Goal: Task Accomplishment & Management: Manage account settings

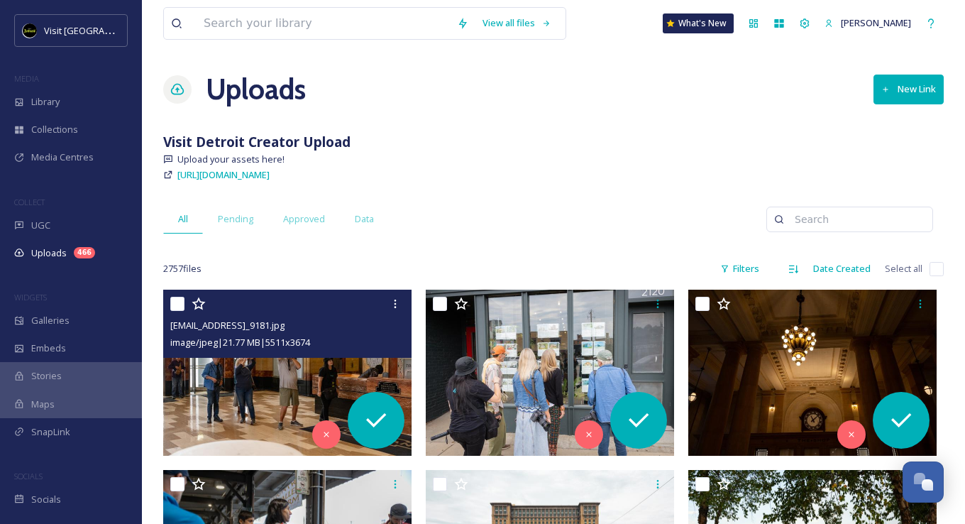
click at [288, 376] on img at bounding box center [287, 372] width 248 height 166
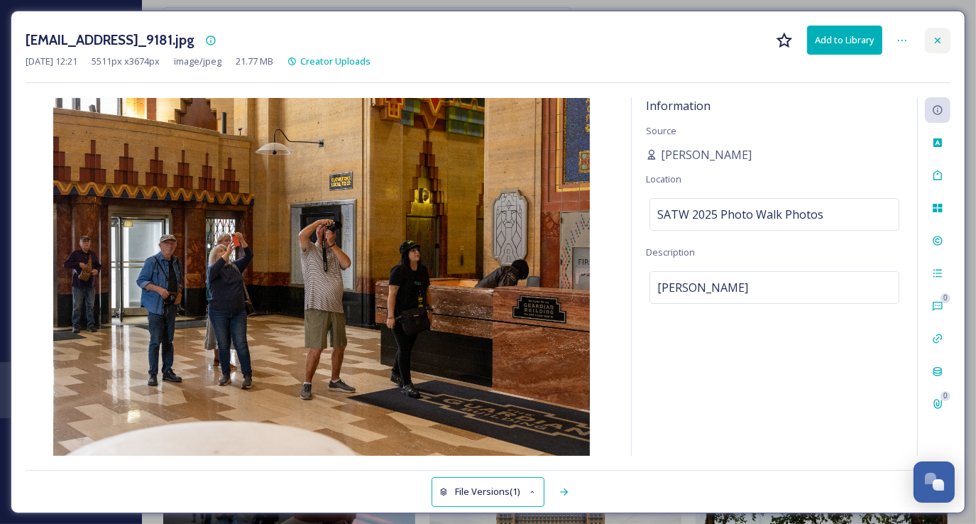
click at [941, 35] on icon at bounding box center [937, 40] width 11 height 11
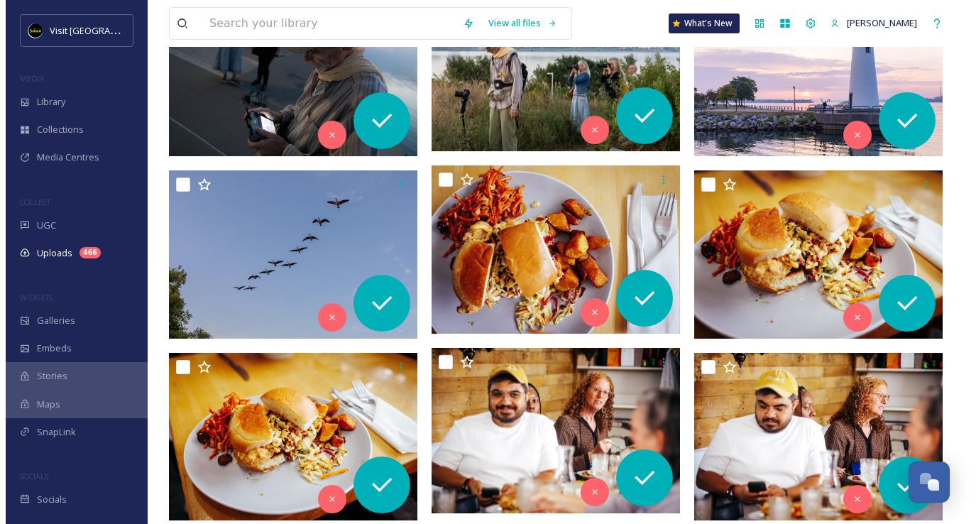
scroll to position [922, 0]
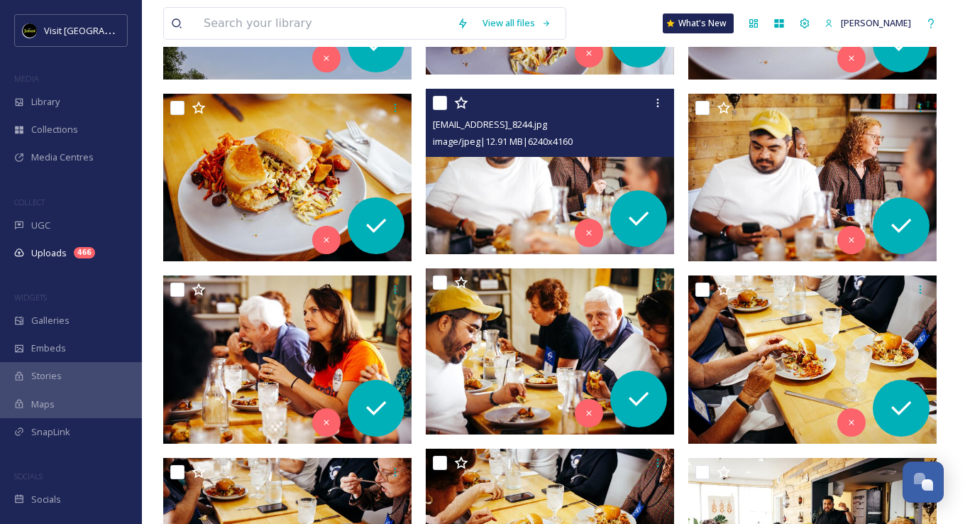
click at [504, 213] on img at bounding box center [550, 172] width 248 height 166
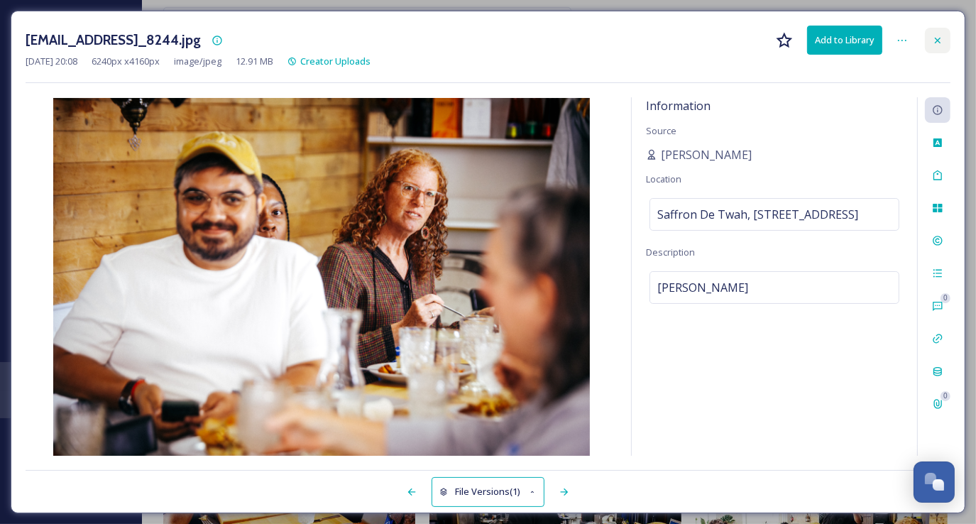
click at [931, 38] on div at bounding box center [937, 41] width 26 height 26
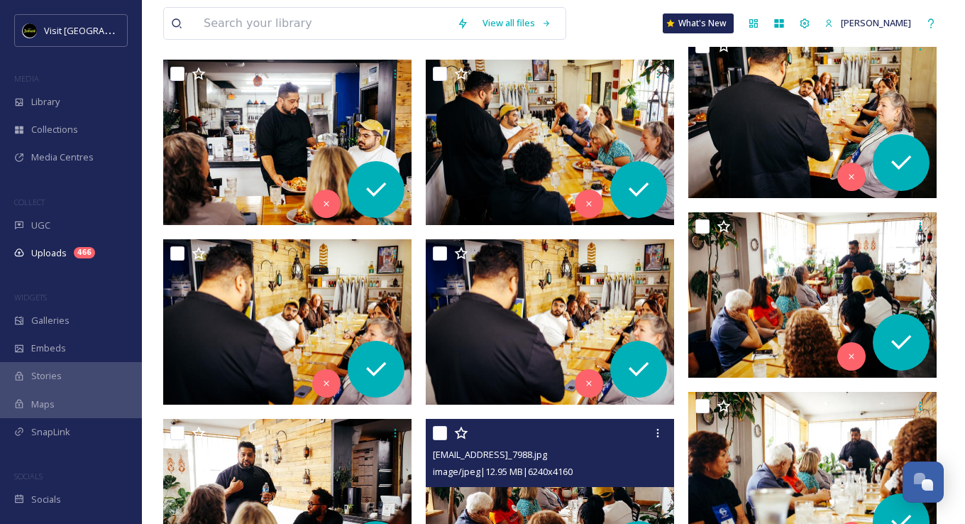
scroll to position [2840, 0]
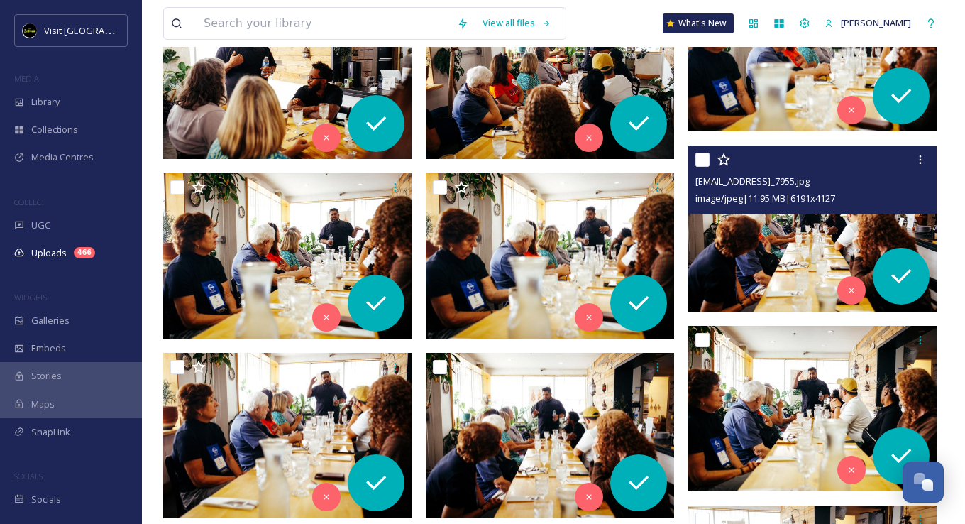
click at [797, 243] on img at bounding box center [812, 228] width 248 height 166
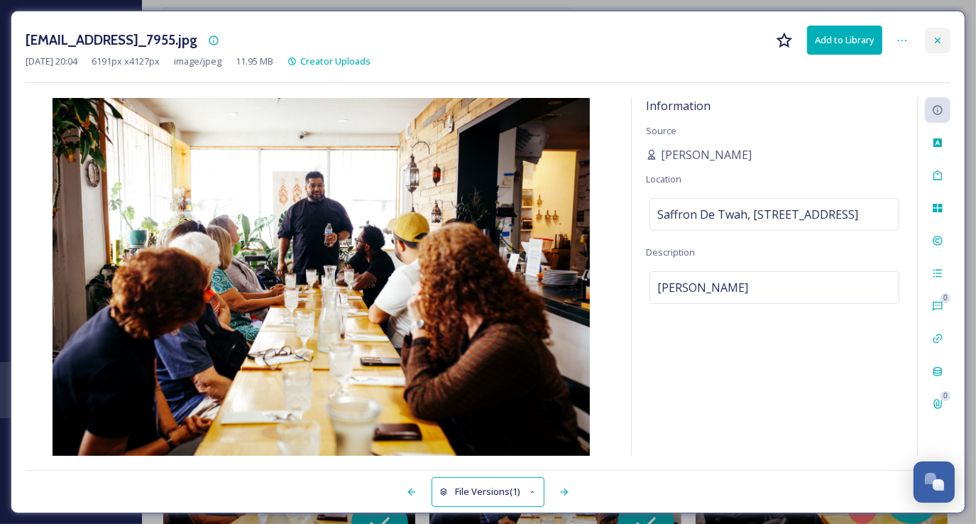
click at [935, 43] on icon at bounding box center [937, 40] width 11 height 11
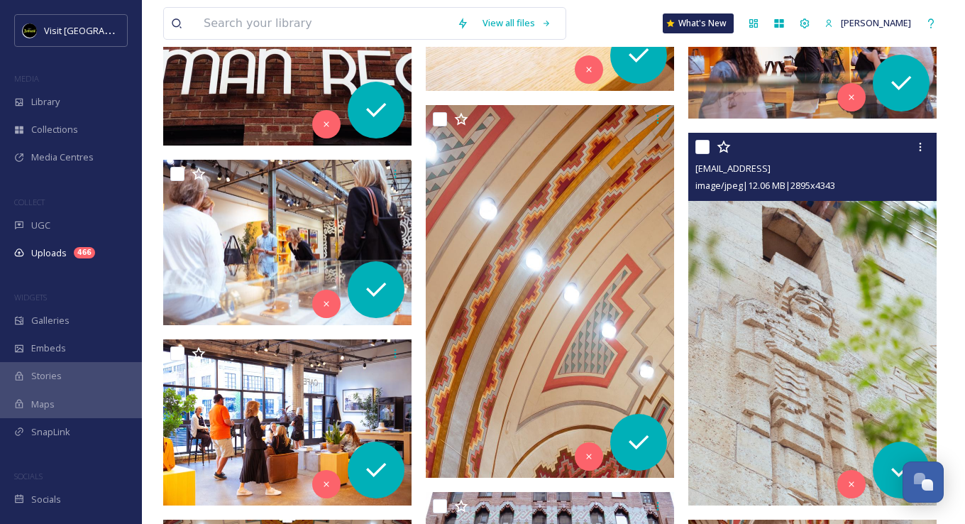
scroll to position [15043, 0]
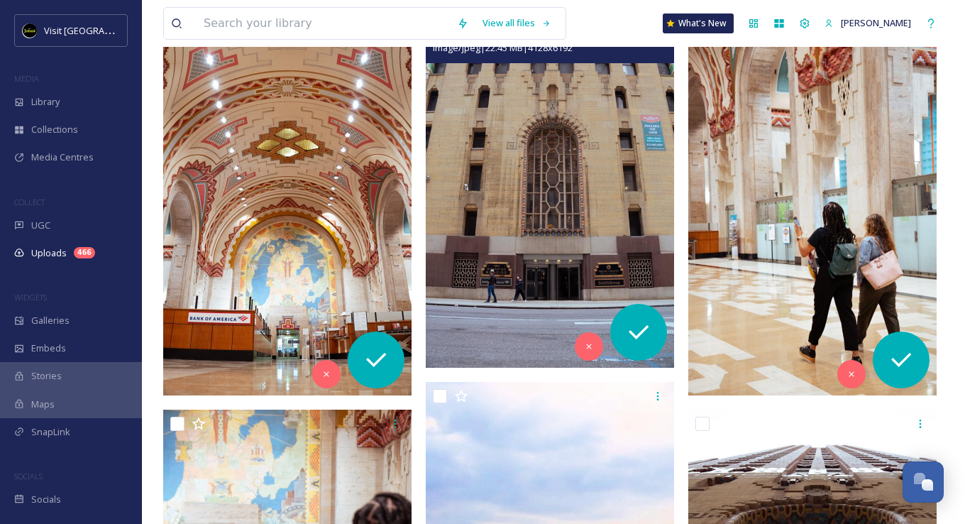
click at [563, 178] on img at bounding box center [550, 181] width 248 height 372
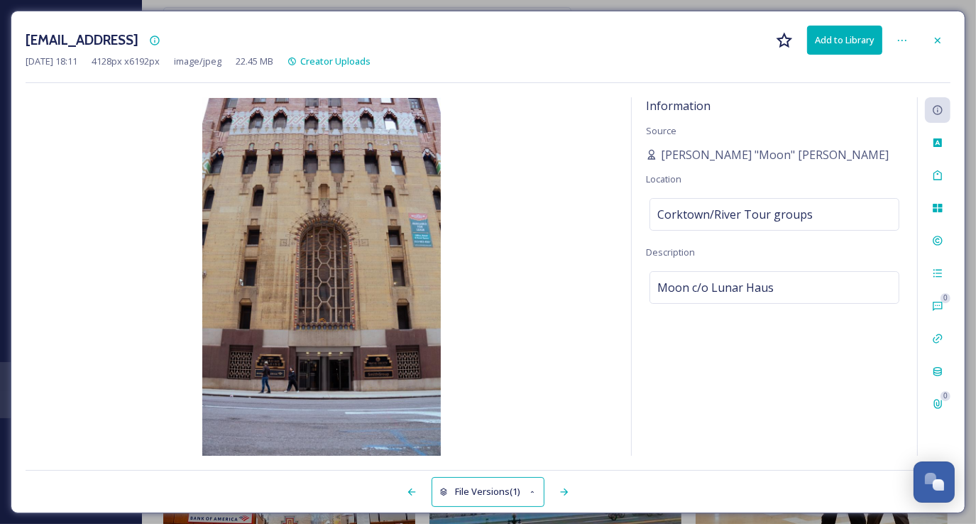
click at [939, 40] on icon at bounding box center [937, 40] width 11 height 11
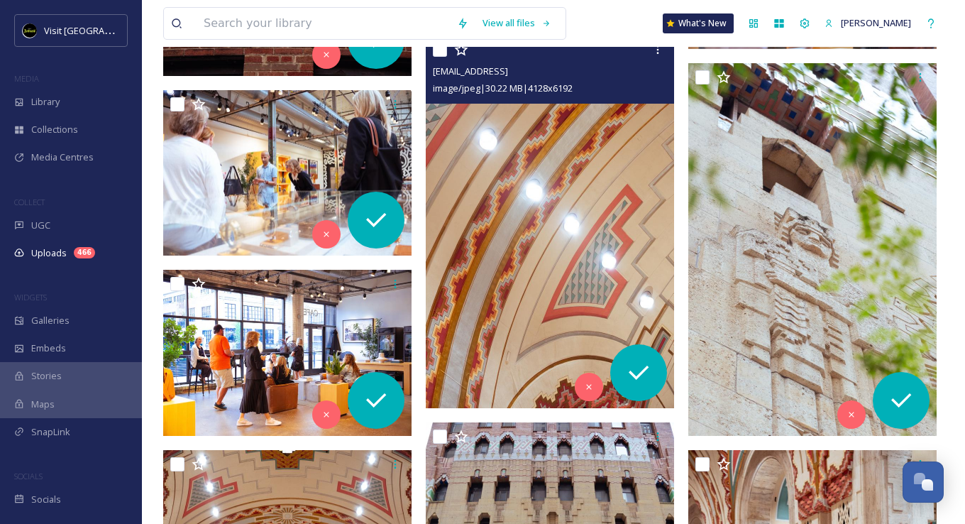
scroll to position [14546, 0]
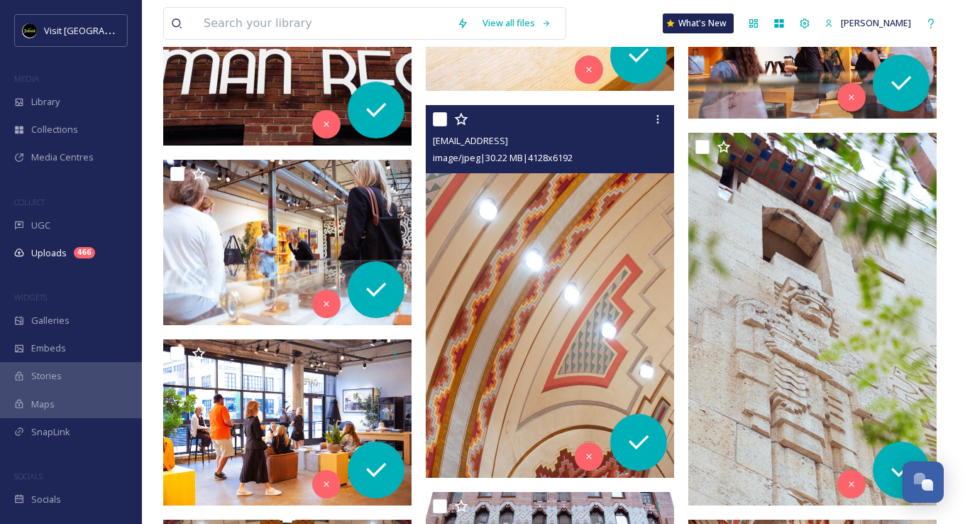
click at [595, 316] on img at bounding box center [550, 291] width 248 height 372
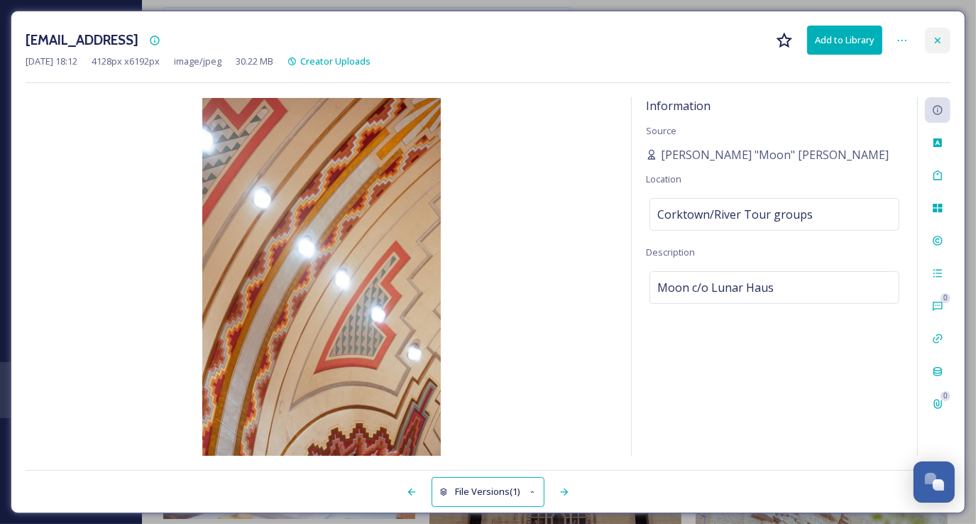
click at [935, 40] on icon at bounding box center [937, 40] width 11 height 11
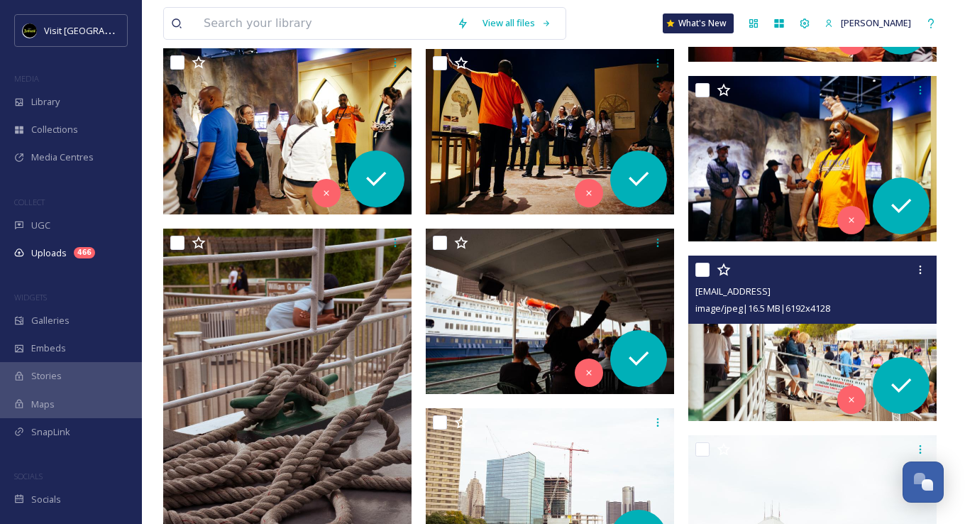
scroll to position [10431, 0]
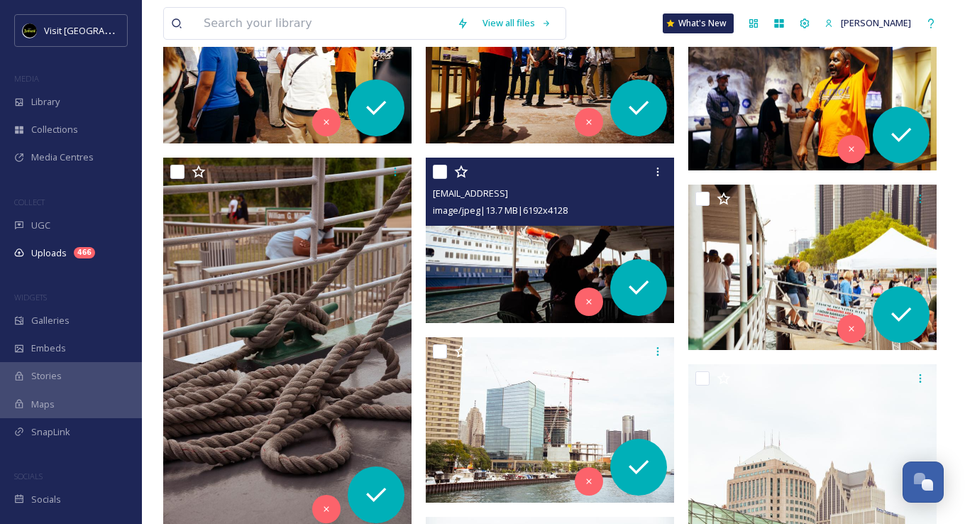
click at [523, 263] on img at bounding box center [550, 241] width 248 height 166
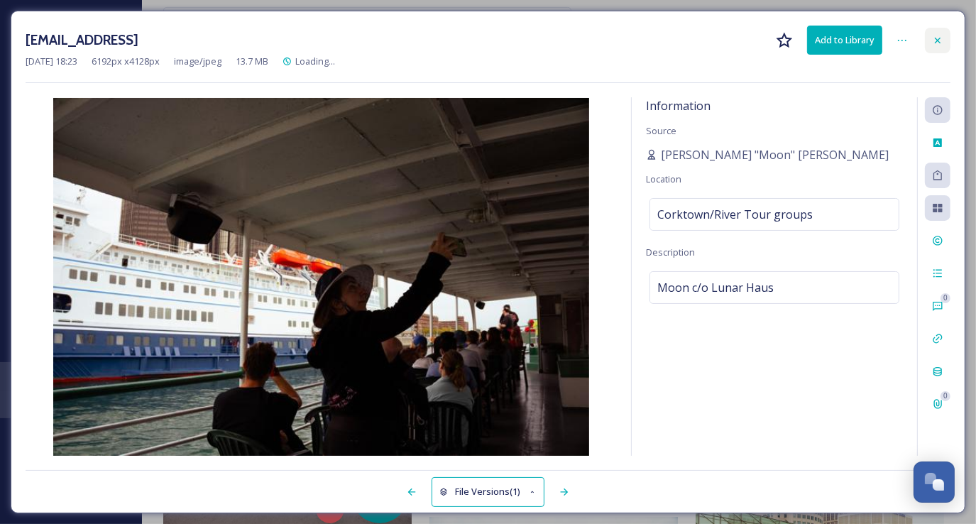
click at [932, 35] on icon at bounding box center [937, 40] width 11 height 11
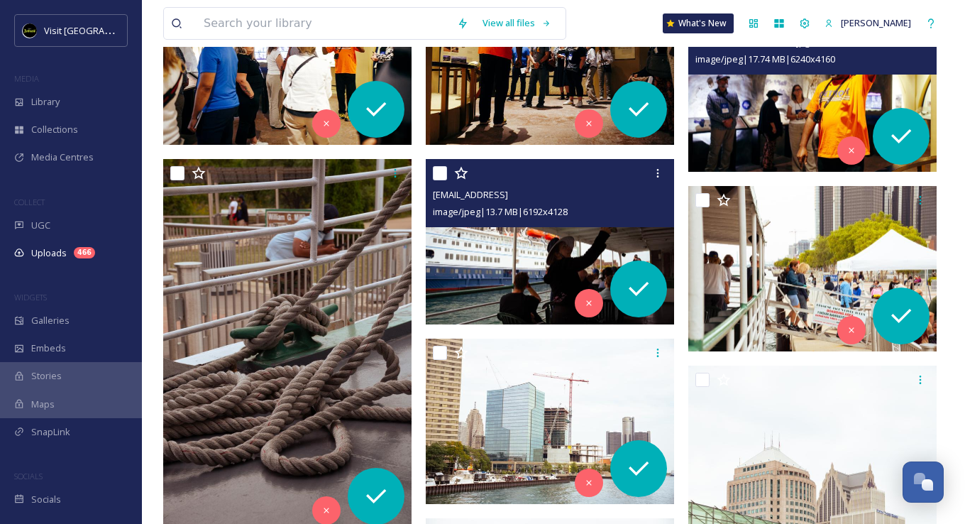
scroll to position [10289, 0]
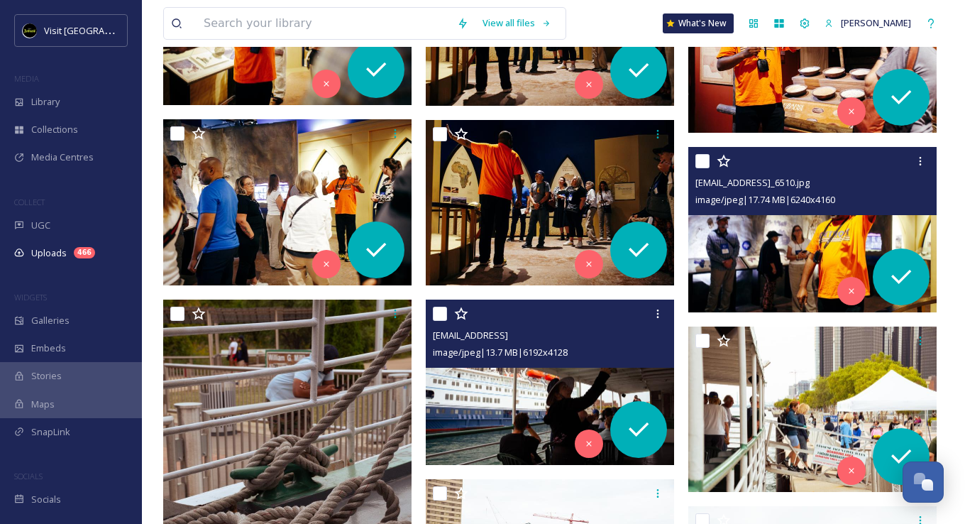
click at [780, 237] on img at bounding box center [812, 230] width 248 height 166
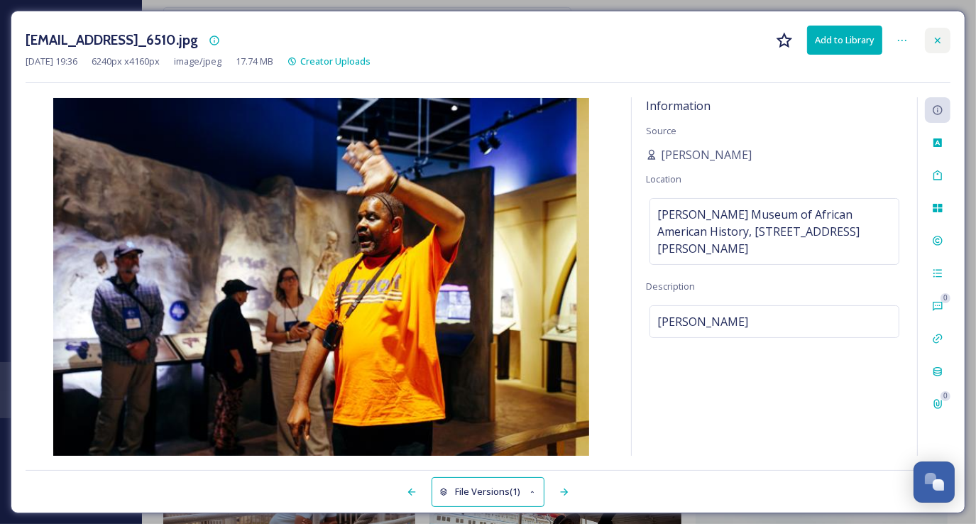
click at [938, 32] on div at bounding box center [937, 41] width 26 height 26
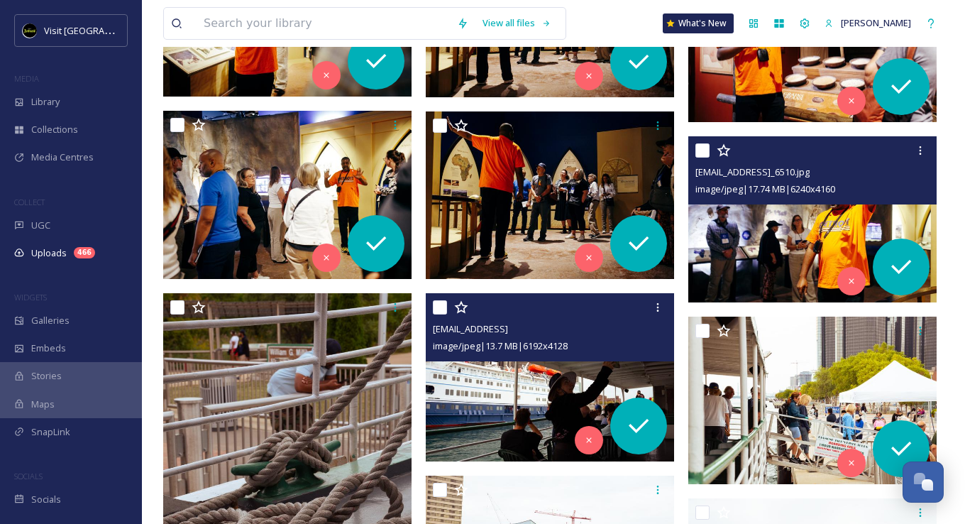
scroll to position [10289, 0]
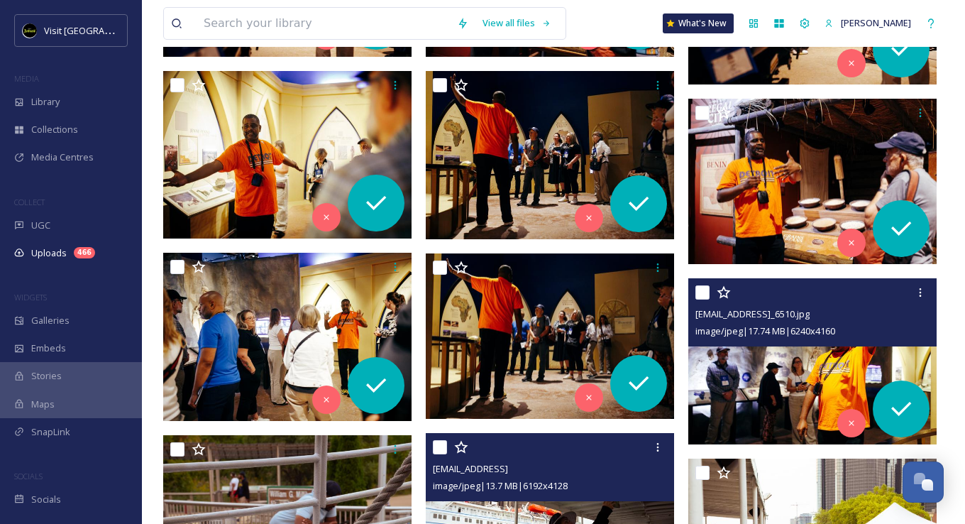
click at [704, 292] on input "checkbox" at bounding box center [702, 292] width 14 height 14
checkbox input "true"
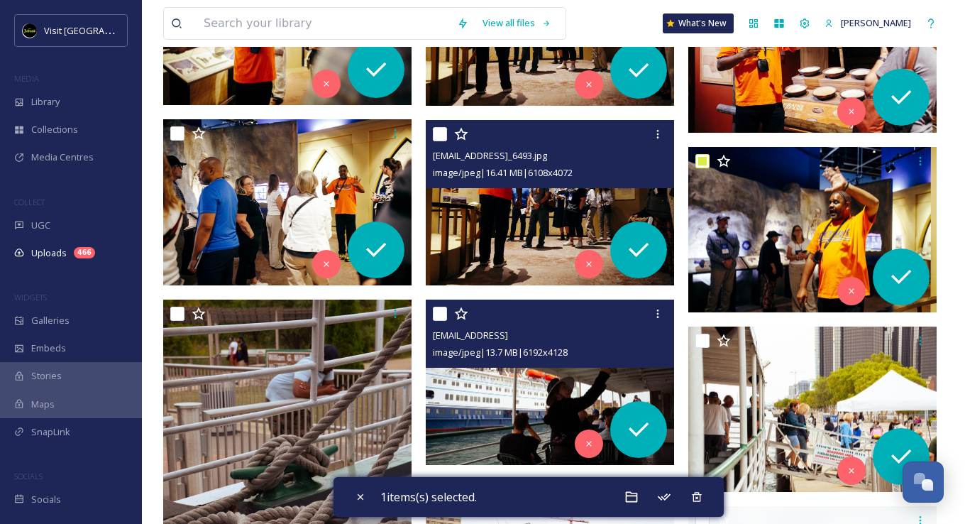
scroll to position [10148, 0]
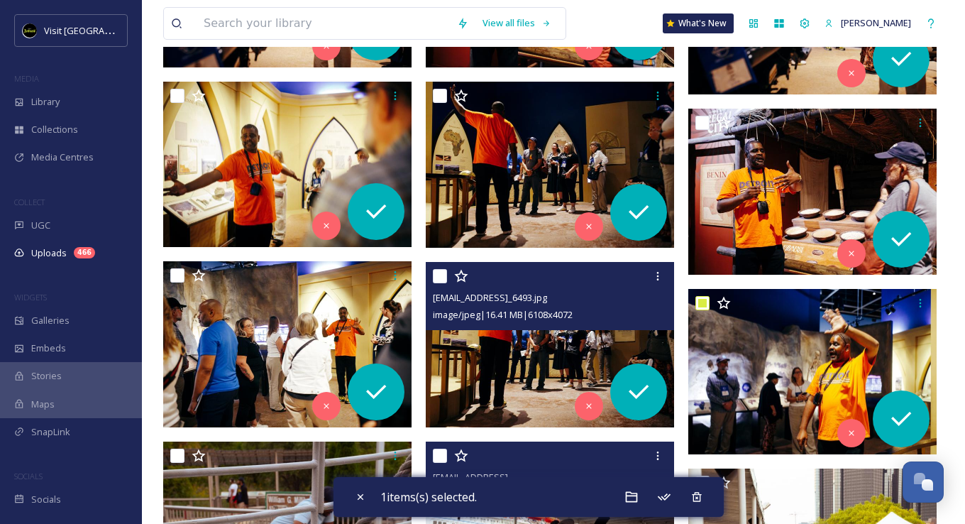
click at [442, 270] on input "checkbox" at bounding box center [440, 276] width 14 height 14
checkbox input "true"
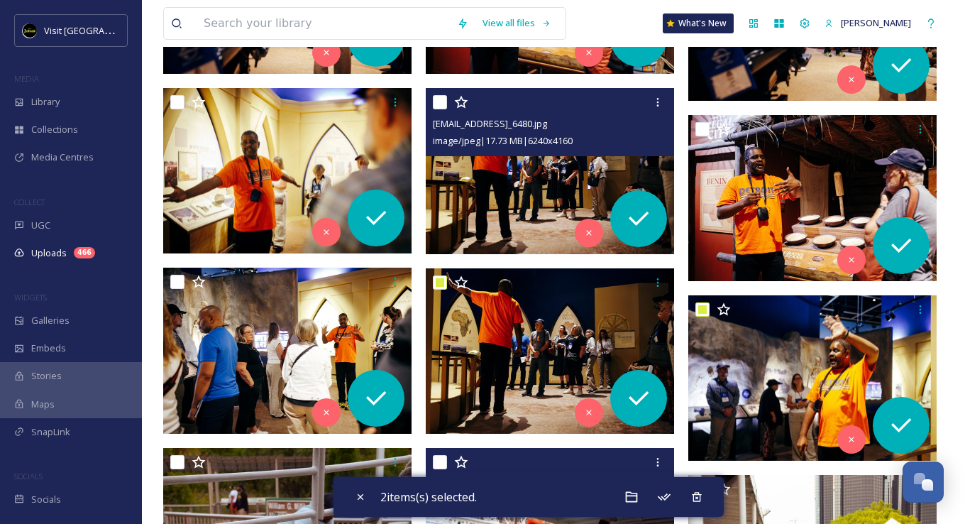
scroll to position [10006, 0]
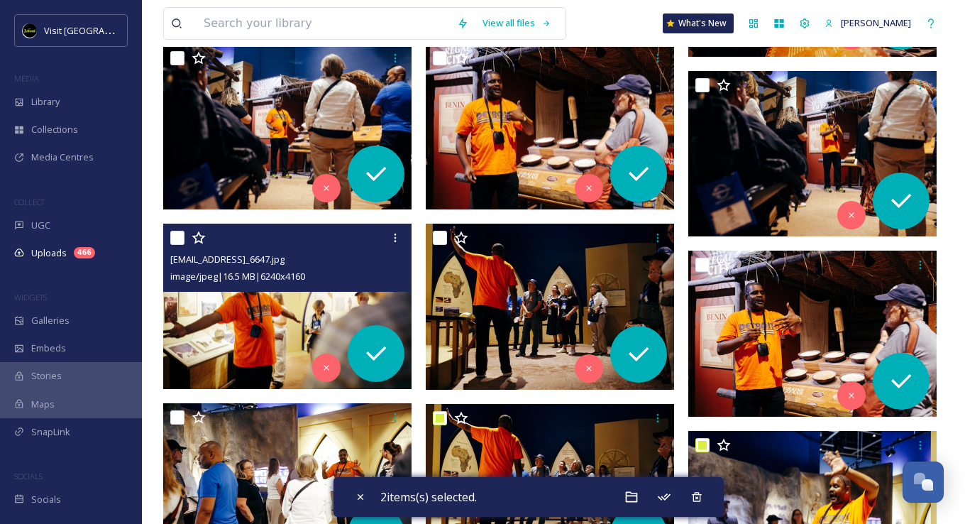
click at [179, 237] on input "checkbox" at bounding box center [177, 238] width 14 height 14
checkbox input "true"
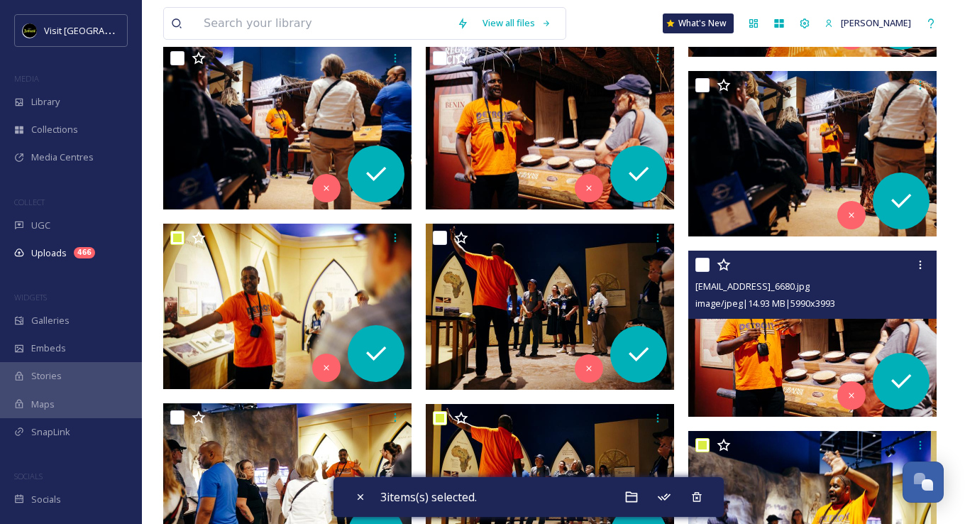
click at [700, 261] on input "checkbox" at bounding box center [702, 265] width 14 height 14
checkbox input "true"
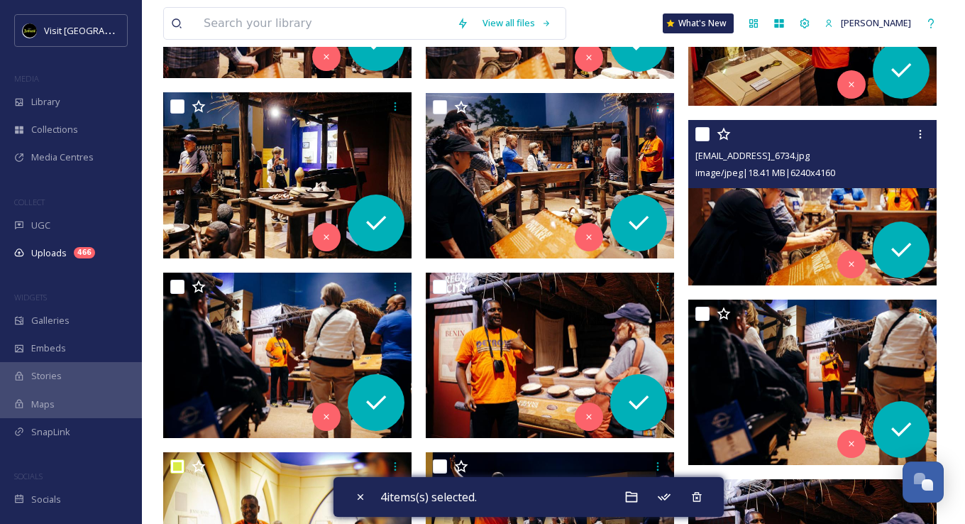
scroll to position [9722, 0]
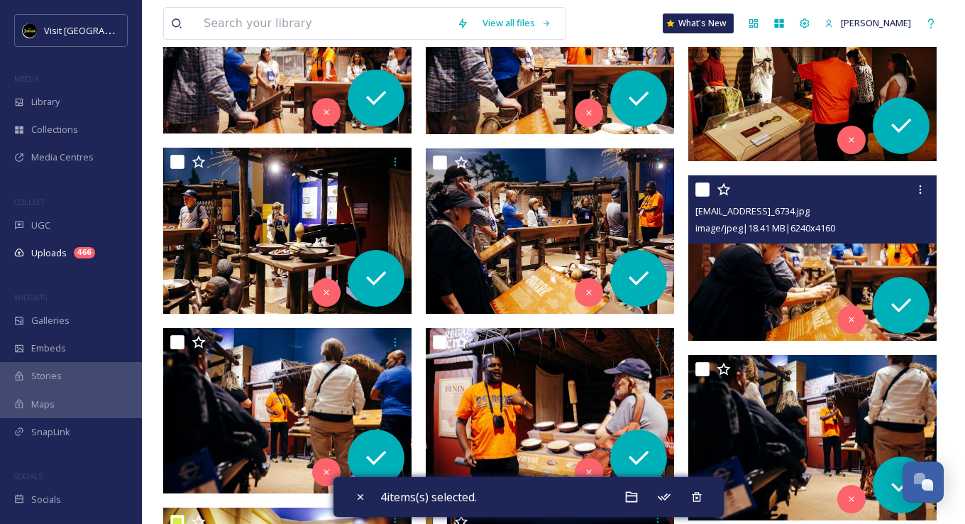
click at [706, 187] on input "checkbox" at bounding box center [702, 189] width 14 height 14
checkbox input "true"
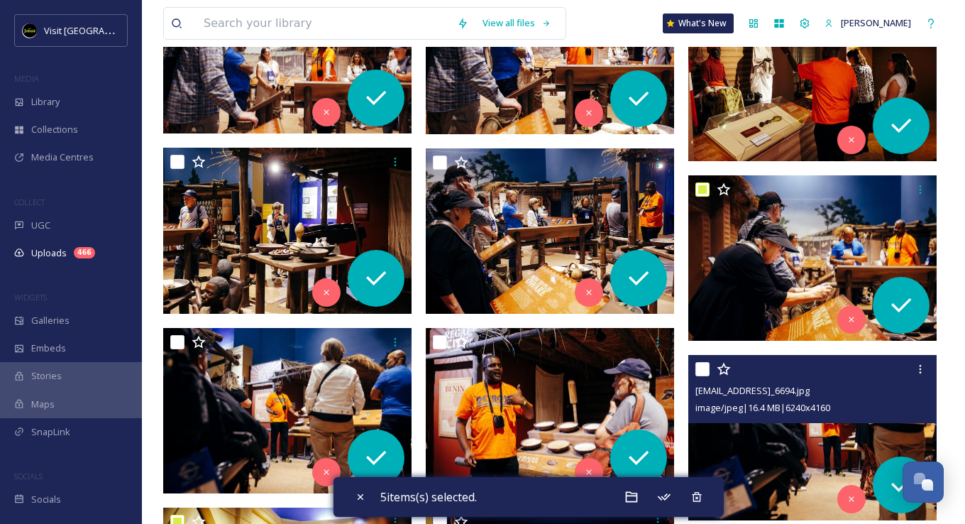
click at [702, 366] on input "checkbox" at bounding box center [702, 369] width 14 height 14
checkbox input "true"
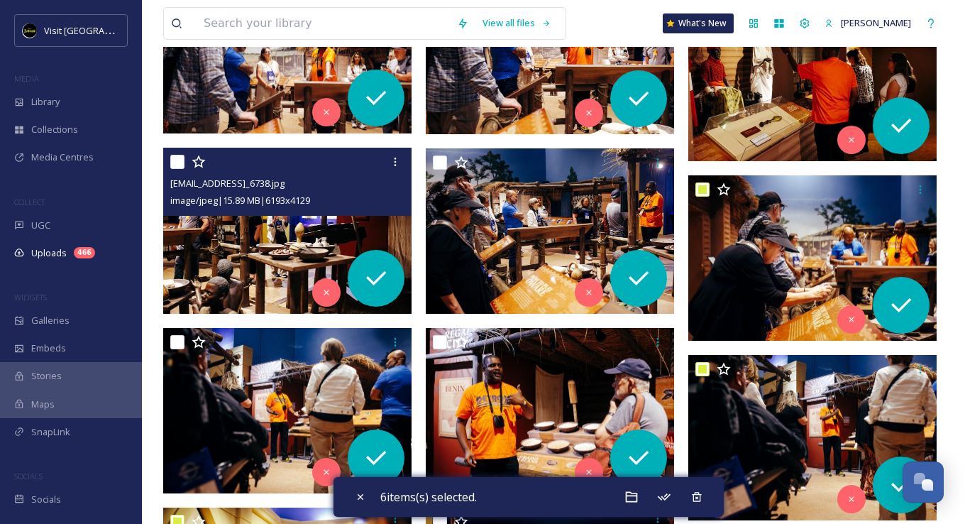
click at [181, 162] on input "checkbox" at bounding box center [177, 162] width 14 height 14
checkbox input "true"
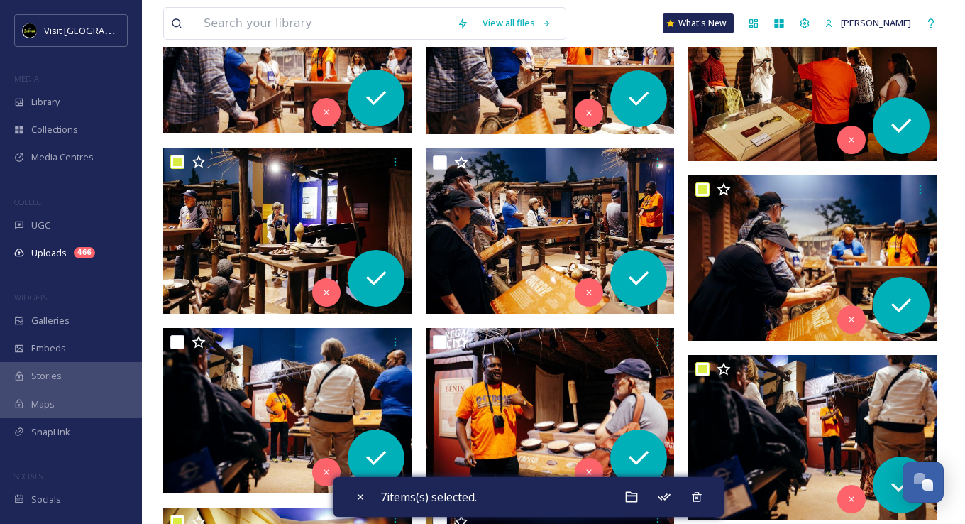
scroll to position [9509, 0]
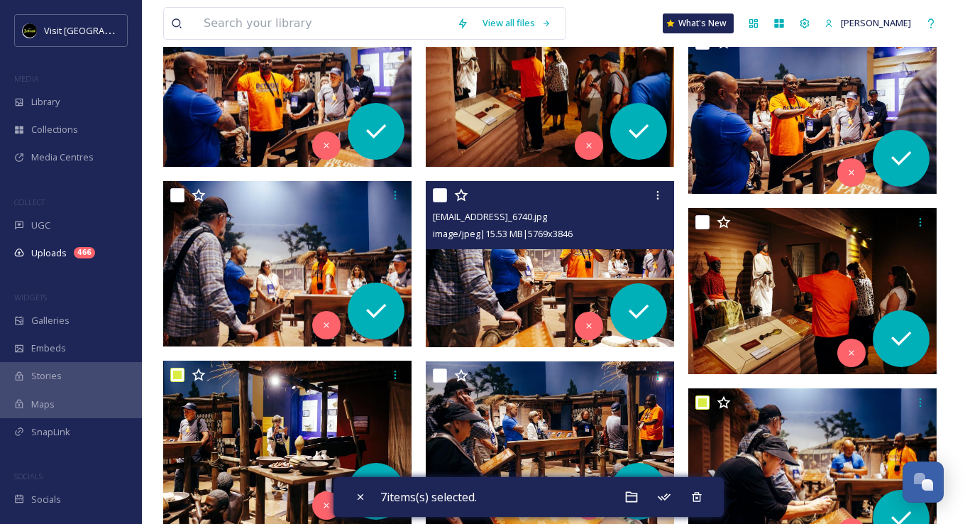
click at [434, 194] on input "checkbox" at bounding box center [440, 195] width 14 height 14
checkbox input "true"
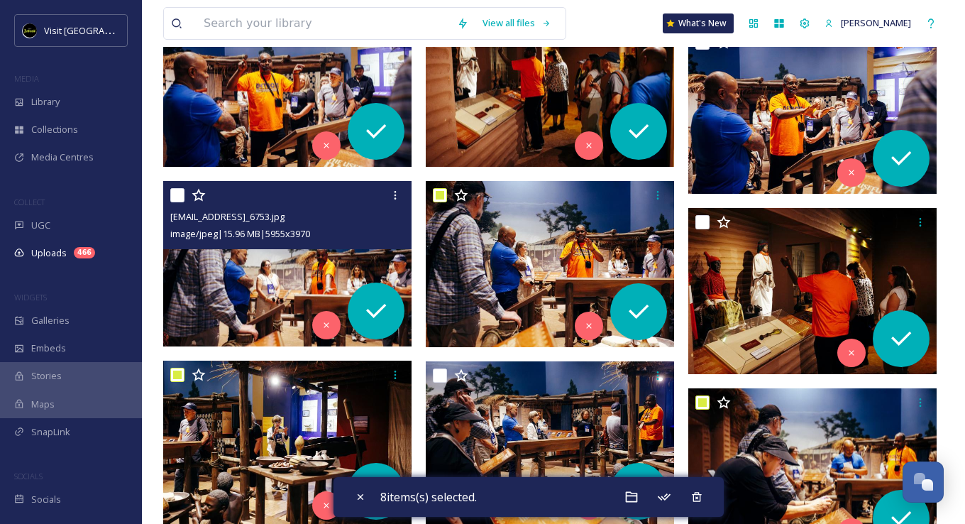
click at [177, 192] on input "checkbox" at bounding box center [177, 195] width 14 height 14
checkbox input "true"
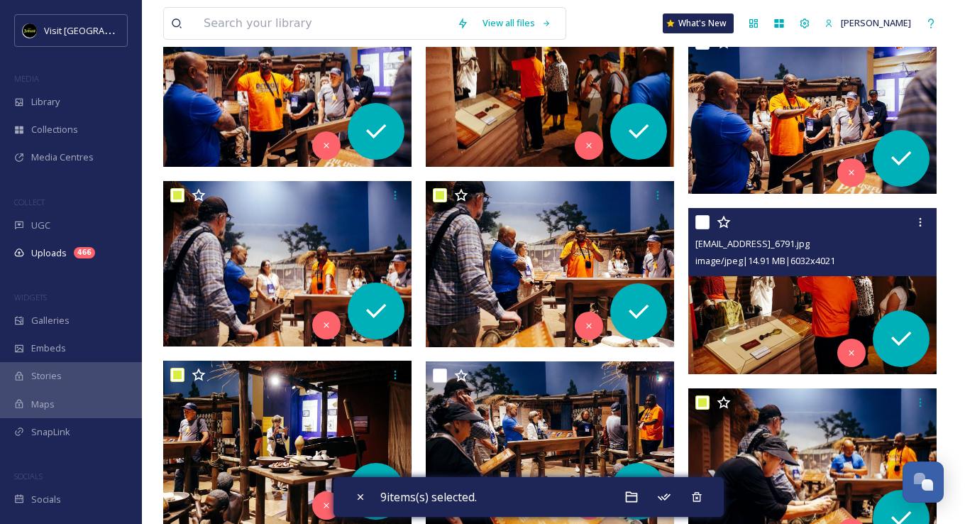
click at [700, 219] on input "checkbox" at bounding box center [702, 222] width 14 height 14
checkbox input "true"
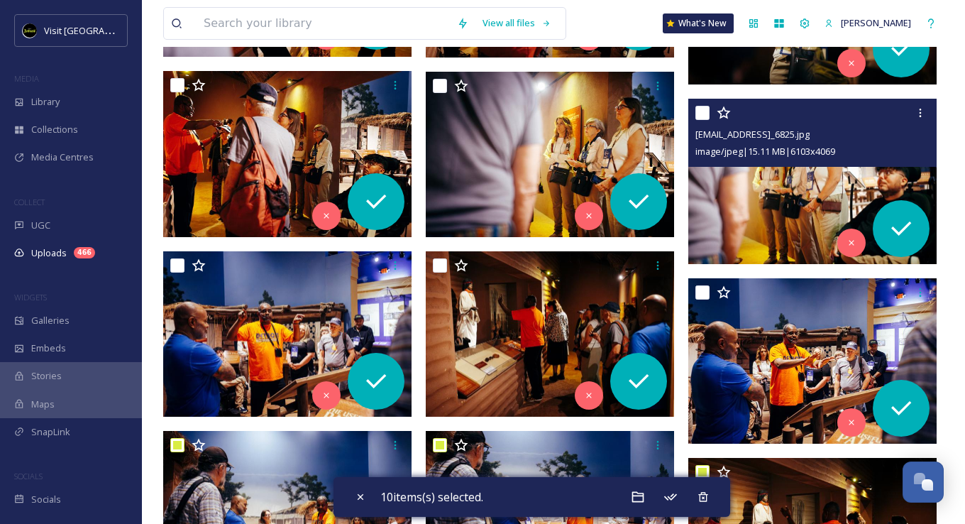
scroll to position [9225, 0]
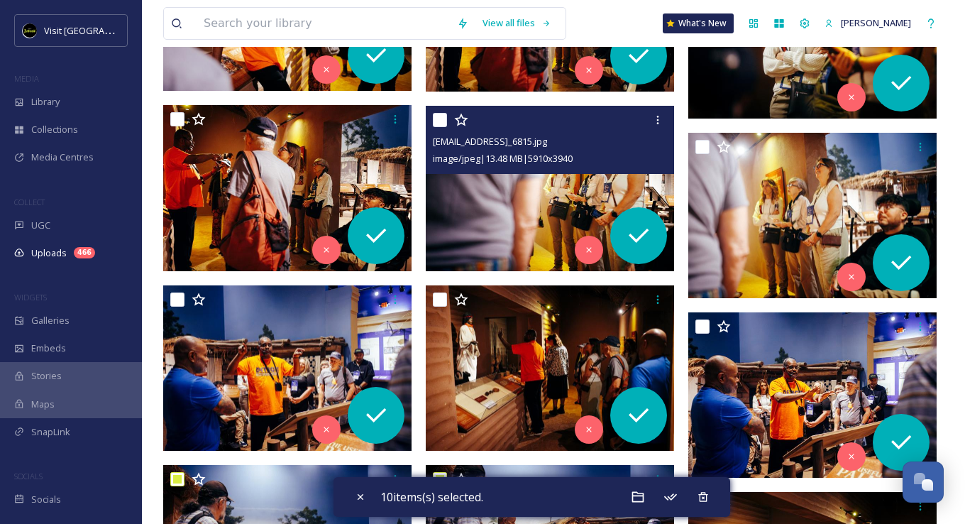
click at [436, 119] on input "checkbox" at bounding box center [440, 120] width 14 height 14
checkbox input "true"
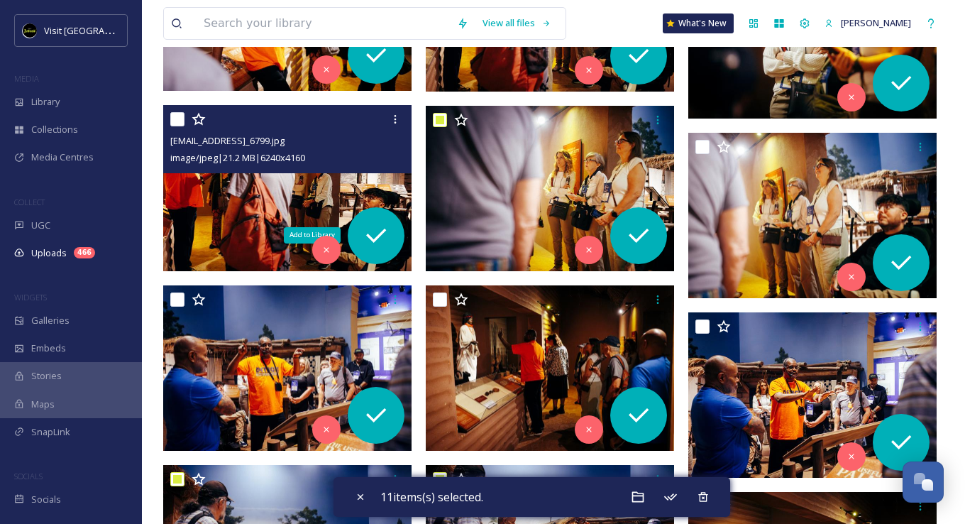
scroll to position [9083, 0]
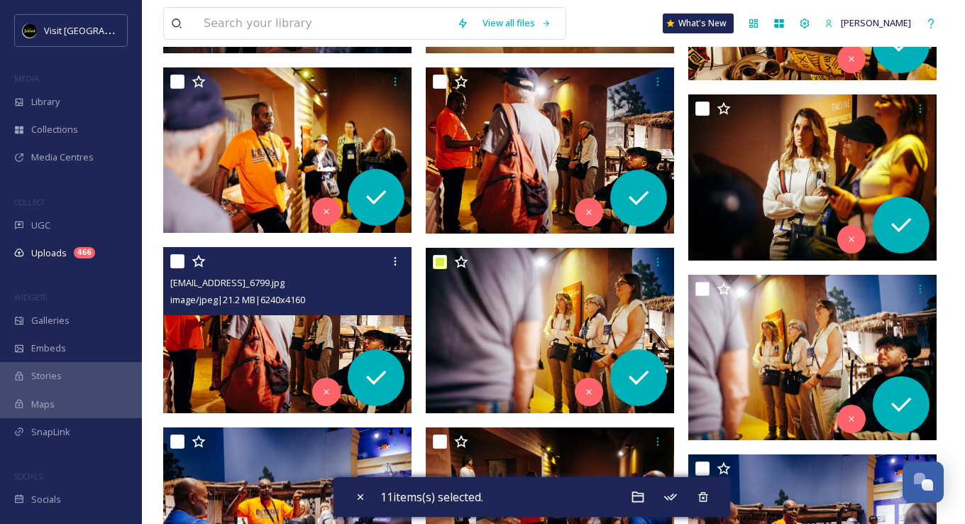
click at [179, 256] on input "checkbox" at bounding box center [177, 261] width 14 height 14
checkbox input "true"
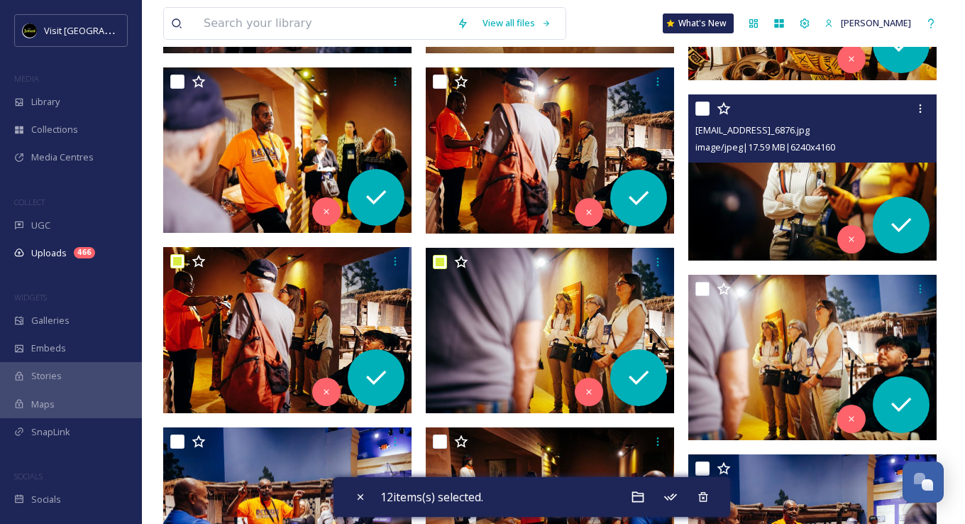
scroll to position [8941, 0]
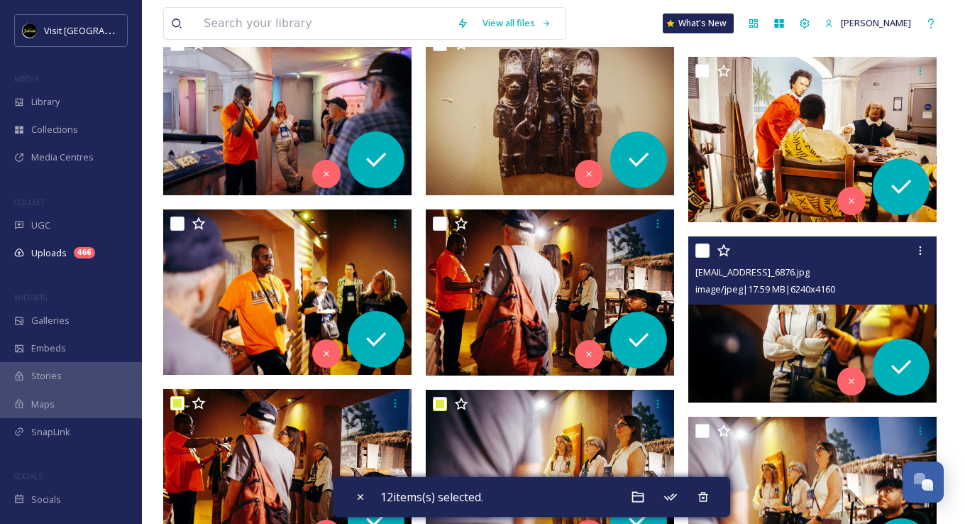
click at [695, 248] on input "checkbox" at bounding box center [702, 250] width 14 height 14
checkbox input "true"
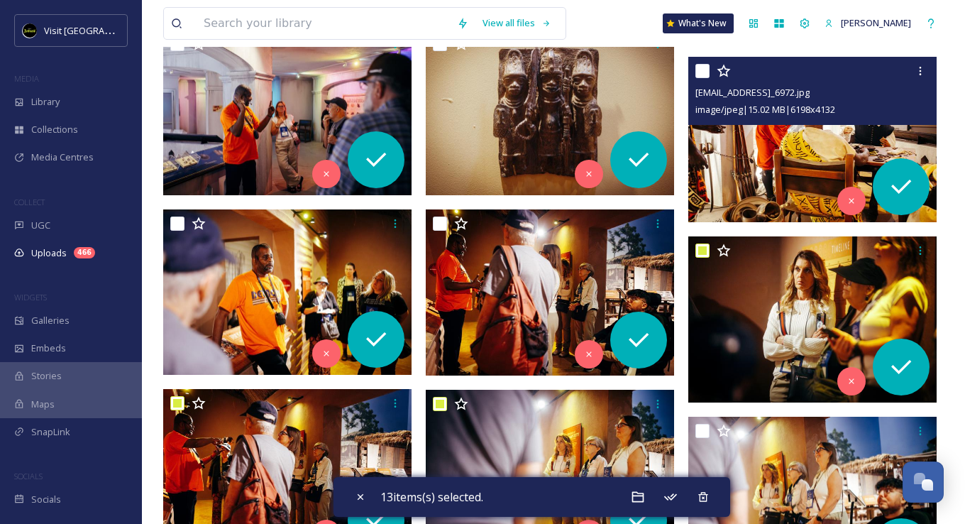
scroll to position [8800, 0]
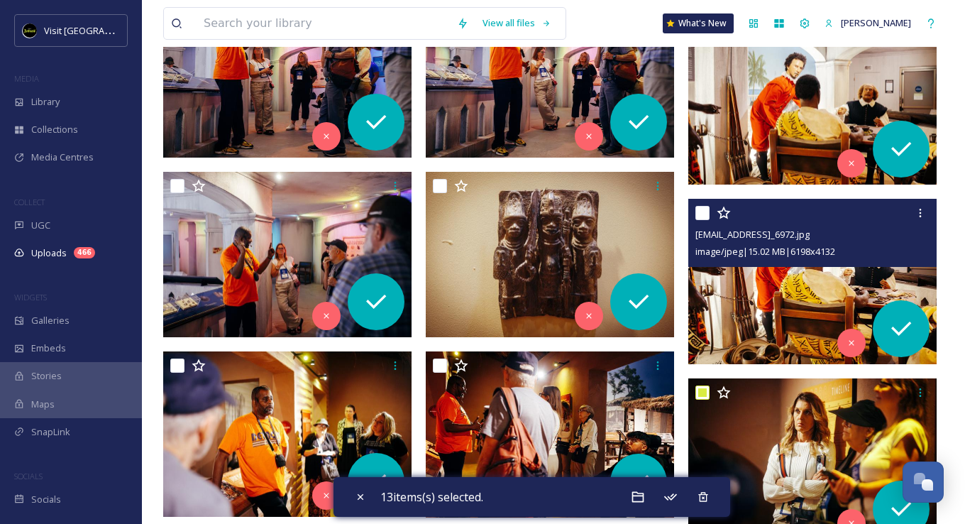
click at [702, 211] on input "checkbox" at bounding box center [702, 213] width 14 height 14
checkbox input "true"
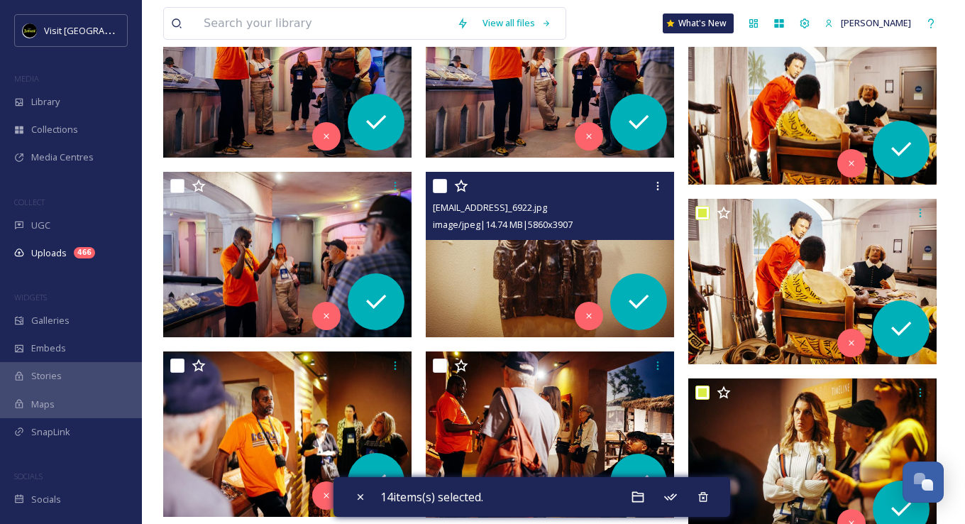
drag, startPoint x: 442, startPoint y: 185, endPoint x: 449, endPoint y: 192, distance: 10.0
click at [441, 184] on input "checkbox" at bounding box center [440, 186] width 14 height 14
checkbox input "true"
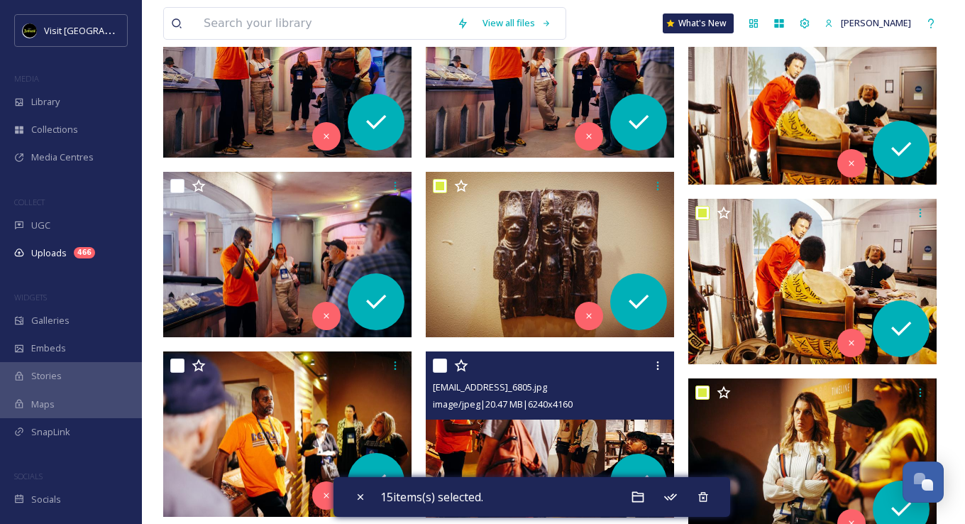
click at [437, 362] on input "checkbox" at bounding box center [440, 365] width 14 height 14
checkbox input "true"
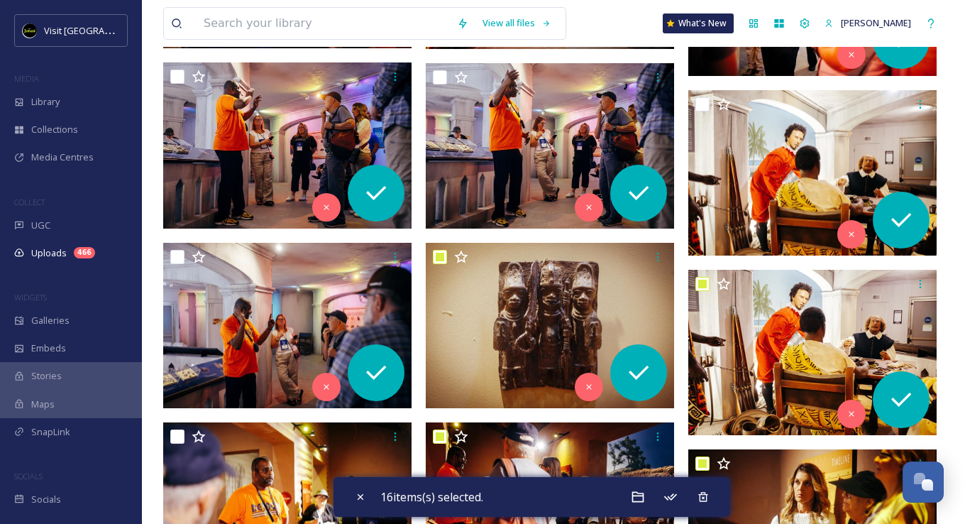
scroll to position [8516, 0]
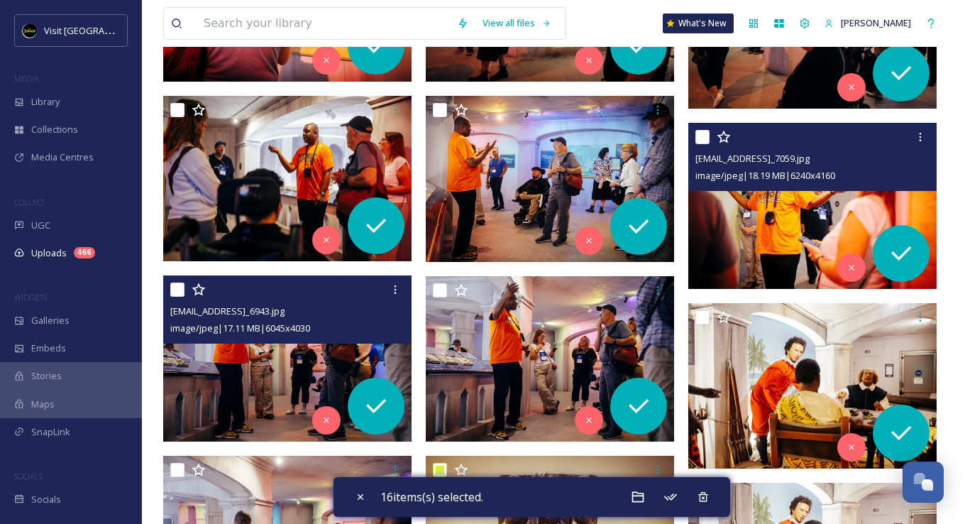
click at [175, 291] on input "checkbox" at bounding box center [177, 289] width 14 height 14
checkbox input "true"
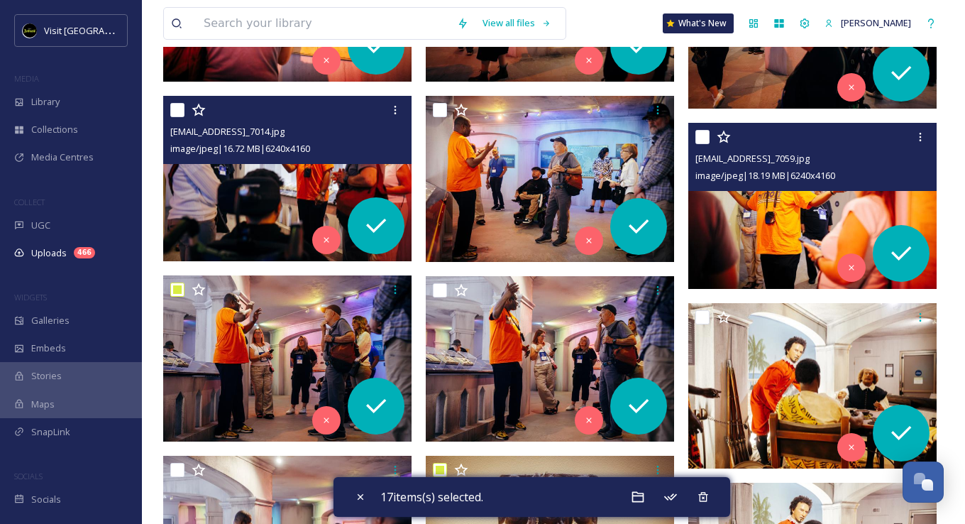
click at [180, 105] on input "checkbox" at bounding box center [177, 110] width 14 height 14
checkbox input "true"
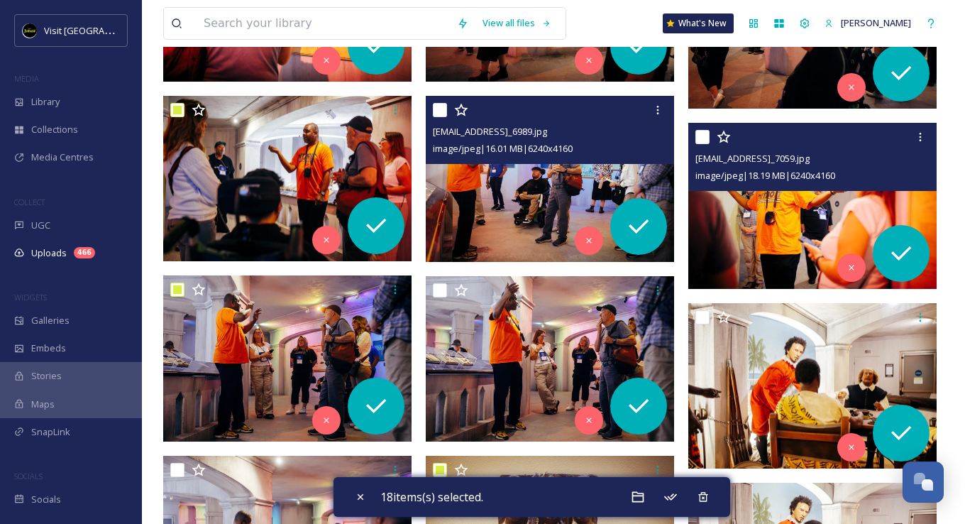
drag, startPoint x: 438, startPoint y: 114, endPoint x: 479, endPoint y: 128, distance: 43.8
click at [438, 113] on input "checkbox" at bounding box center [440, 110] width 14 height 14
checkbox input "true"
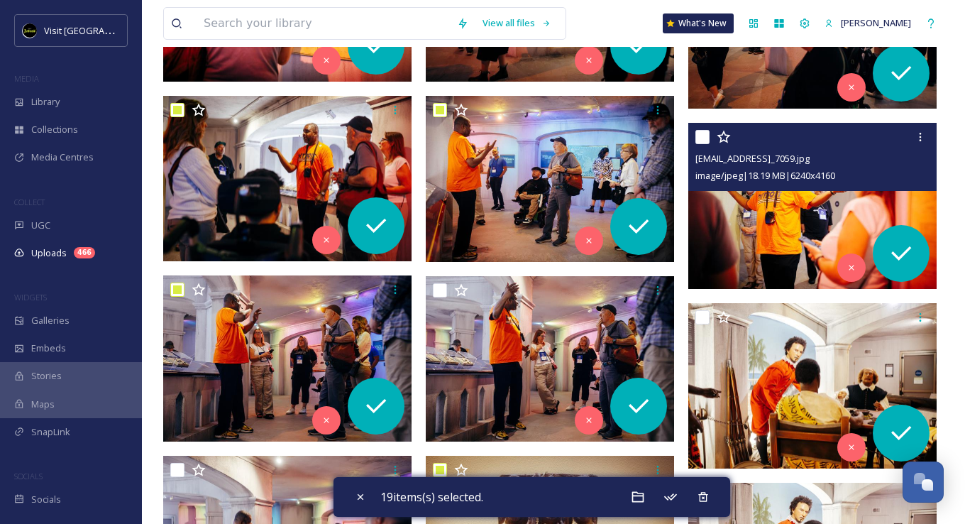
scroll to position [8445, 0]
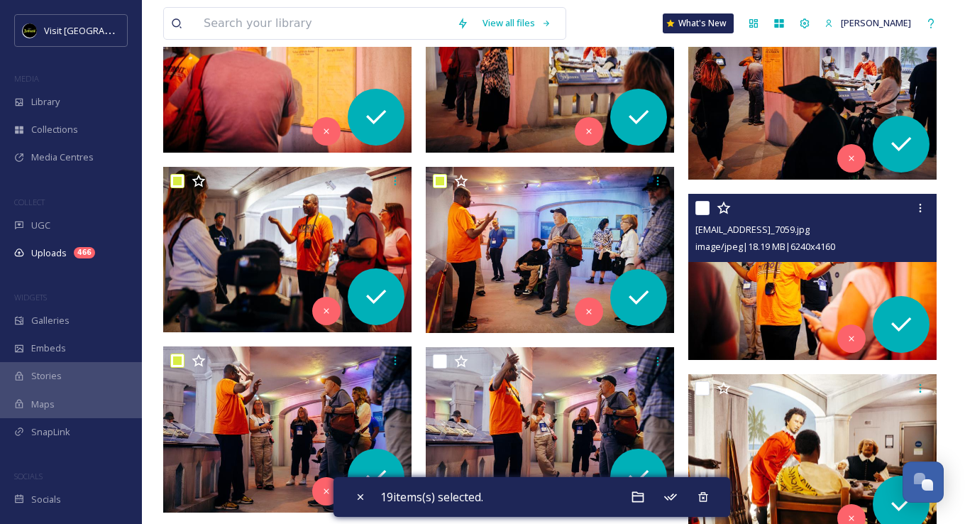
click at [698, 207] on input "checkbox" at bounding box center [702, 208] width 14 height 14
checkbox input "true"
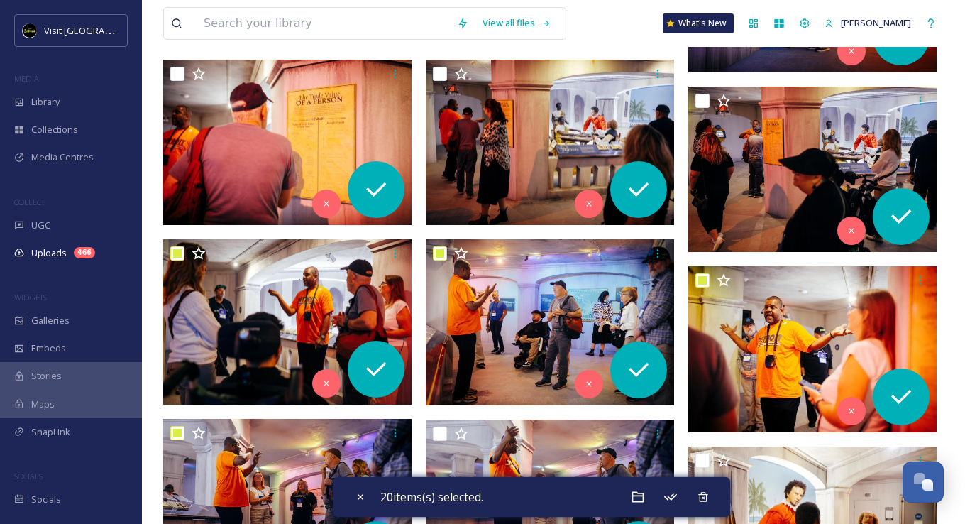
scroll to position [8090, 0]
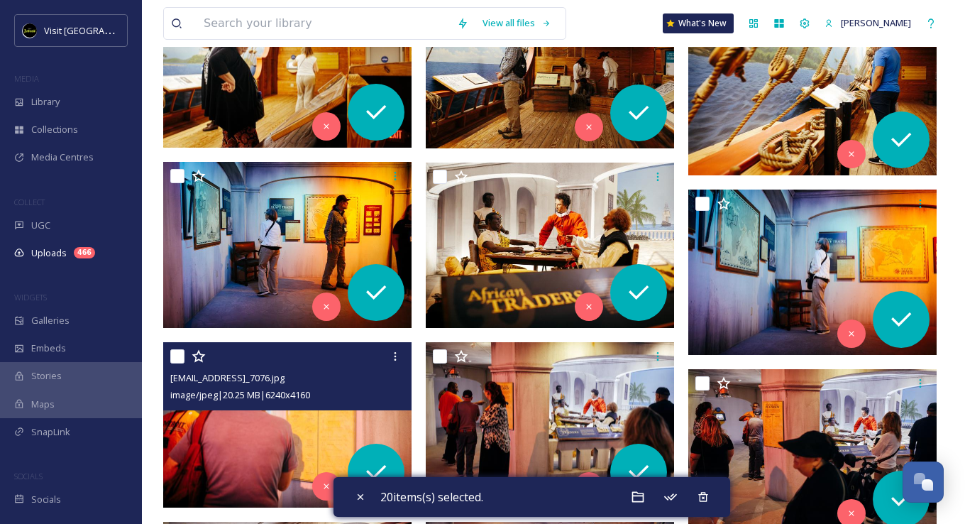
click at [180, 350] on input "checkbox" at bounding box center [177, 356] width 14 height 14
checkbox input "true"
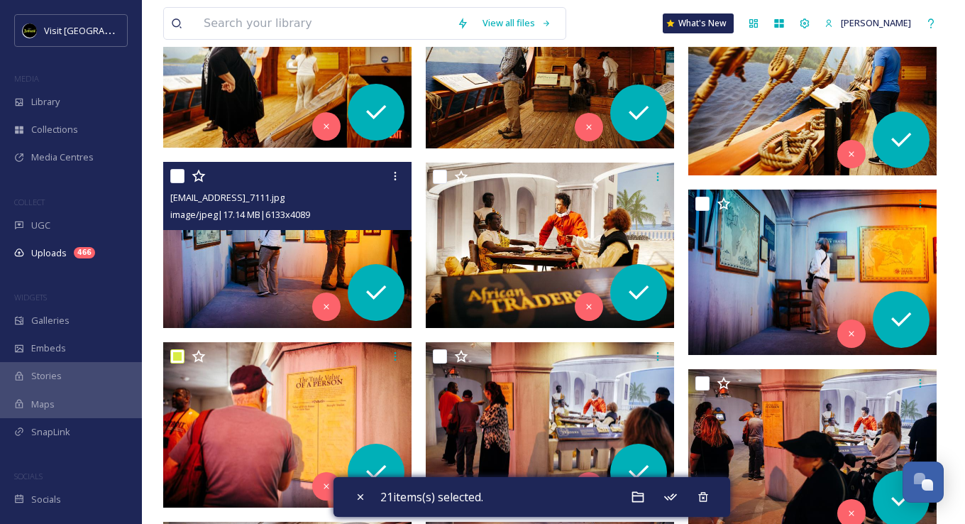
click at [179, 177] on input "checkbox" at bounding box center [177, 176] width 14 height 14
checkbox input "true"
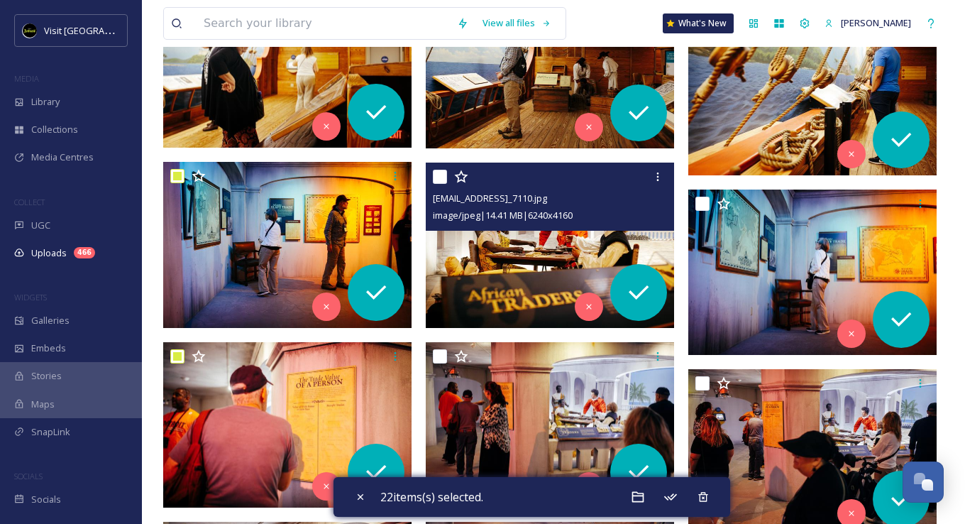
drag, startPoint x: 442, startPoint y: 174, endPoint x: 460, endPoint y: 195, distance: 28.2
click at [441, 174] on input "checkbox" at bounding box center [440, 177] width 14 height 14
checkbox input "true"
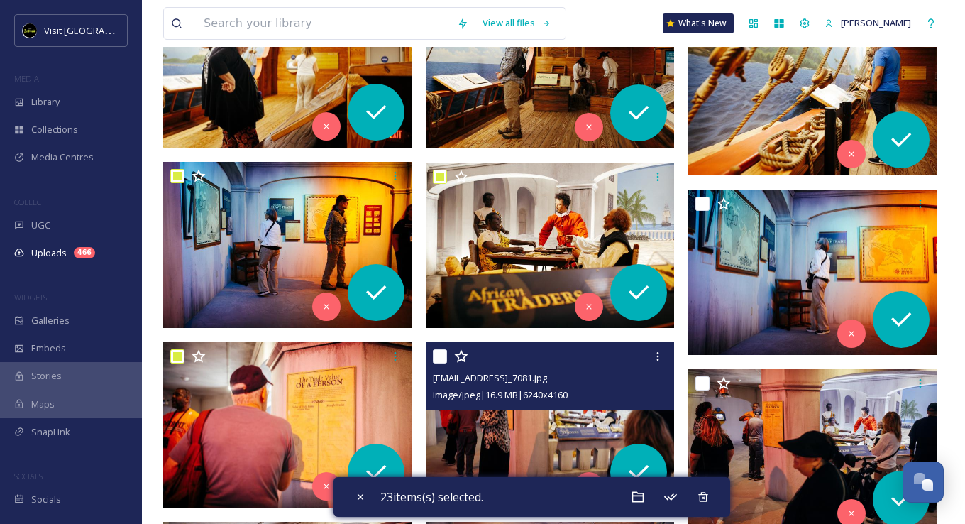
click at [440, 359] on input "checkbox" at bounding box center [440, 356] width 14 height 14
checkbox input "true"
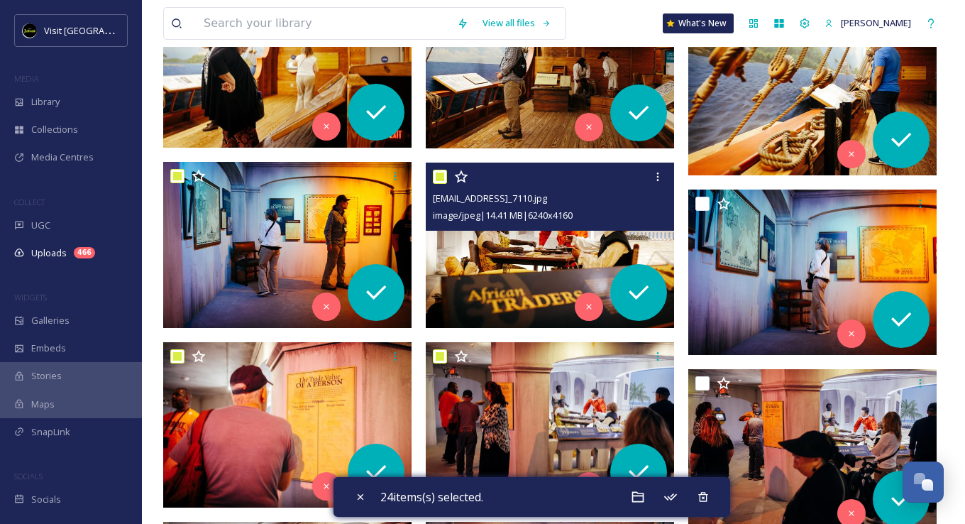
drag, startPoint x: 441, startPoint y: 175, endPoint x: 485, endPoint y: 190, distance: 46.4
click at [440, 175] on input "checkbox" at bounding box center [440, 177] width 14 height 14
checkbox input "false"
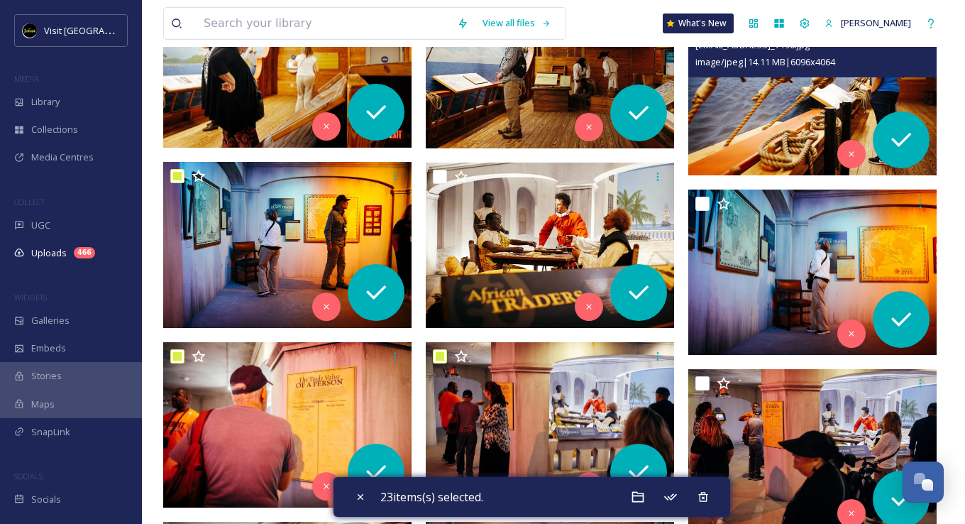
scroll to position [7948, 0]
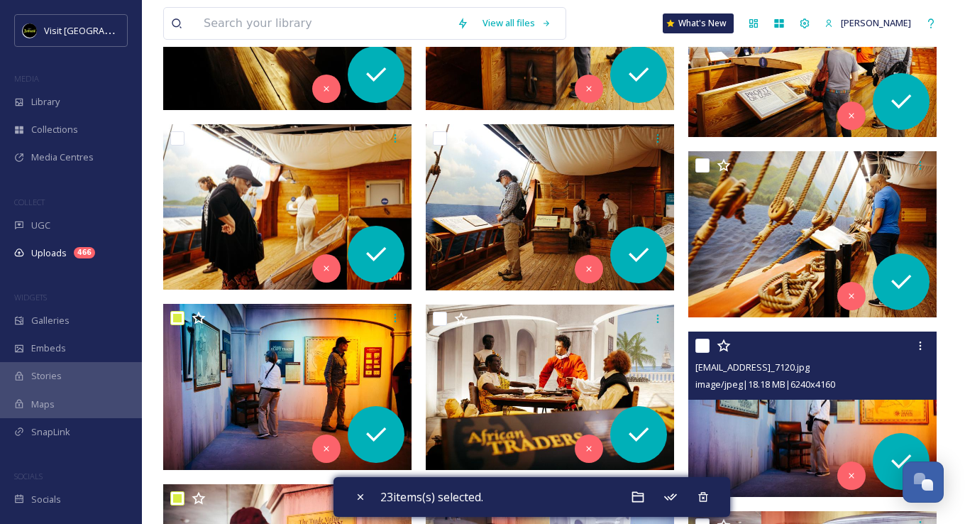
click at [700, 340] on input "checkbox" at bounding box center [702, 345] width 14 height 14
checkbox input "true"
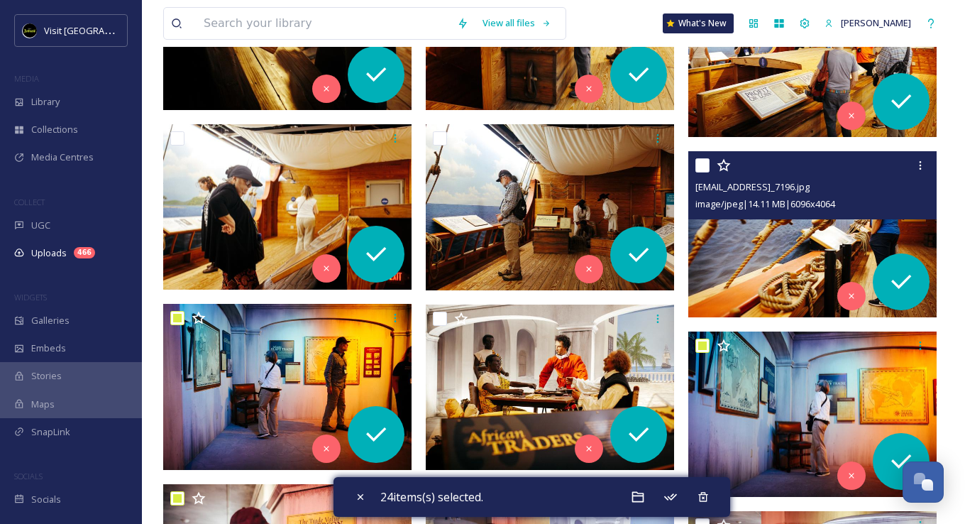
click at [698, 162] on input "checkbox" at bounding box center [702, 165] width 14 height 14
checkbox input "true"
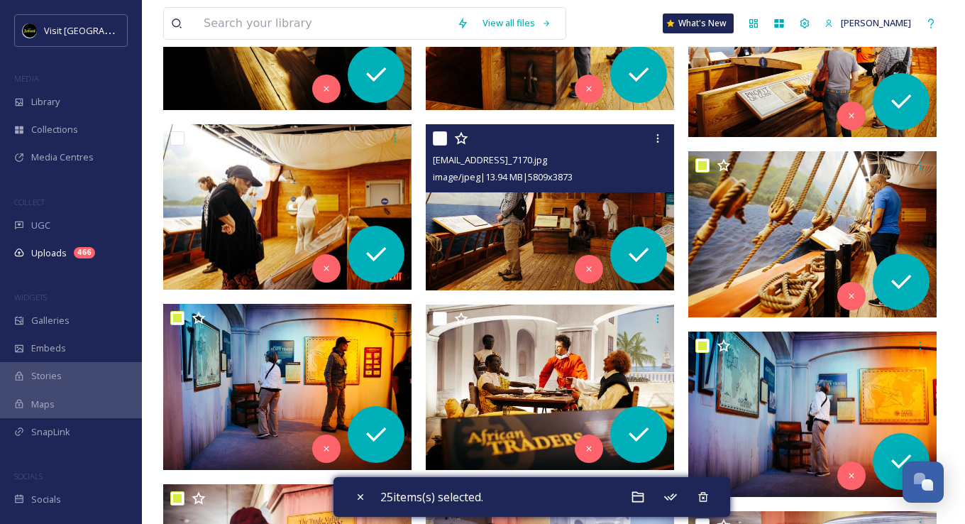
drag, startPoint x: 446, startPoint y: 137, endPoint x: 369, endPoint y: 136, distance: 77.3
click at [446, 136] on input "checkbox" at bounding box center [440, 138] width 14 height 14
checkbox input "true"
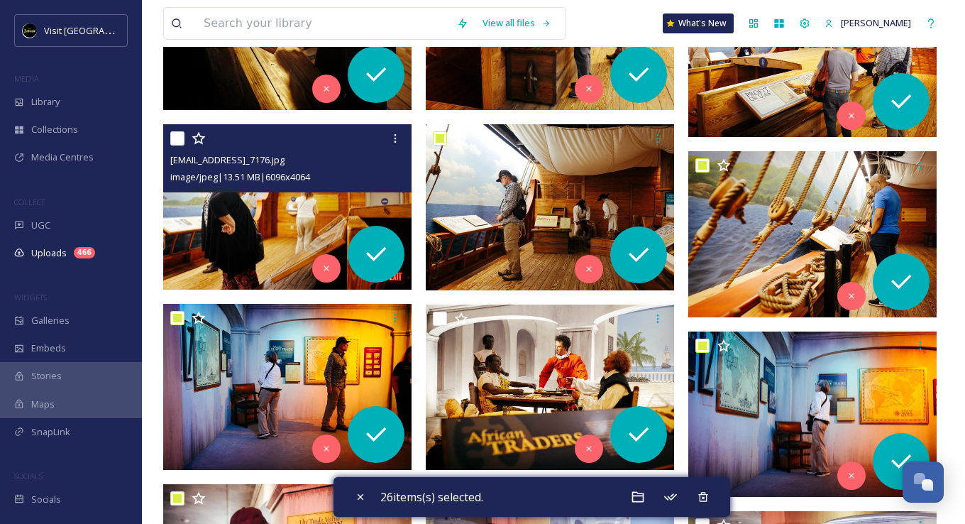
click at [174, 136] on input "checkbox" at bounding box center [177, 138] width 14 height 14
checkbox input "true"
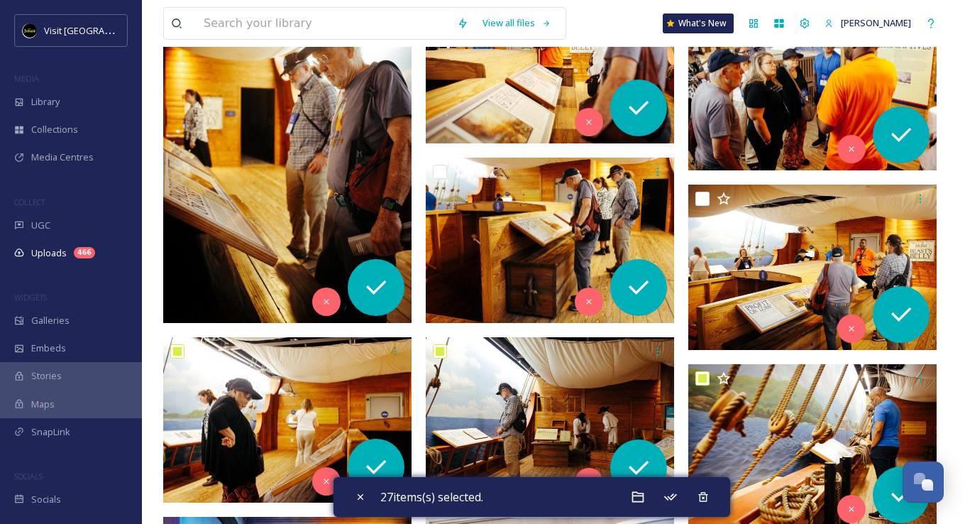
scroll to position [7593, 0]
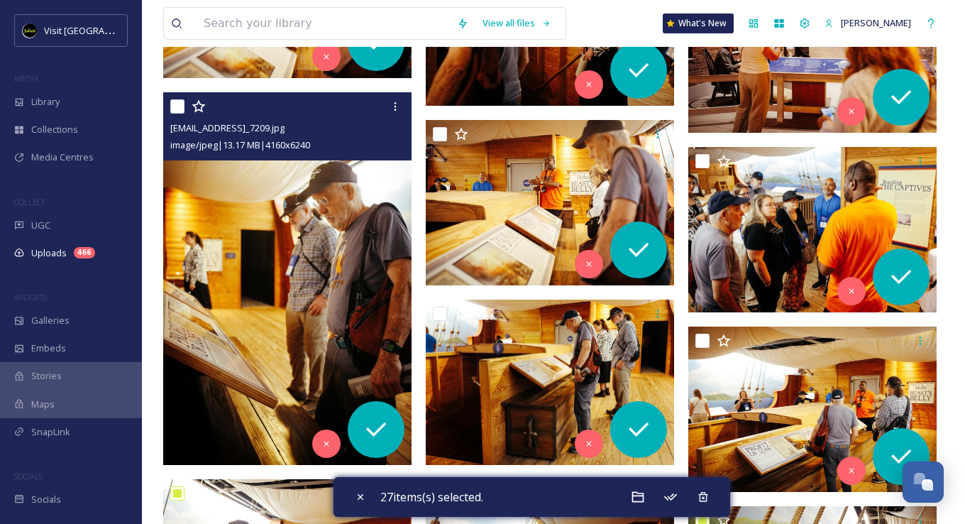
click at [179, 105] on input "checkbox" at bounding box center [177, 106] width 14 height 14
checkbox input "true"
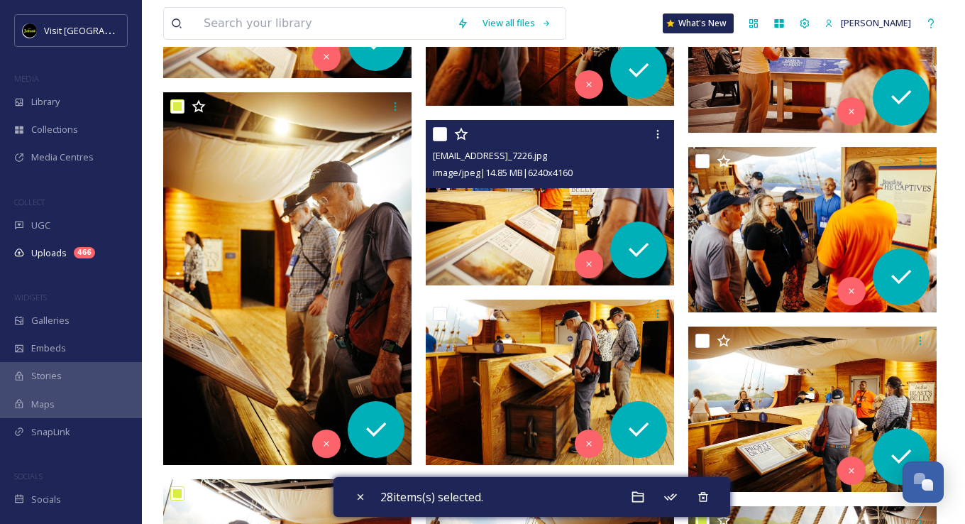
click at [441, 132] on input "checkbox" at bounding box center [440, 134] width 14 height 14
checkbox input "true"
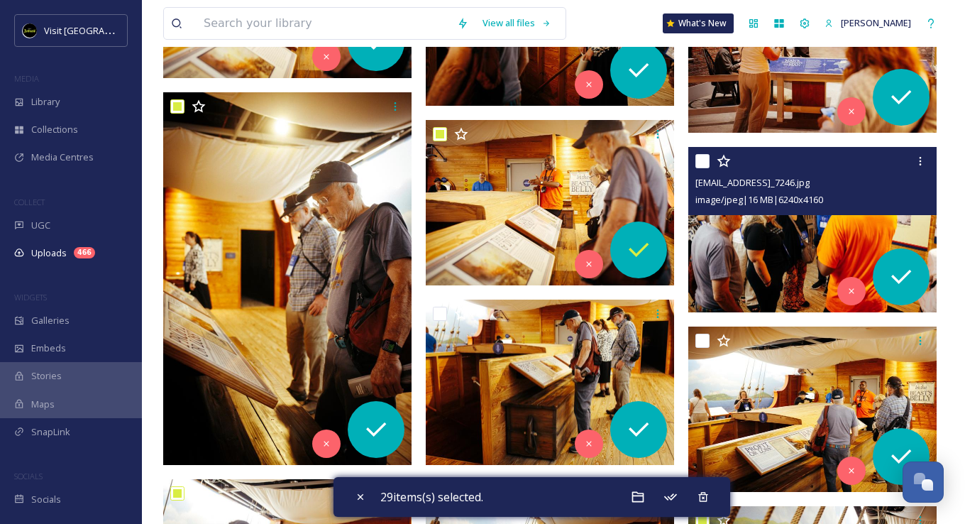
drag, startPoint x: 698, startPoint y: 162, endPoint x: 660, endPoint y: 260, distance: 105.1
click at [698, 162] on input "checkbox" at bounding box center [702, 161] width 14 height 14
checkbox input "true"
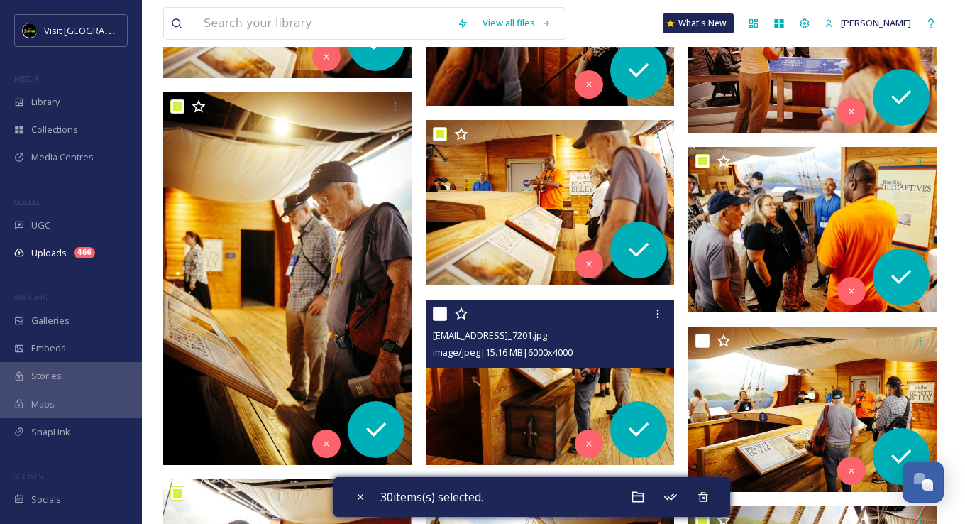
click at [440, 309] on input "checkbox" at bounding box center [440, 313] width 14 height 14
checkbox input "true"
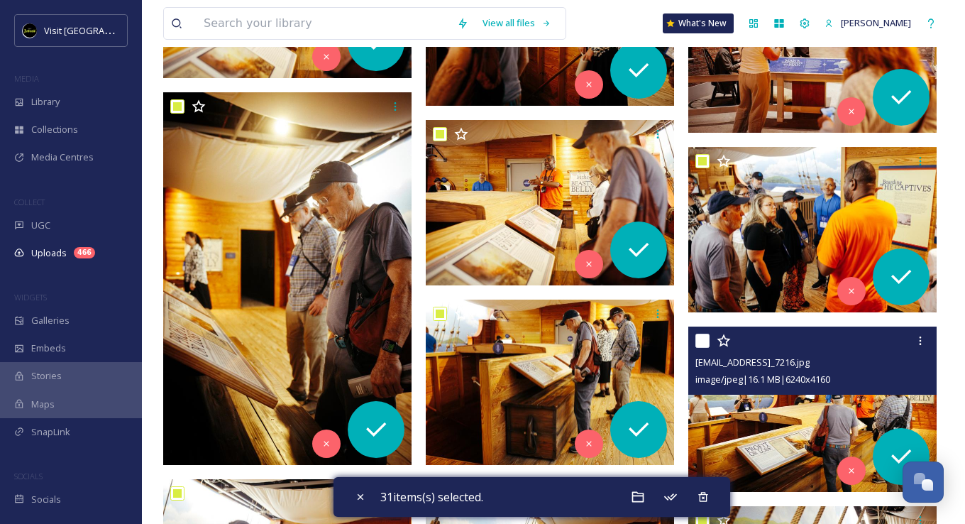
click at [701, 338] on input "checkbox" at bounding box center [702, 340] width 14 height 14
checkbox input "true"
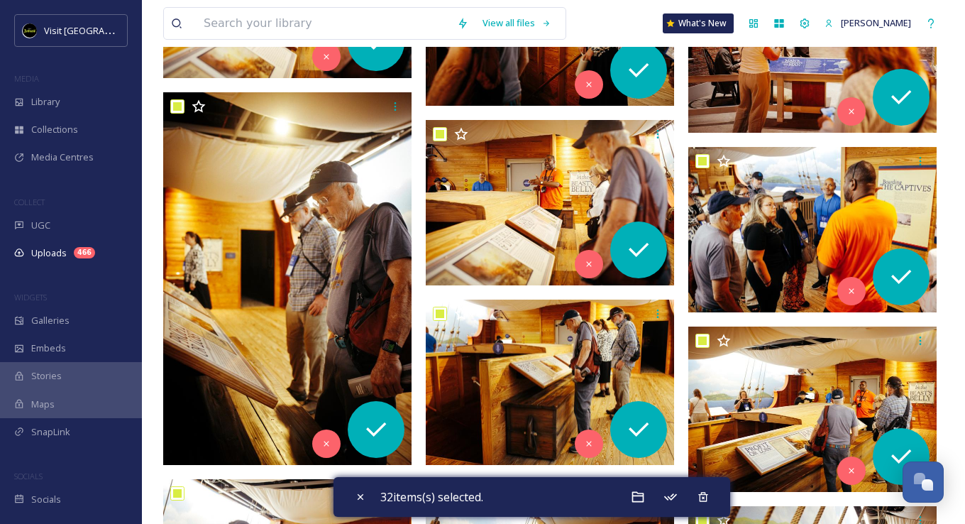
scroll to position [7168, 0]
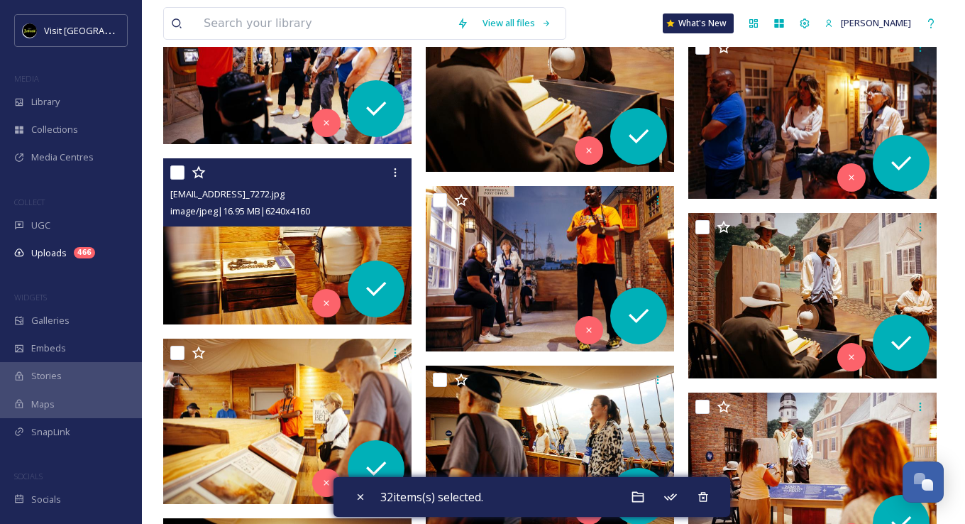
click at [171, 177] on input "checkbox" at bounding box center [177, 172] width 14 height 14
checkbox input "true"
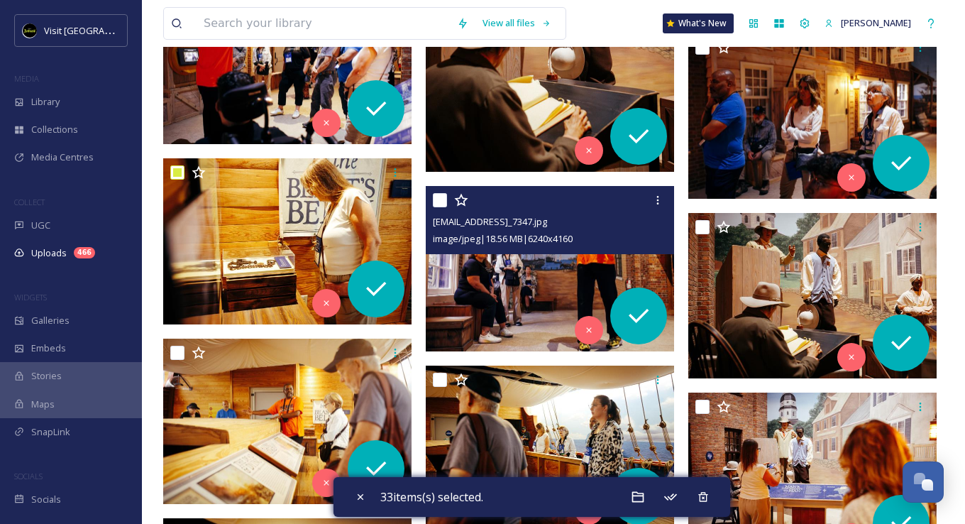
click at [445, 196] on input "checkbox" at bounding box center [440, 200] width 14 height 14
checkbox input "true"
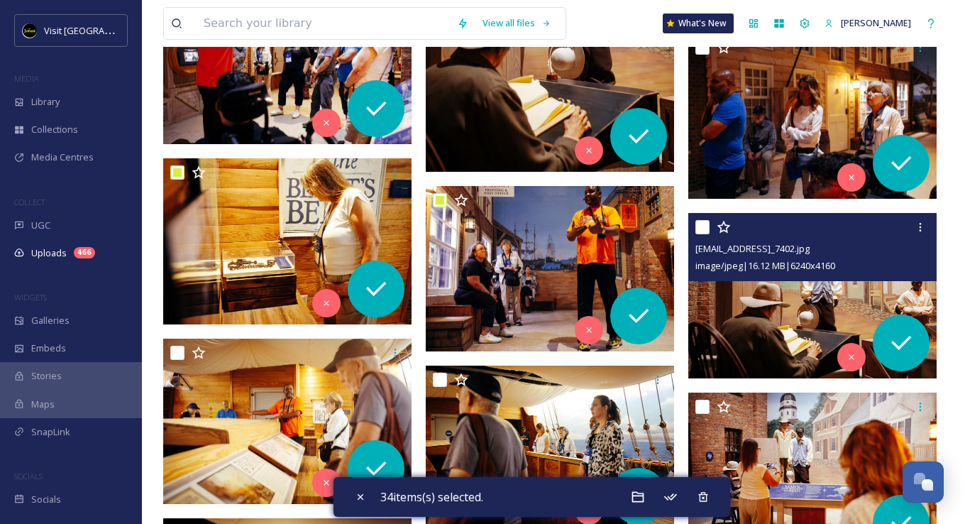
click at [700, 227] on input "checkbox" at bounding box center [702, 227] width 14 height 14
checkbox input "true"
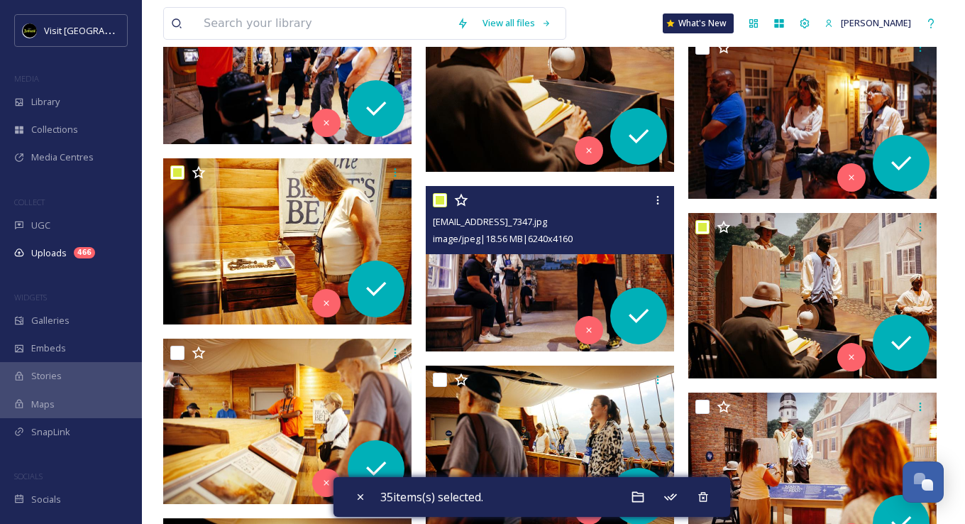
scroll to position [7310, 0]
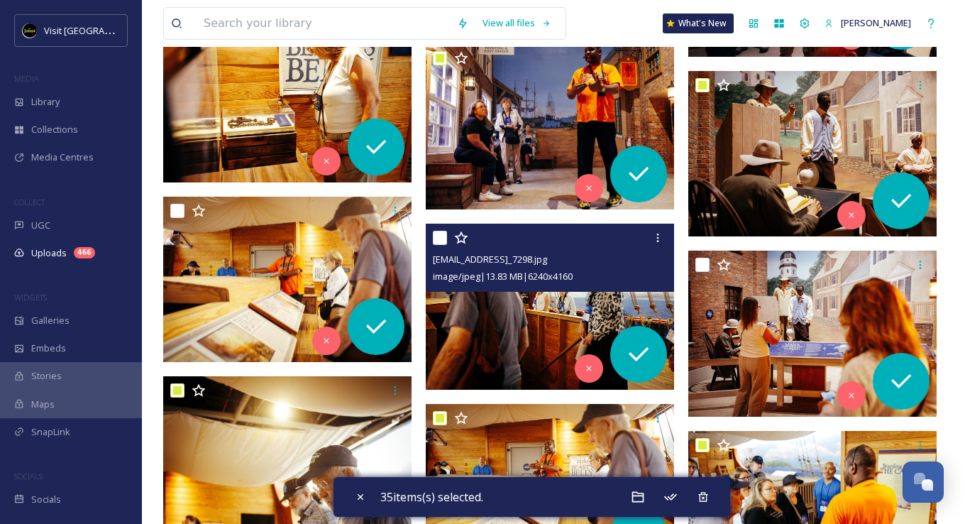
click at [441, 235] on input "checkbox" at bounding box center [440, 238] width 14 height 14
checkbox input "true"
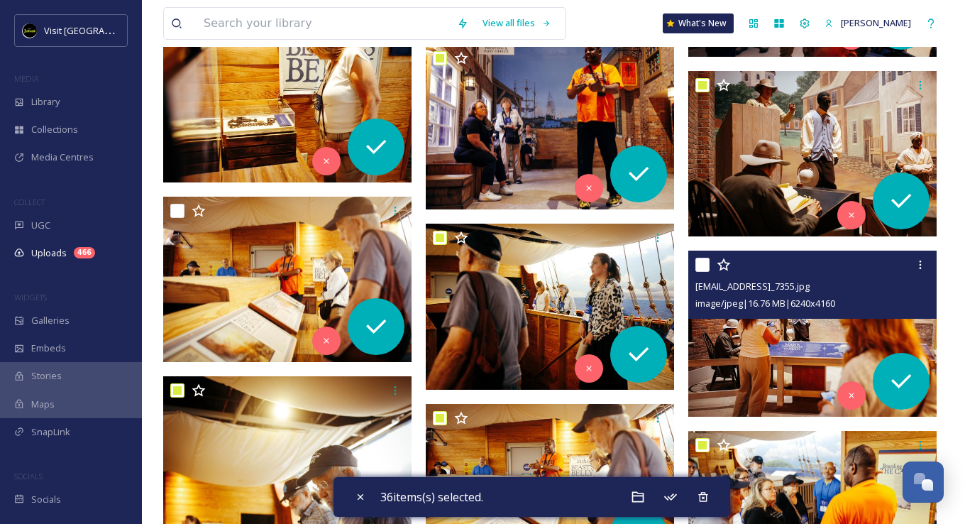
click at [700, 263] on input "checkbox" at bounding box center [702, 265] width 14 height 14
checkbox input "true"
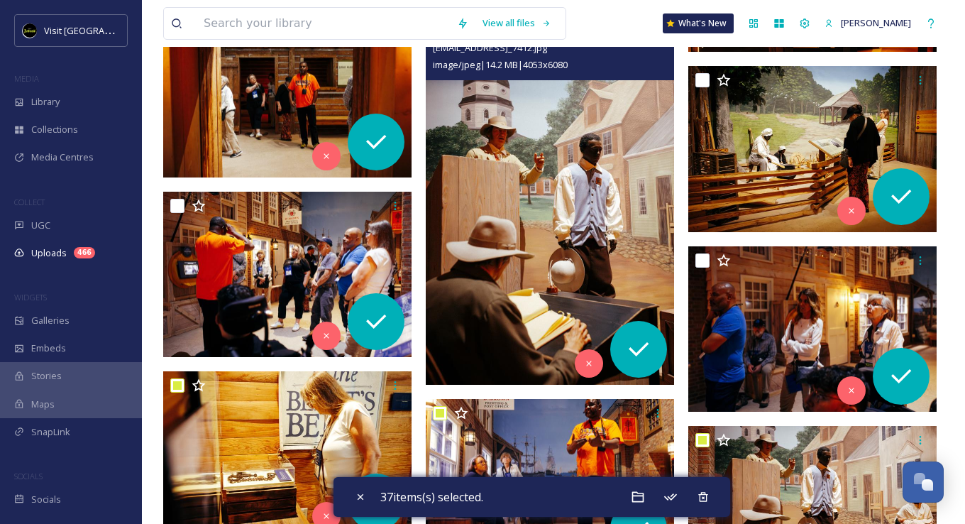
scroll to position [6813, 0]
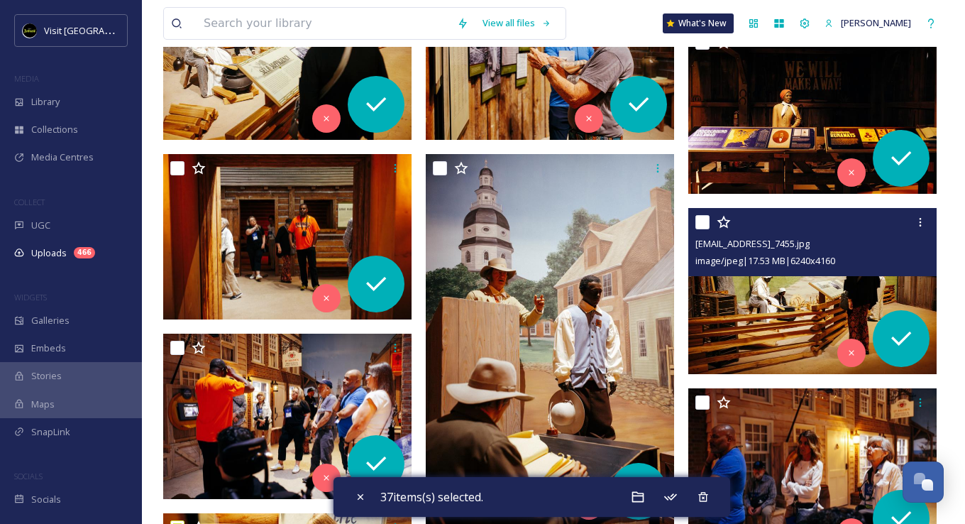
click at [701, 219] on input "checkbox" at bounding box center [702, 222] width 14 height 14
checkbox input "true"
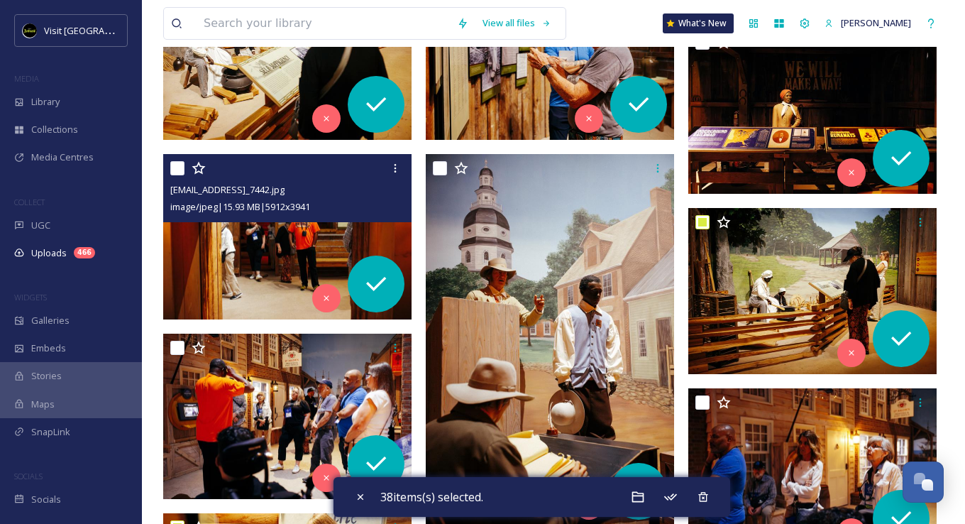
click at [173, 167] on input "checkbox" at bounding box center [177, 168] width 14 height 14
checkbox input "true"
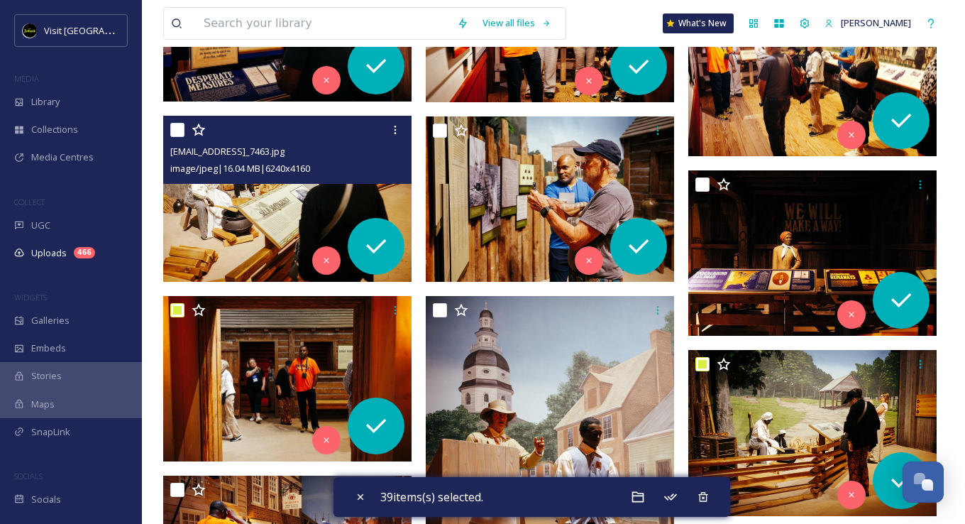
scroll to position [6600, 0]
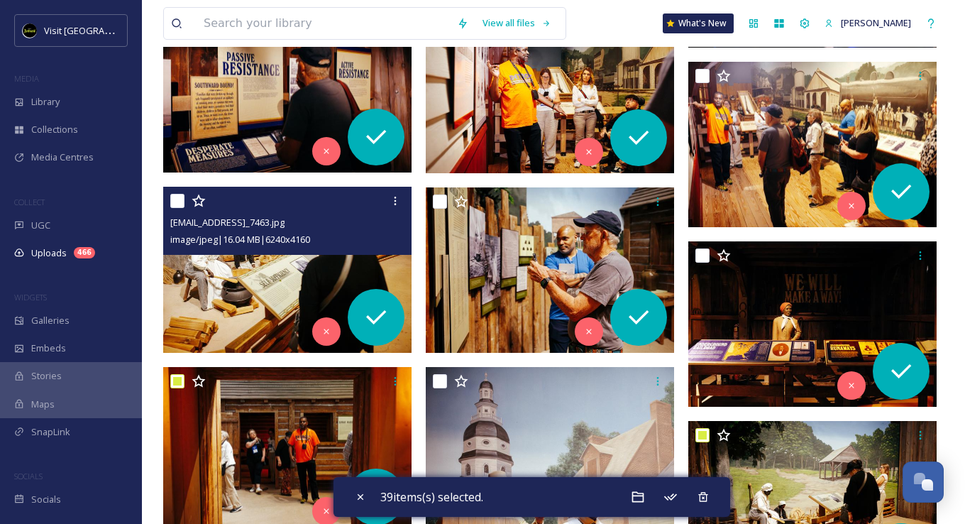
click at [175, 201] on input "checkbox" at bounding box center [177, 201] width 14 height 14
checkbox input "true"
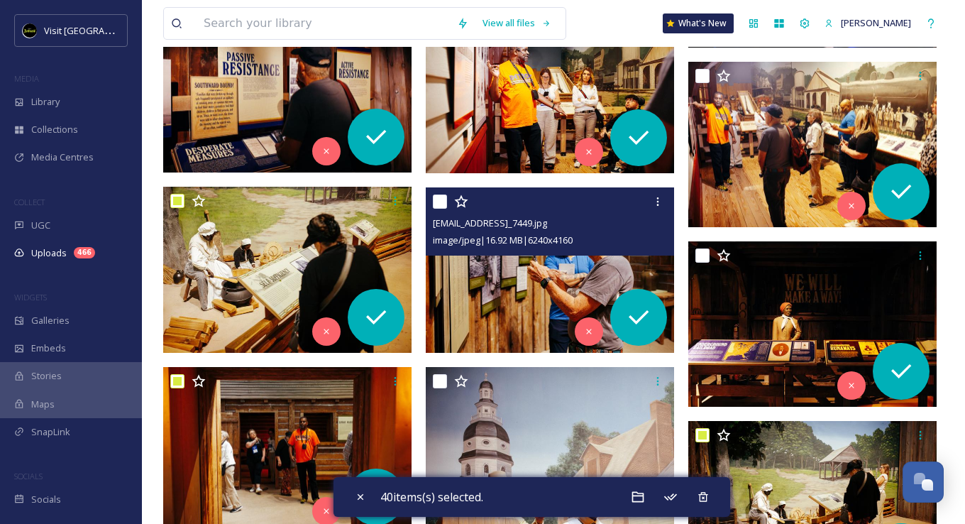
click at [438, 199] on input "checkbox" at bounding box center [440, 201] width 14 height 14
checkbox input "true"
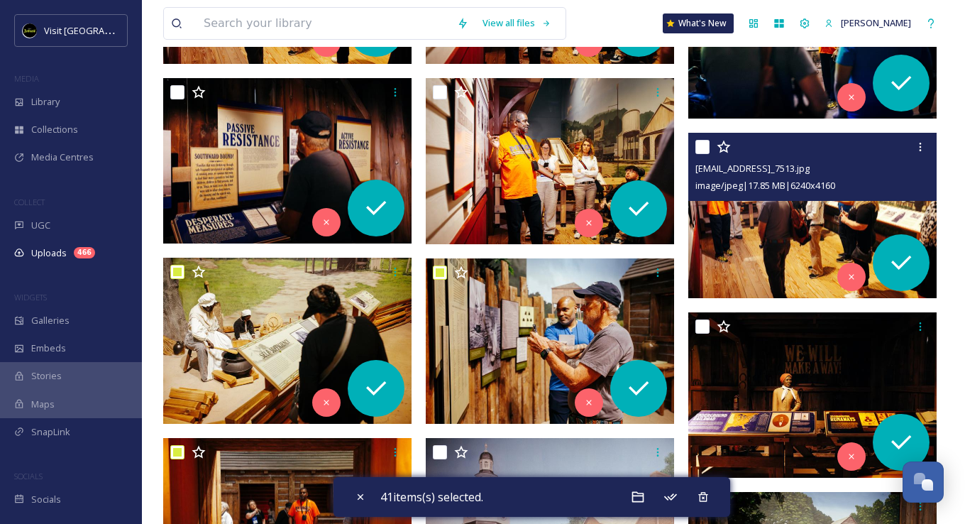
scroll to position [6387, 0]
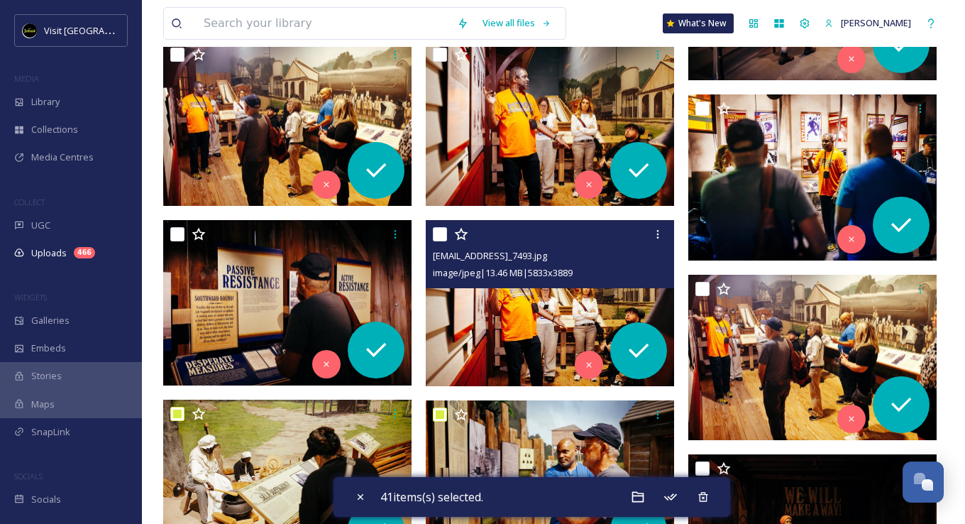
click at [434, 237] on input "checkbox" at bounding box center [440, 234] width 14 height 14
checkbox input "true"
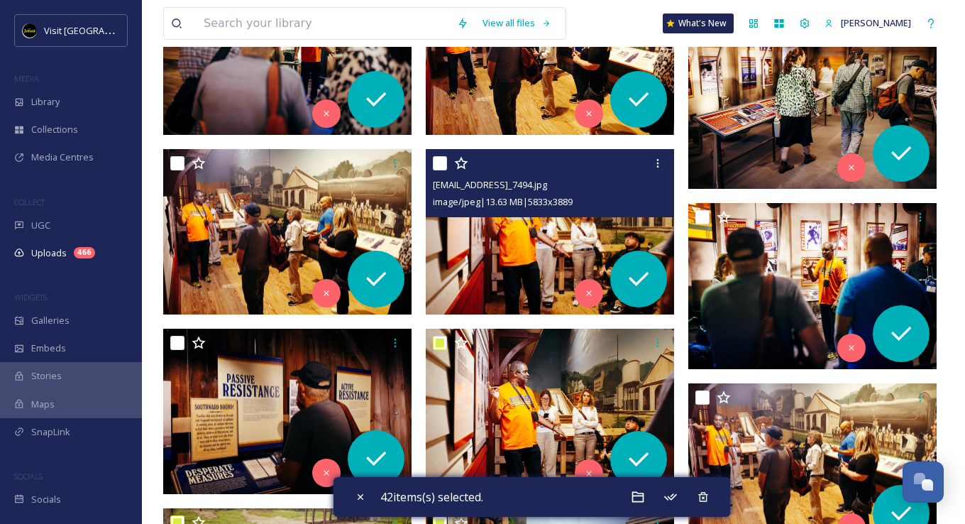
scroll to position [6245, 0]
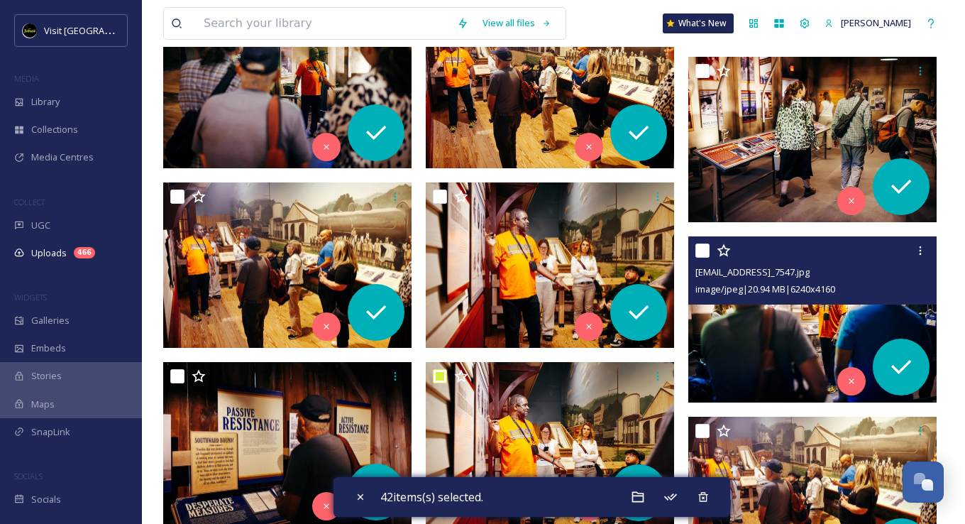
click at [699, 249] on input "checkbox" at bounding box center [702, 250] width 14 height 14
checkbox input "true"
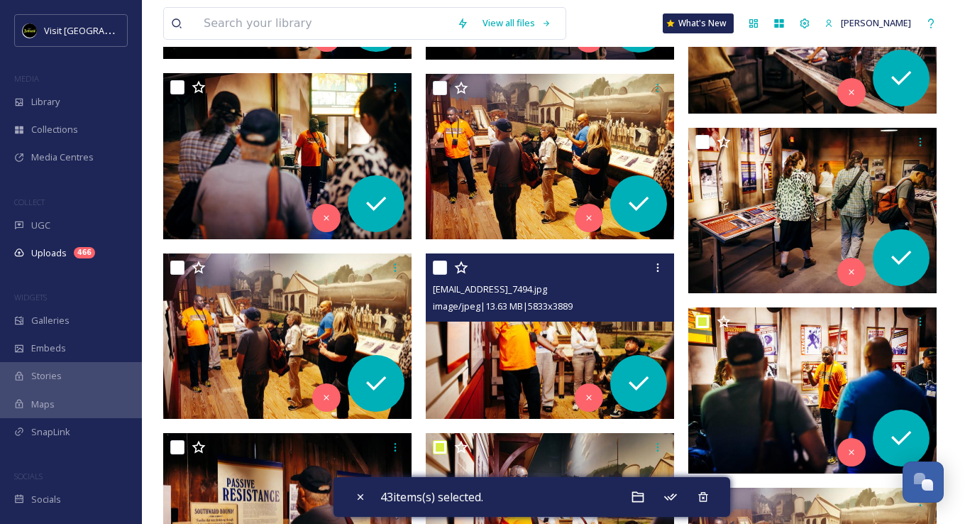
scroll to position [6104, 0]
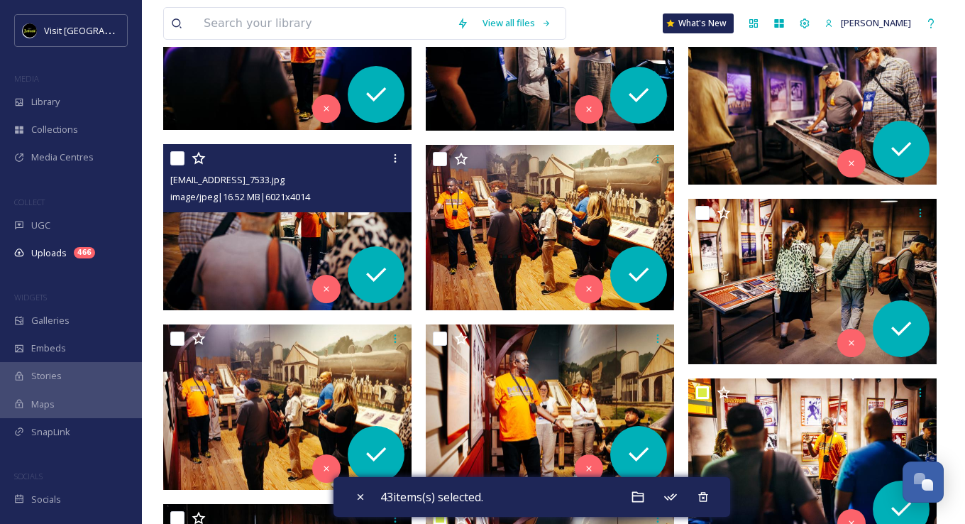
drag, startPoint x: 175, startPoint y: 158, endPoint x: 328, endPoint y: 166, distance: 152.7
click at [176, 158] on input "checkbox" at bounding box center [177, 158] width 14 height 14
checkbox input "true"
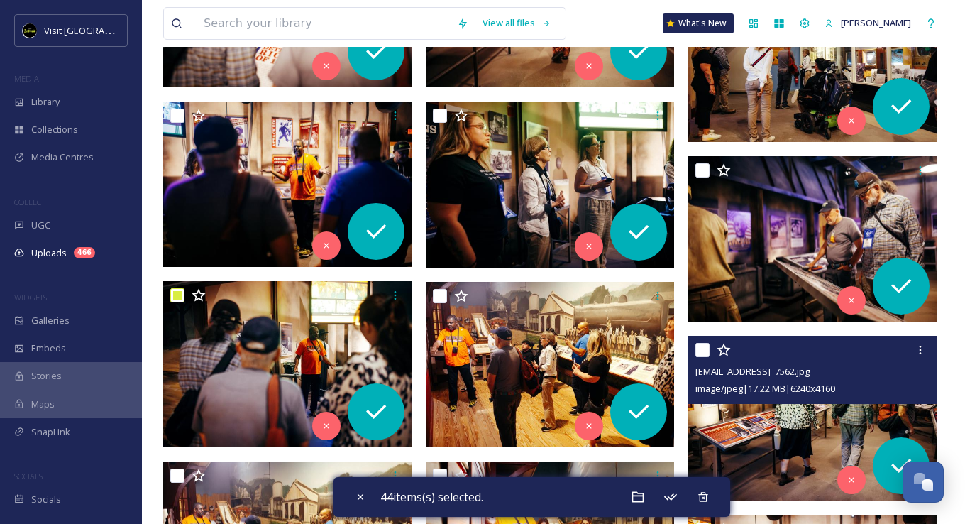
scroll to position [5962, 0]
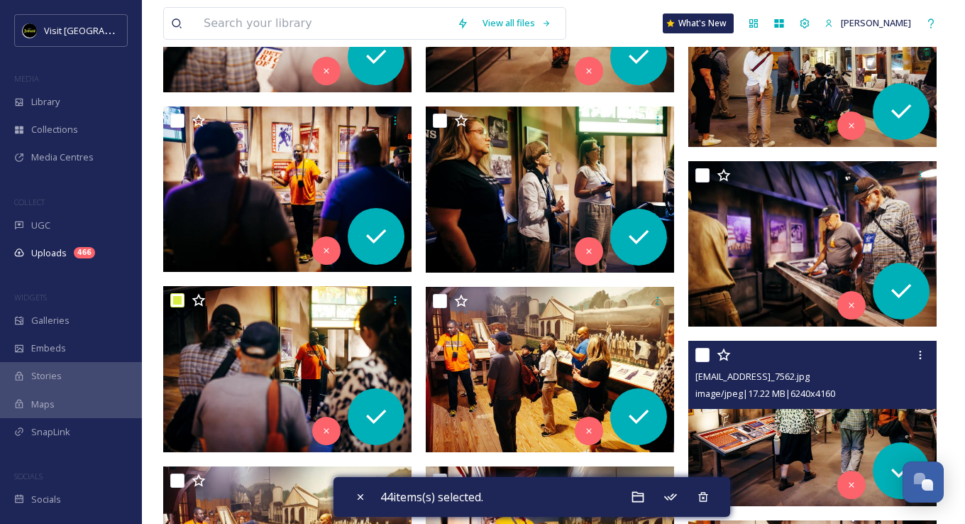
click at [702, 352] on input "checkbox" at bounding box center [702, 355] width 14 height 14
checkbox input "true"
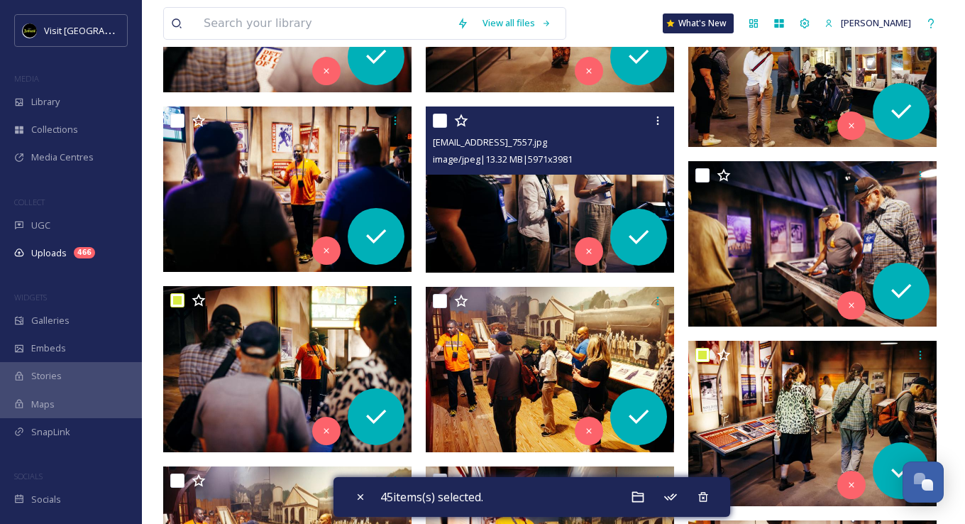
click at [438, 121] on input "checkbox" at bounding box center [440, 121] width 14 height 14
checkbox input "true"
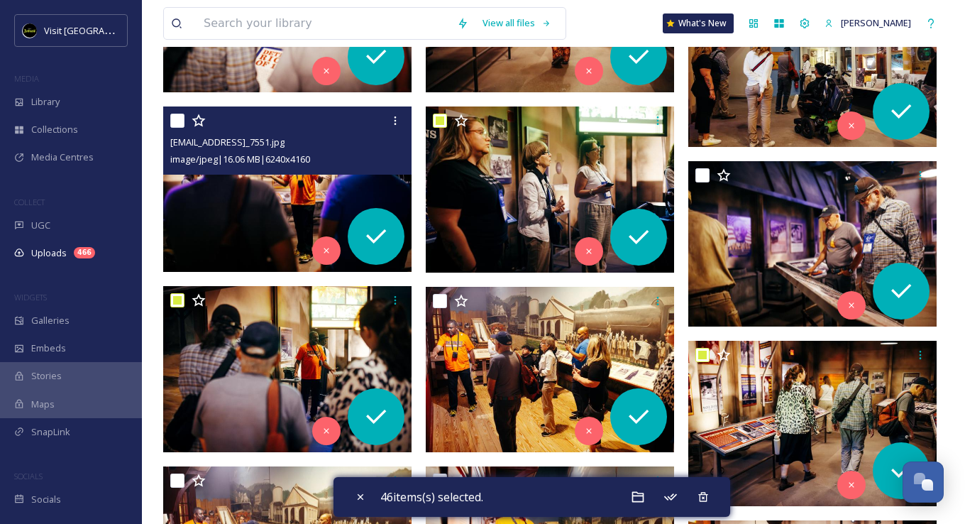
click at [172, 114] on input "checkbox" at bounding box center [177, 121] width 14 height 14
checkbox input "true"
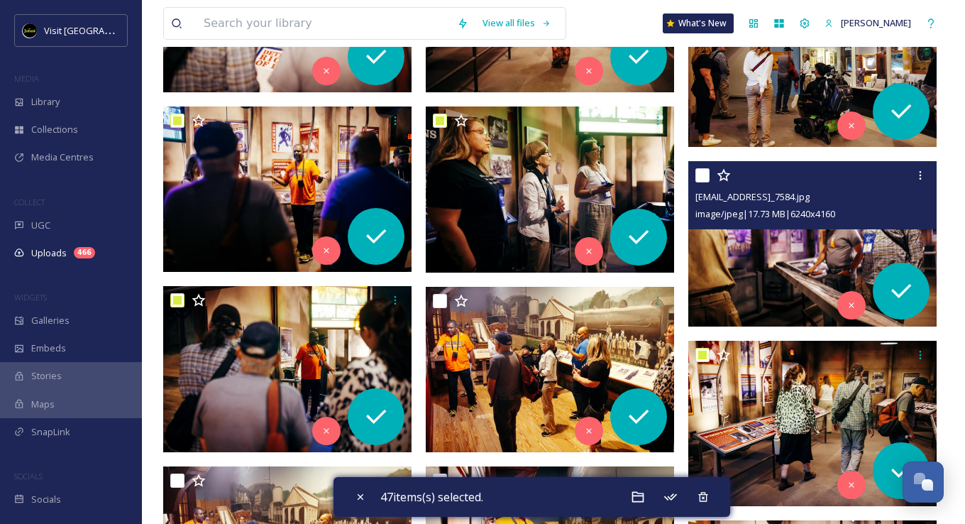
click at [701, 176] on input "checkbox" at bounding box center [702, 175] width 14 height 14
checkbox input "true"
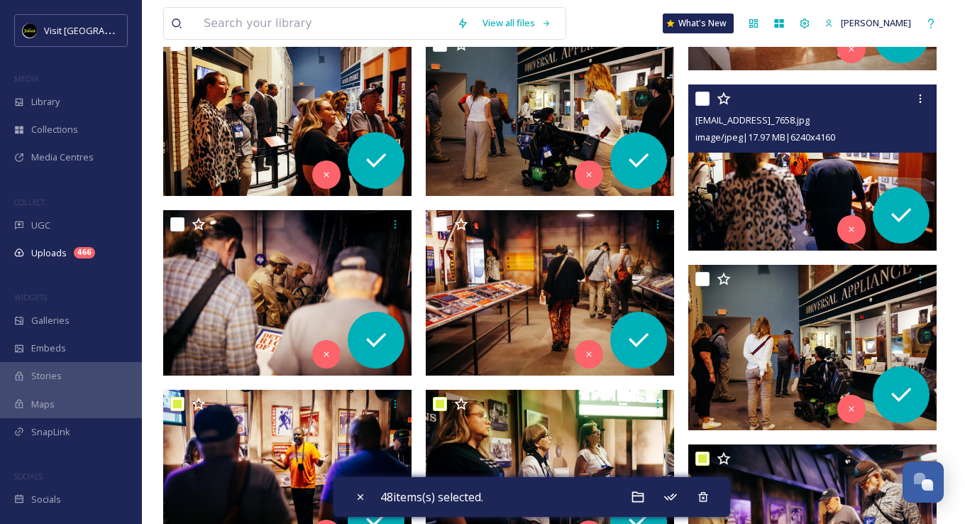
scroll to position [5678, 0]
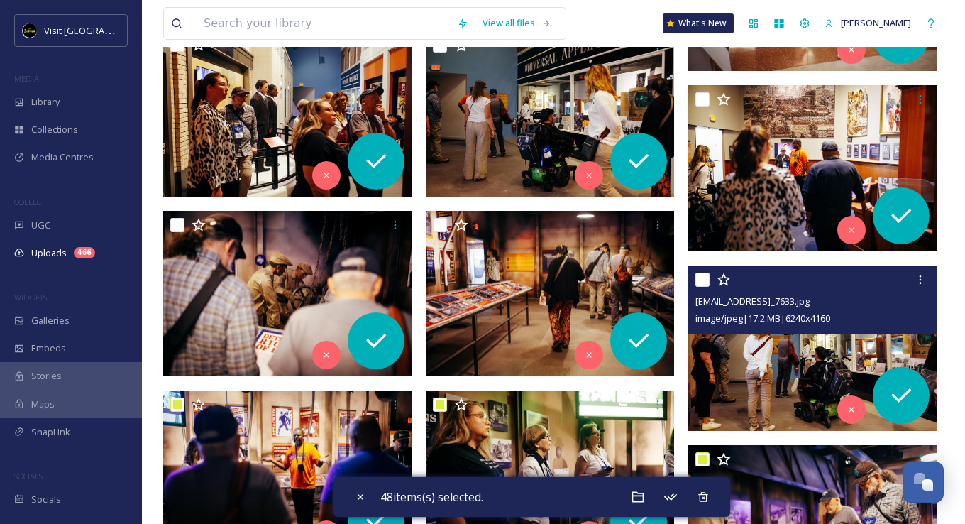
click at [702, 274] on input "checkbox" at bounding box center [702, 279] width 14 height 14
checkbox input "true"
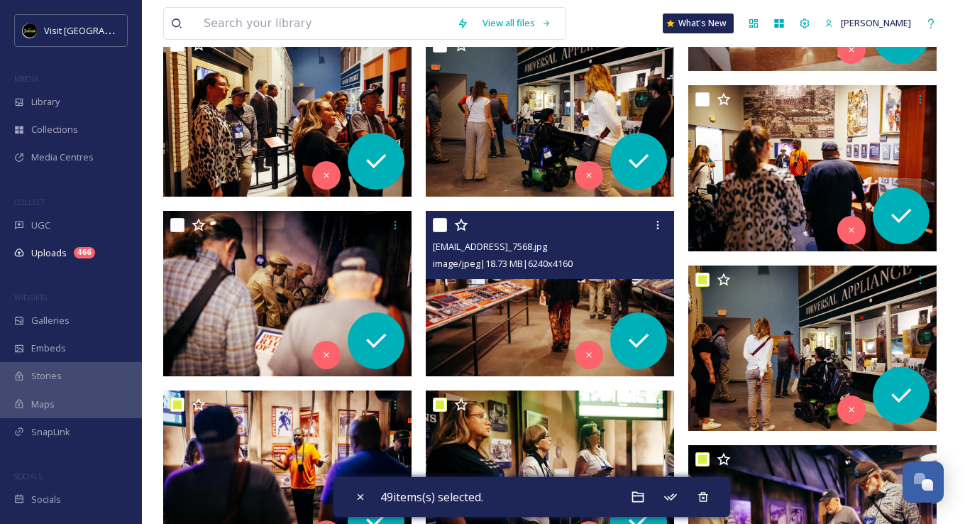
click at [443, 225] on input "checkbox" at bounding box center [440, 225] width 14 height 14
checkbox input "true"
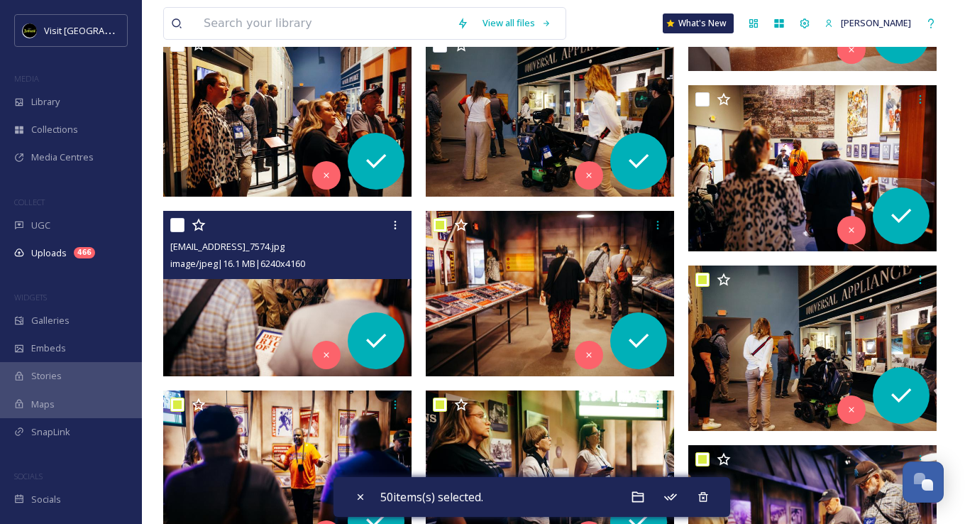
click at [178, 226] on input "checkbox" at bounding box center [177, 225] width 14 height 14
checkbox input "true"
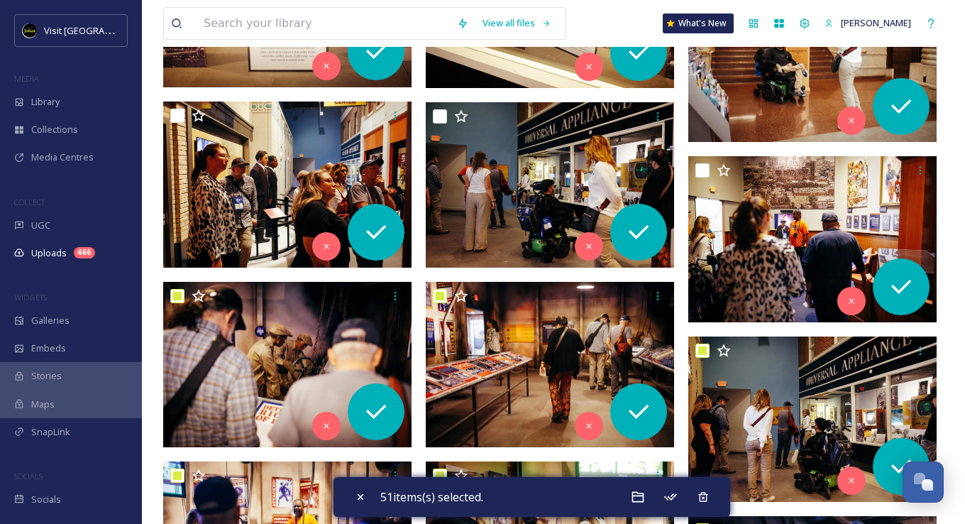
scroll to position [5465, 0]
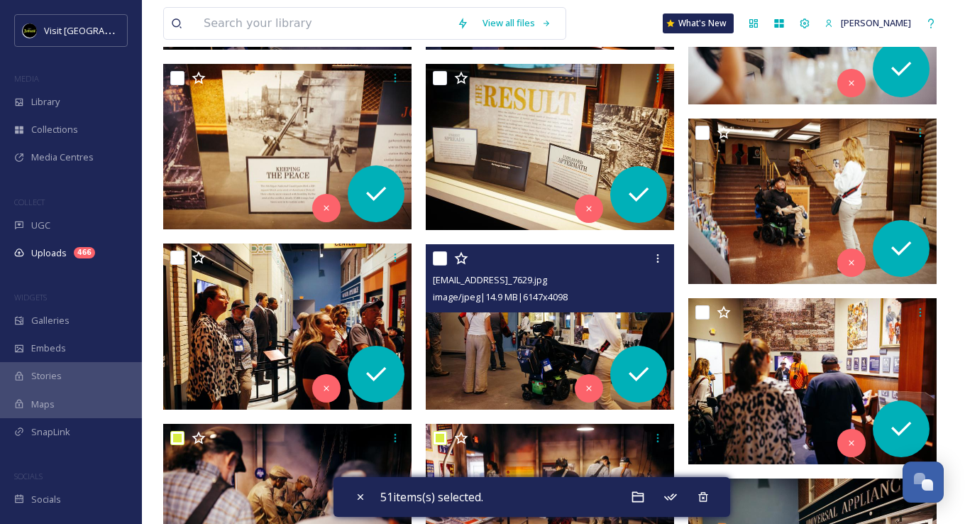
click at [438, 255] on input "checkbox" at bounding box center [440, 258] width 14 height 14
checkbox input "true"
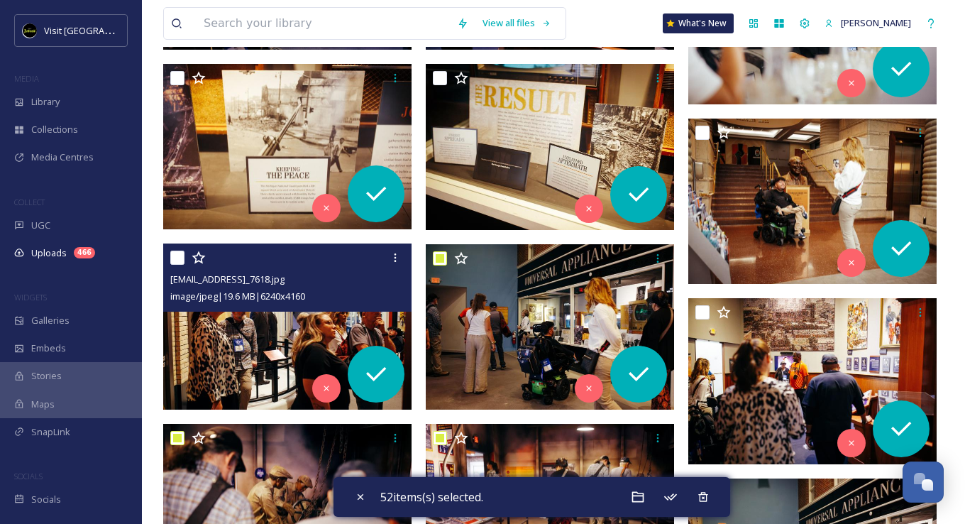
click at [172, 252] on input "checkbox" at bounding box center [177, 257] width 14 height 14
checkbox input "true"
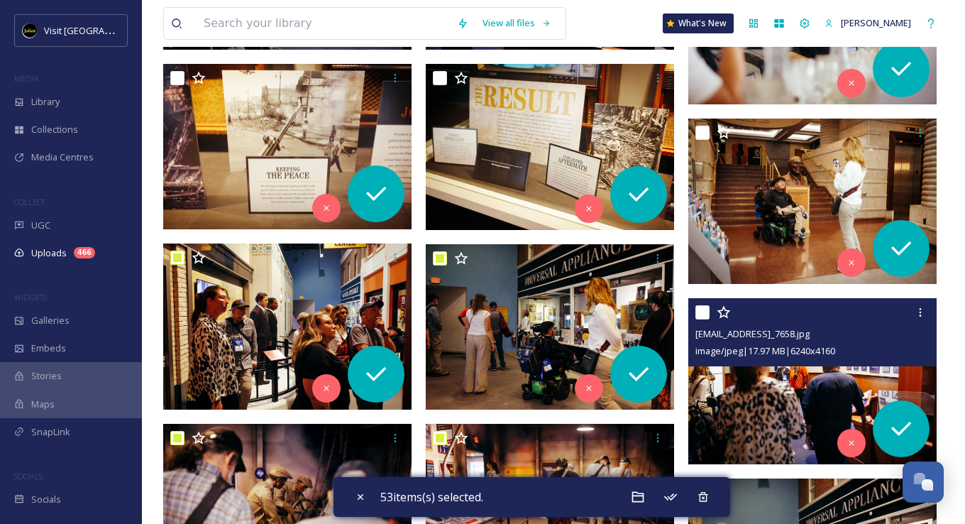
click at [697, 311] on input "checkbox" at bounding box center [702, 312] width 14 height 14
checkbox input "true"
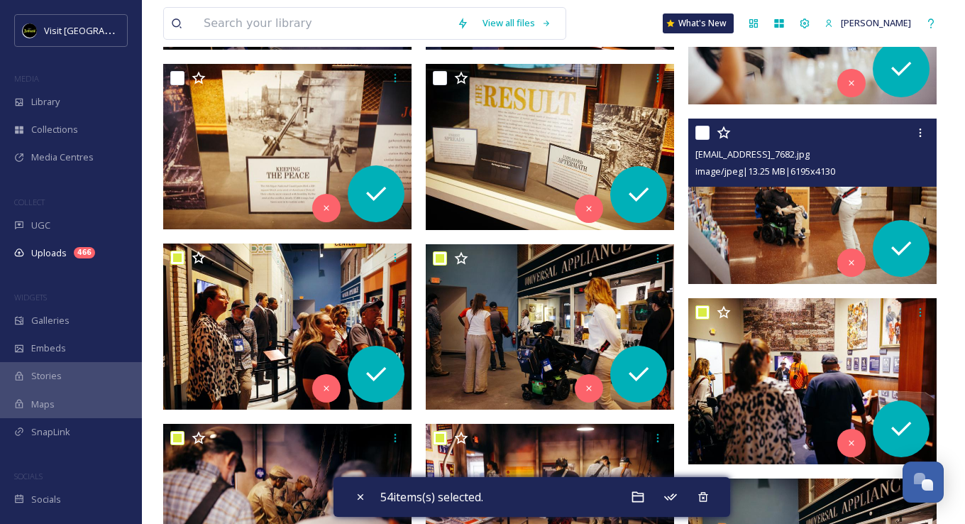
click at [702, 132] on input "checkbox" at bounding box center [702, 133] width 14 height 14
checkbox input "true"
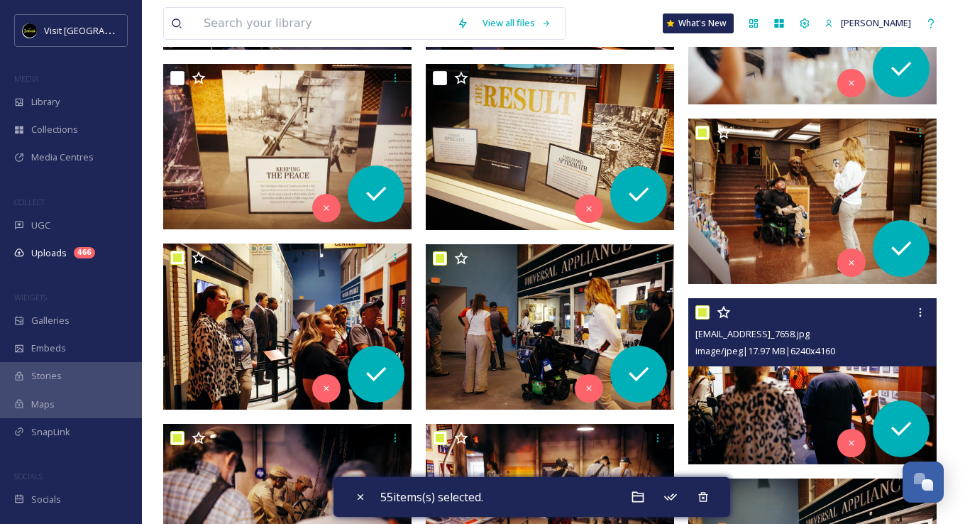
scroll to position [5252, 0]
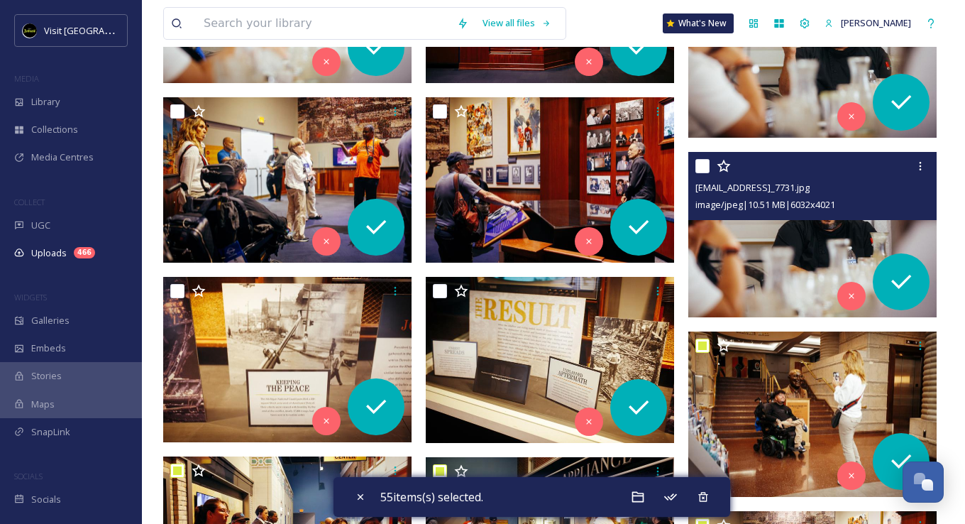
drag, startPoint x: 703, startPoint y: 165, endPoint x: 631, endPoint y: 153, distance: 72.6
click at [702, 165] on input "checkbox" at bounding box center [702, 166] width 14 height 14
checkbox input "true"
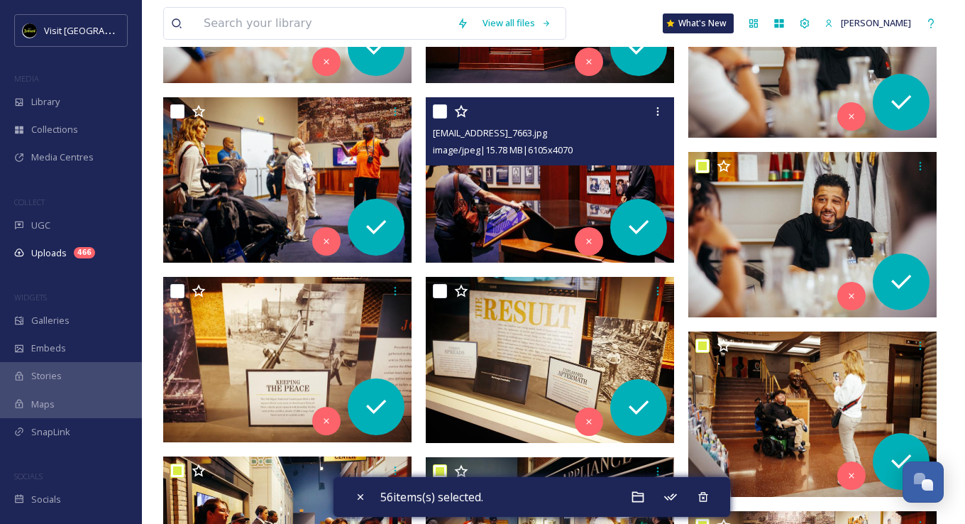
click at [436, 109] on input "checkbox" at bounding box center [440, 111] width 14 height 14
checkbox input "true"
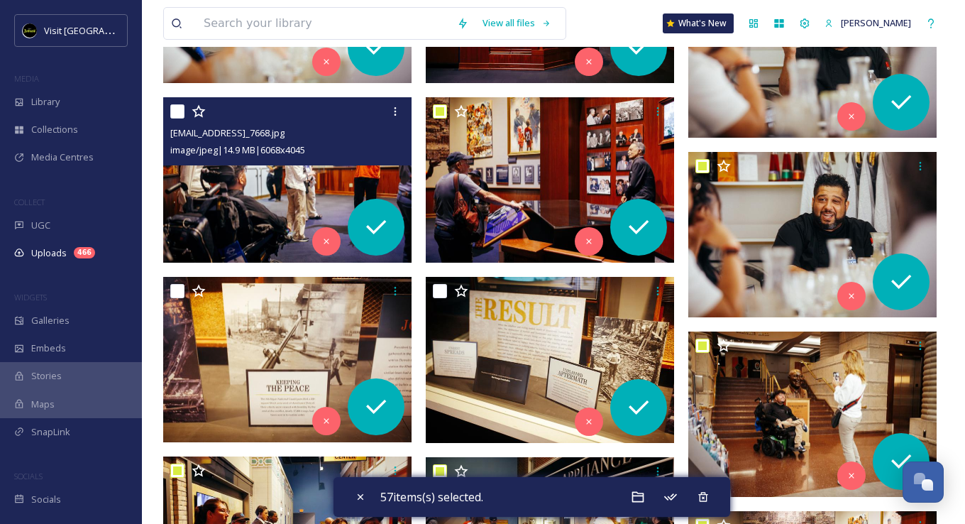
click at [175, 109] on input "checkbox" at bounding box center [177, 111] width 14 height 14
checkbox input "true"
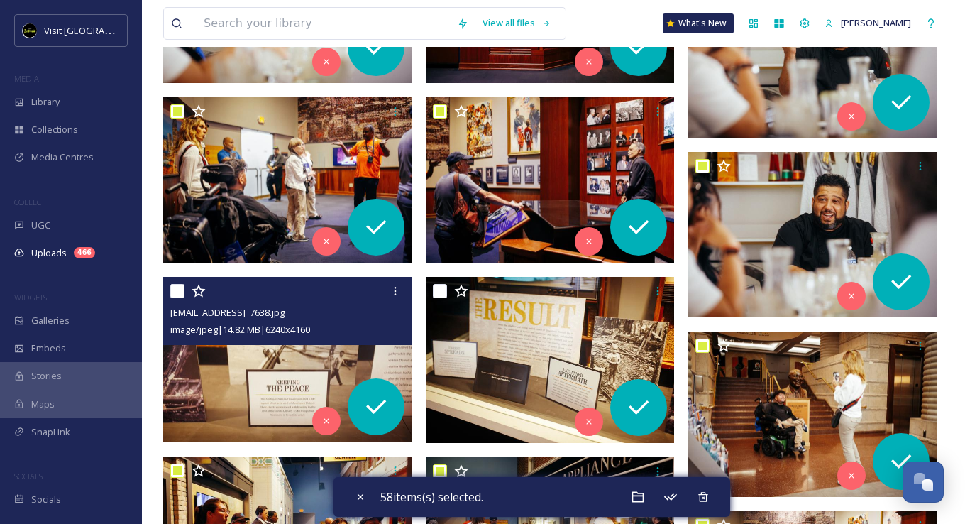
click at [177, 288] on input "checkbox" at bounding box center [177, 291] width 14 height 14
checkbox input "true"
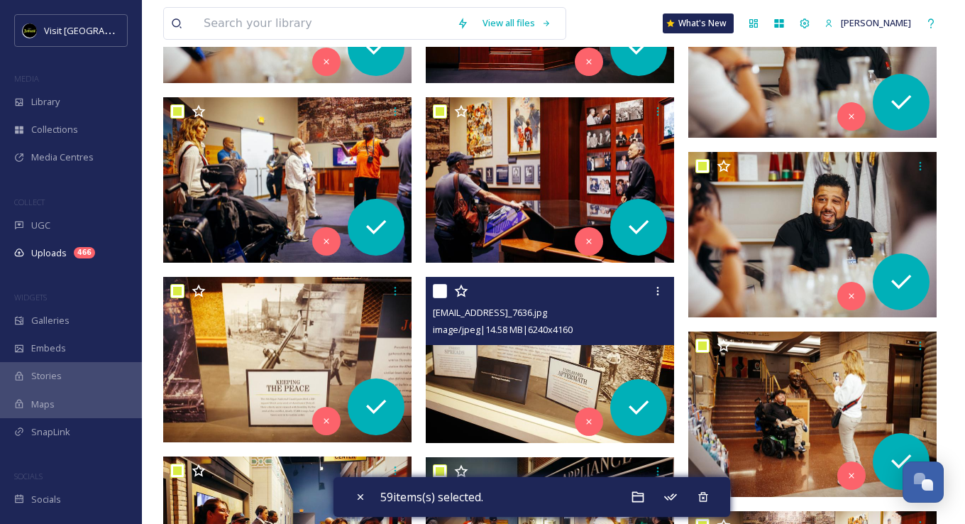
click at [438, 291] on input "checkbox" at bounding box center [440, 291] width 14 height 14
checkbox input "true"
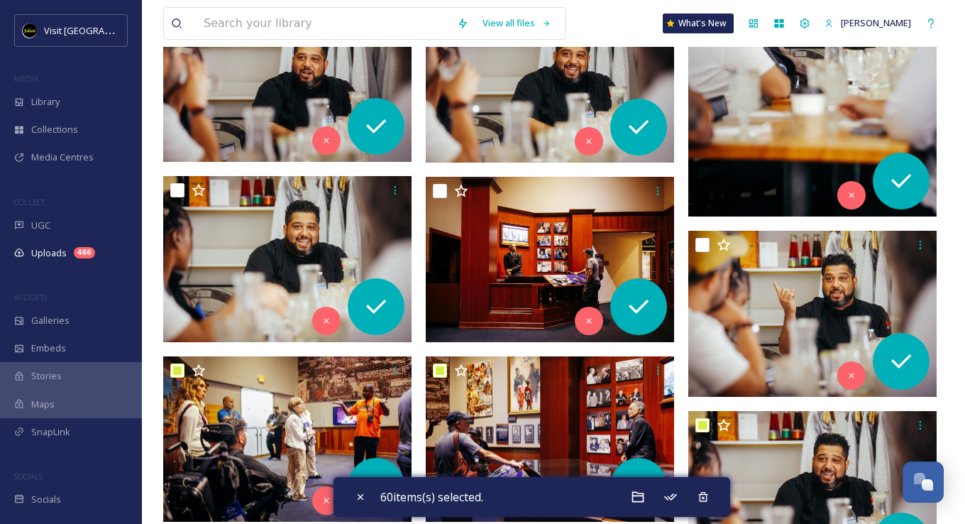
scroll to position [4968, 0]
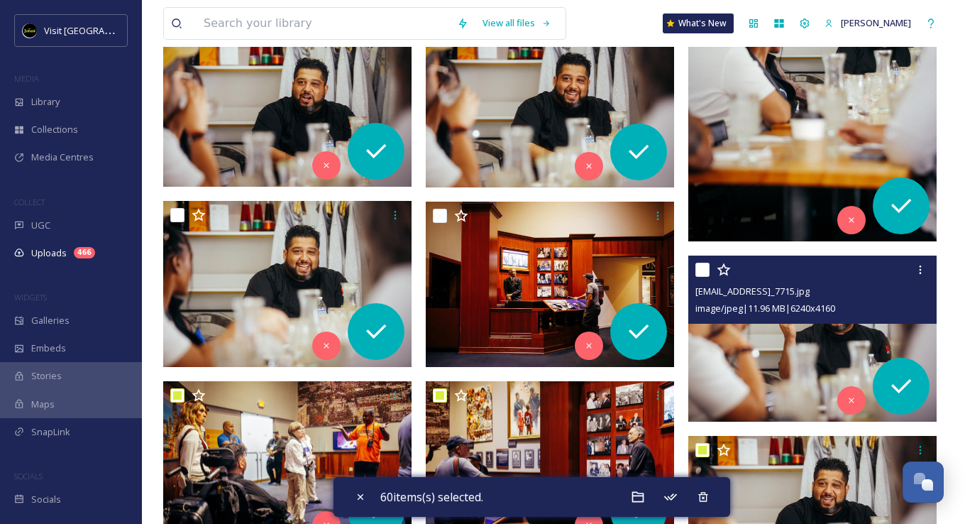
drag, startPoint x: 700, startPoint y: 269, endPoint x: 672, endPoint y: 258, distance: 29.6
click at [700, 268] on input "checkbox" at bounding box center [702, 270] width 14 height 14
checkbox input "true"
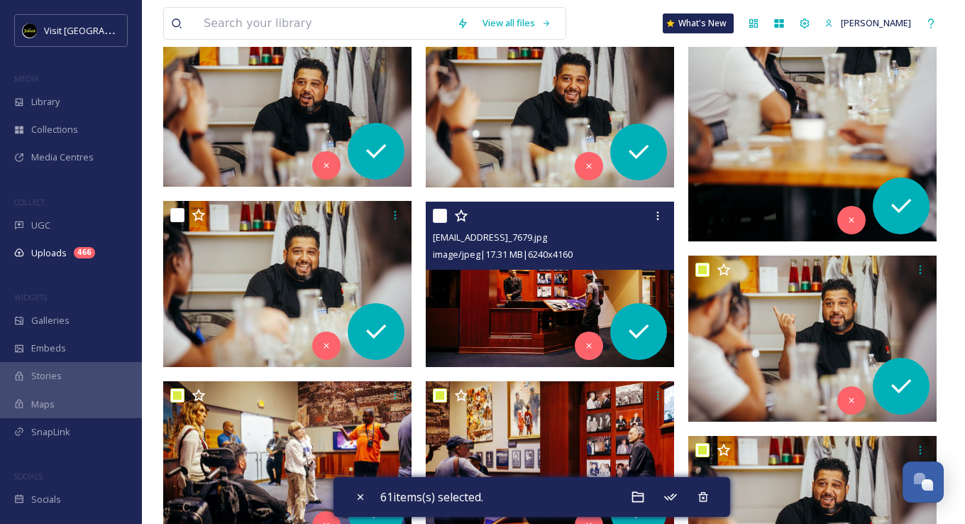
click at [440, 212] on input "checkbox" at bounding box center [440, 216] width 14 height 14
checkbox input "true"
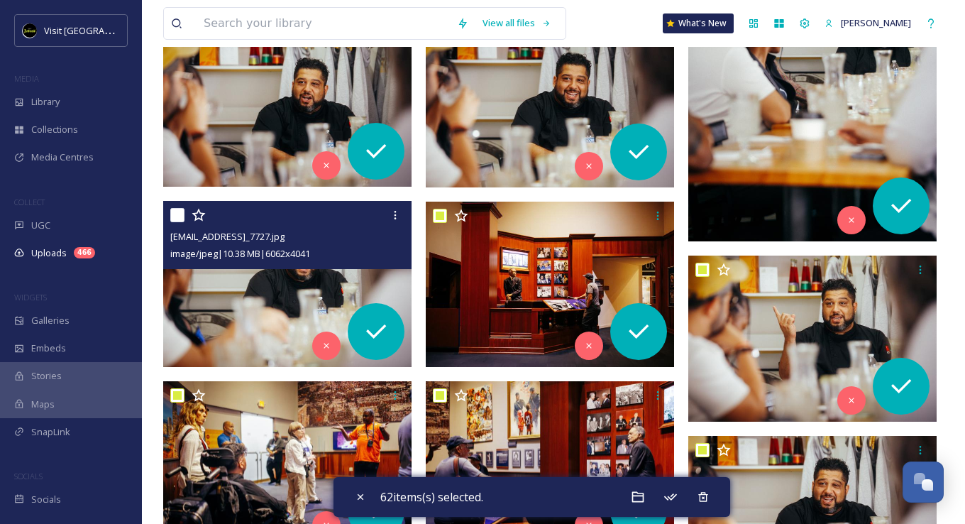
click at [175, 214] on input "checkbox" at bounding box center [177, 215] width 14 height 14
checkbox input "true"
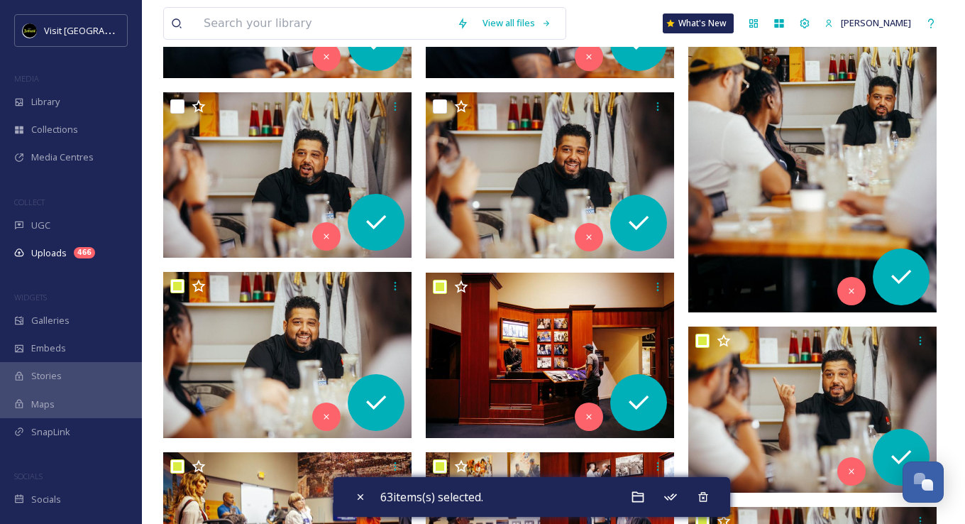
scroll to position [4756, 0]
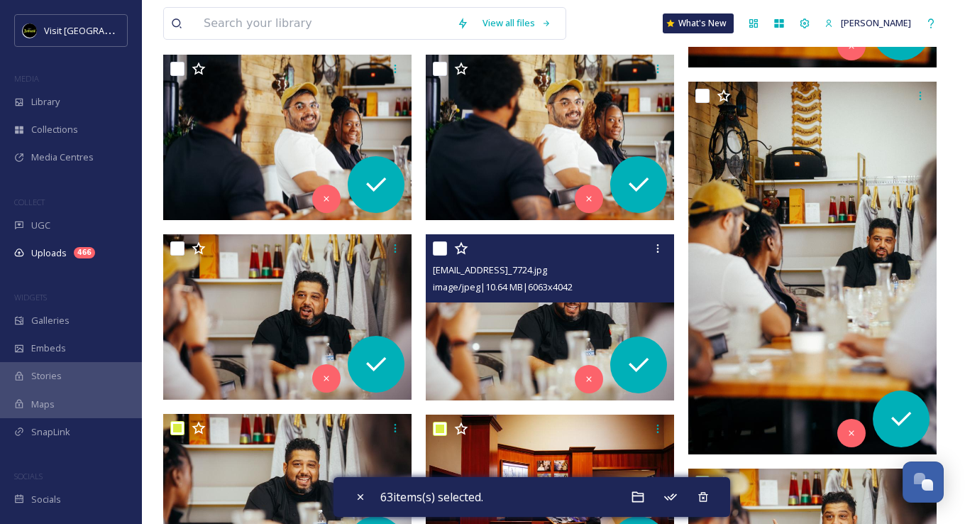
click at [438, 247] on input "checkbox" at bounding box center [440, 248] width 14 height 14
checkbox input "true"
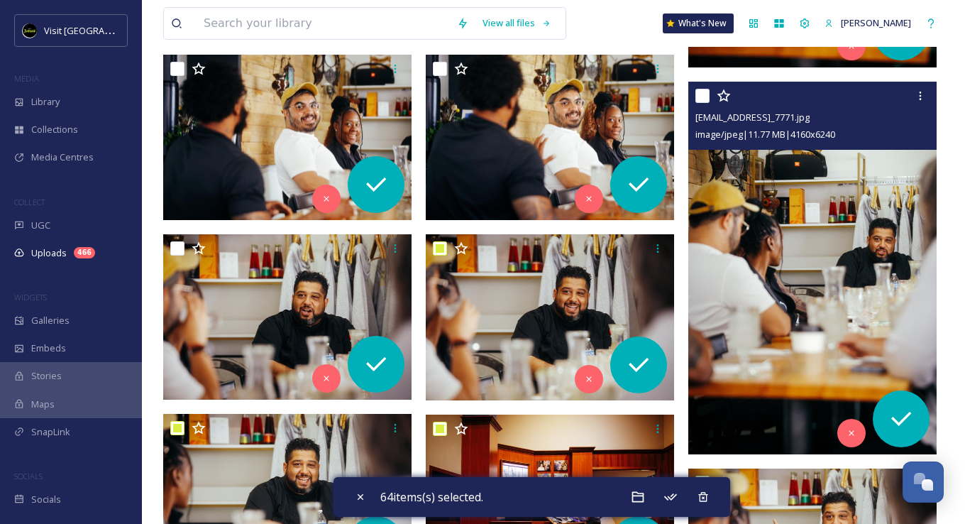
click at [698, 93] on input "checkbox" at bounding box center [702, 96] width 14 height 14
checkbox input "true"
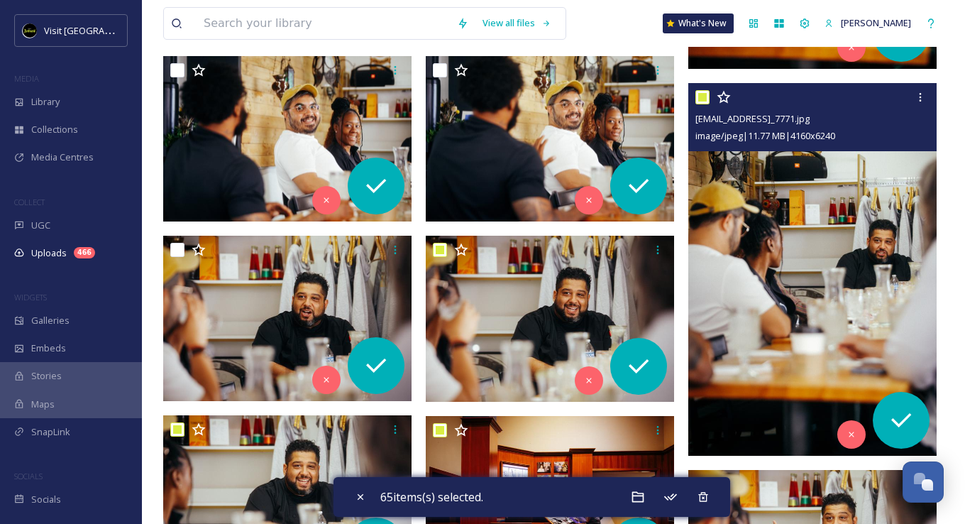
scroll to position [4614, 0]
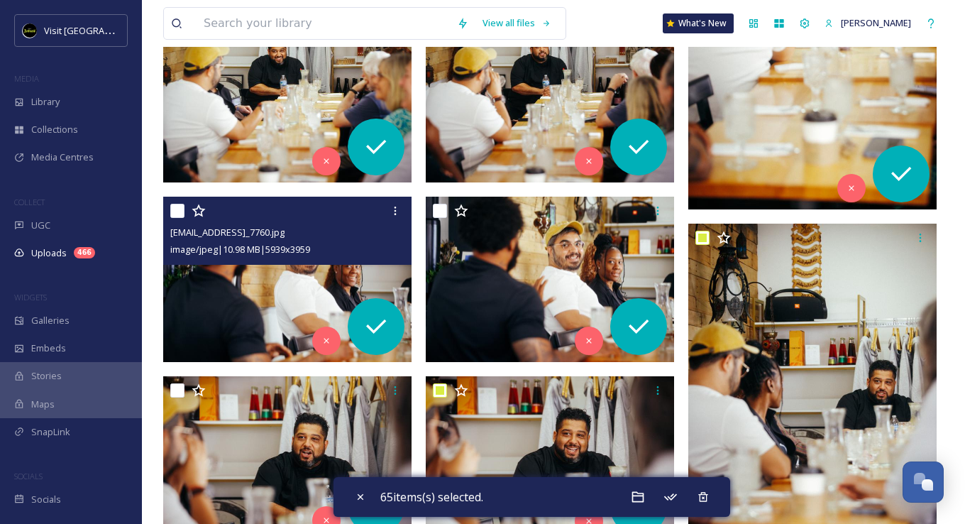
click at [177, 211] on input "checkbox" at bounding box center [177, 211] width 14 height 14
checkbox input "true"
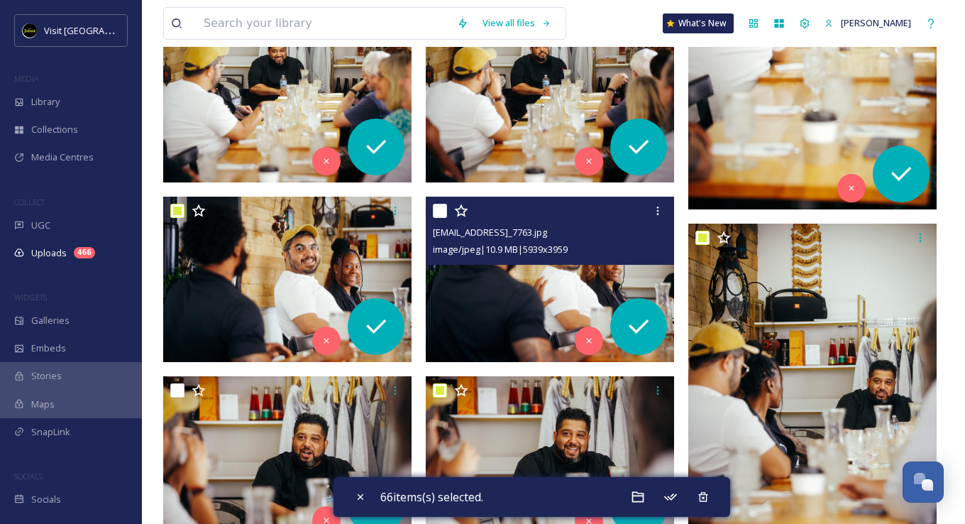
scroll to position [4472, 0]
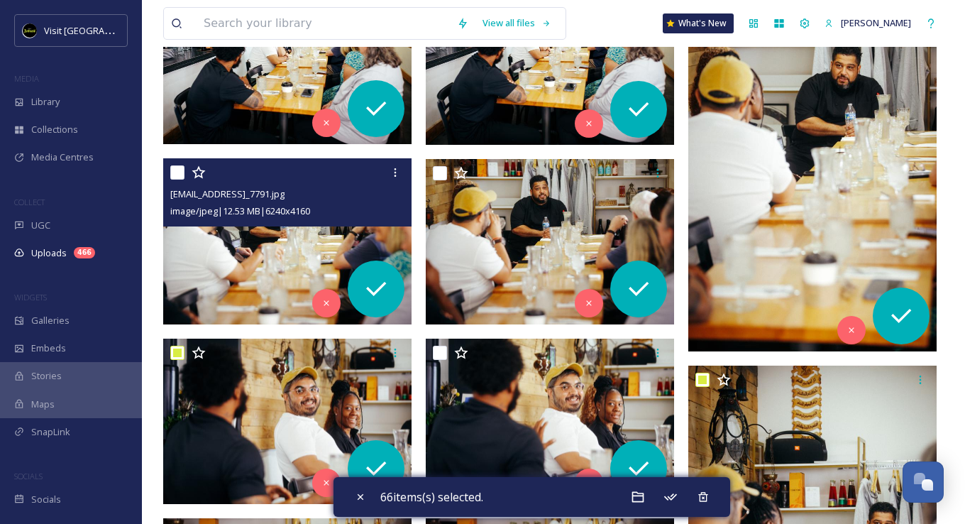
click at [182, 165] on input "checkbox" at bounding box center [177, 172] width 14 height 14
checkbox input "true"
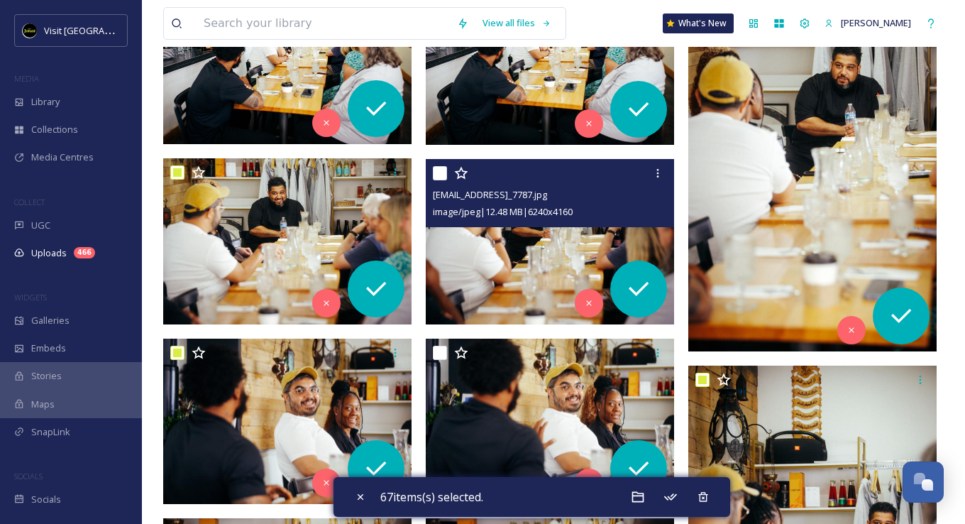
click at [440, 175] on input "checkbox" at bounding box center [440, 173] width 14 height 14
checkbox input "true"
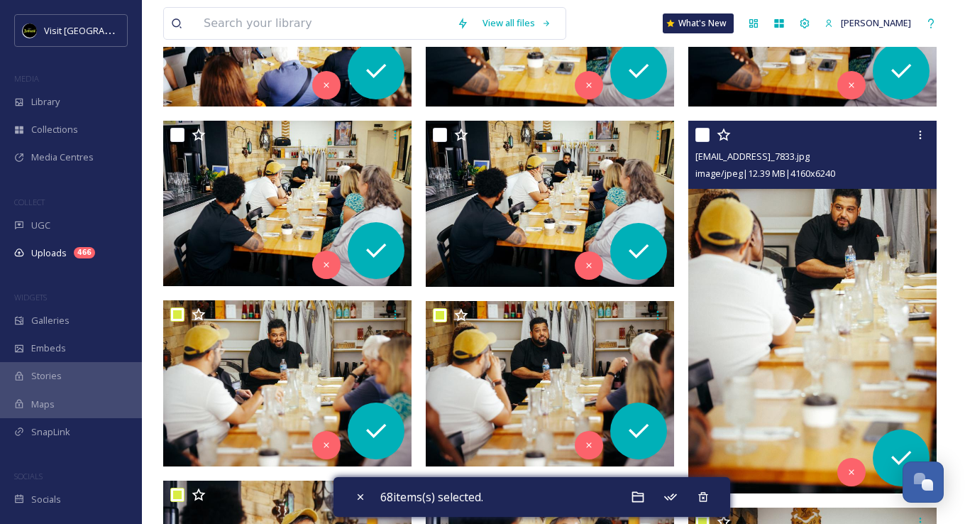
scroll to position [4259, 0]
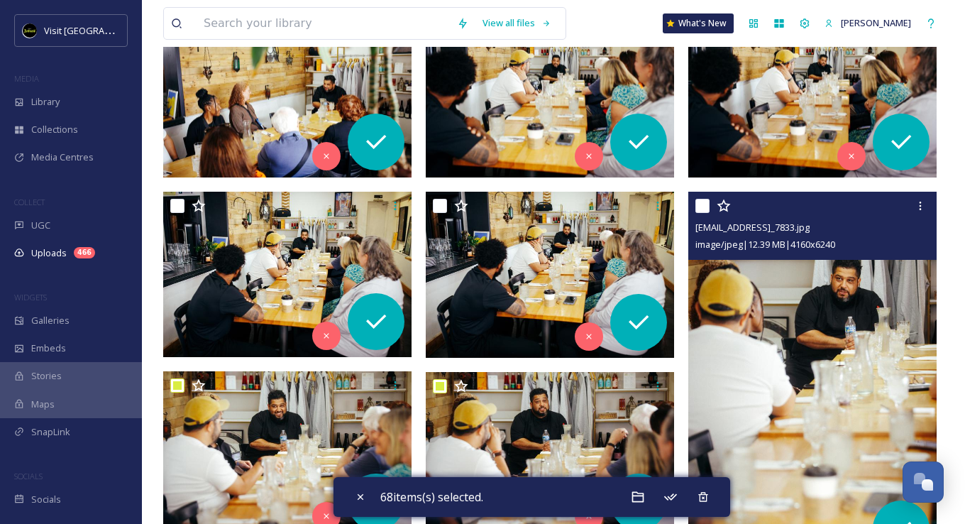
click at [700, 206] on input "checkbox" at bounding box center [702, 206] width 14 height 14
checkbox input "true"
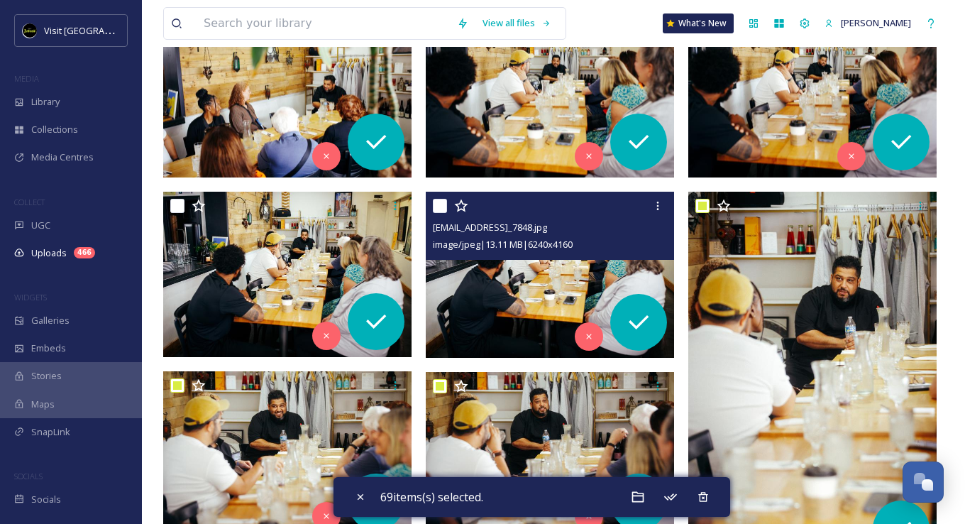
click at [442, 203] on input "checkbox" at bounding box center [440, 206] width 14 height 14
checkbox input "true"
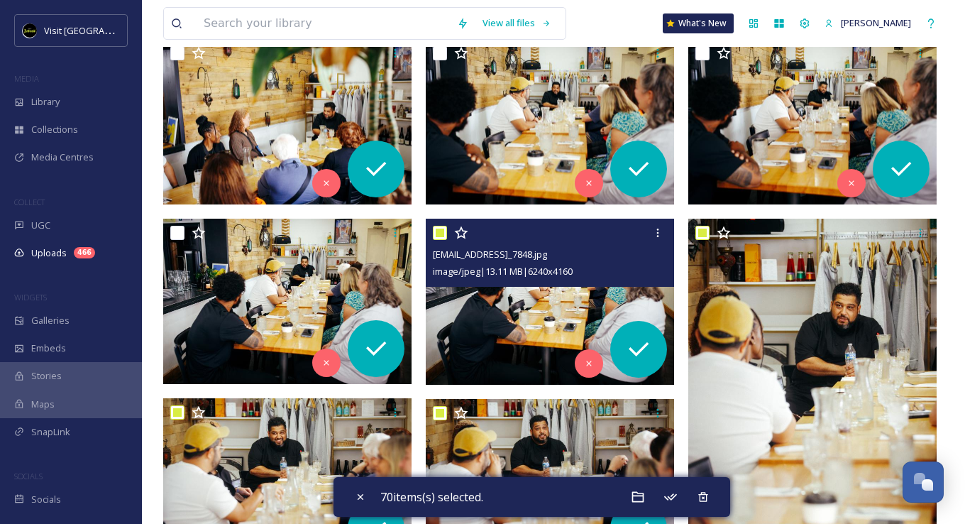
scroll to position [4117, 0]
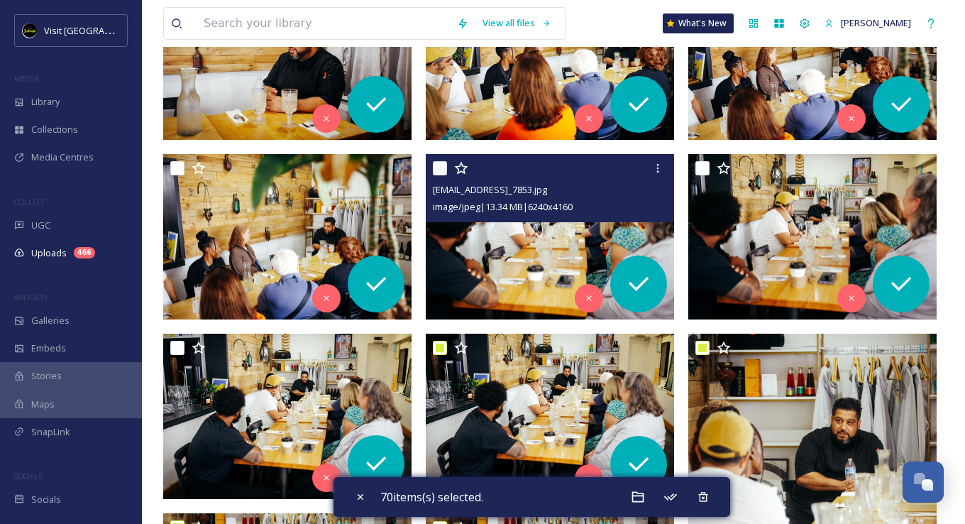
click at [440, 170] on input "checkbox" at bounding box center [440, 168] width 14 height 14
checkbox input "true"
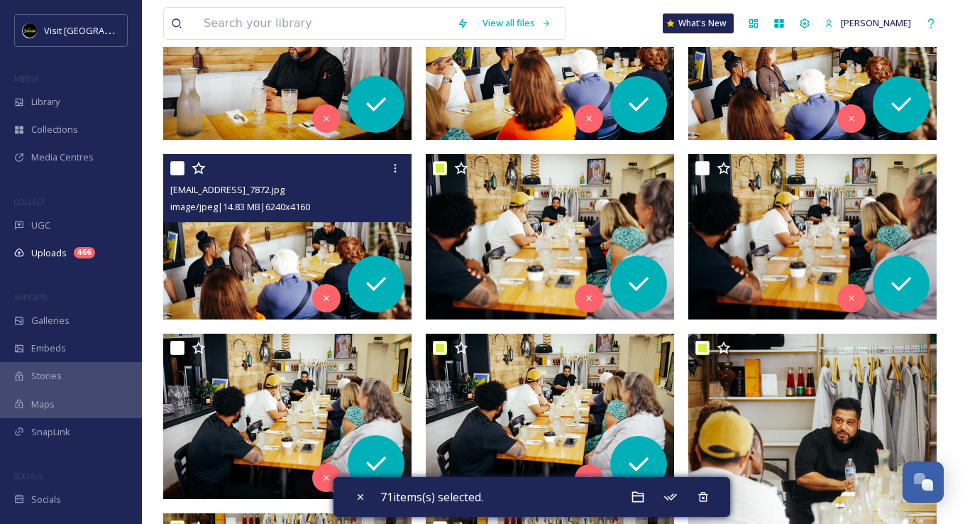
click at [173, 172] on input "checkbox" at bounding box center [177, 168] width 14 height 14
checkbox input "true"
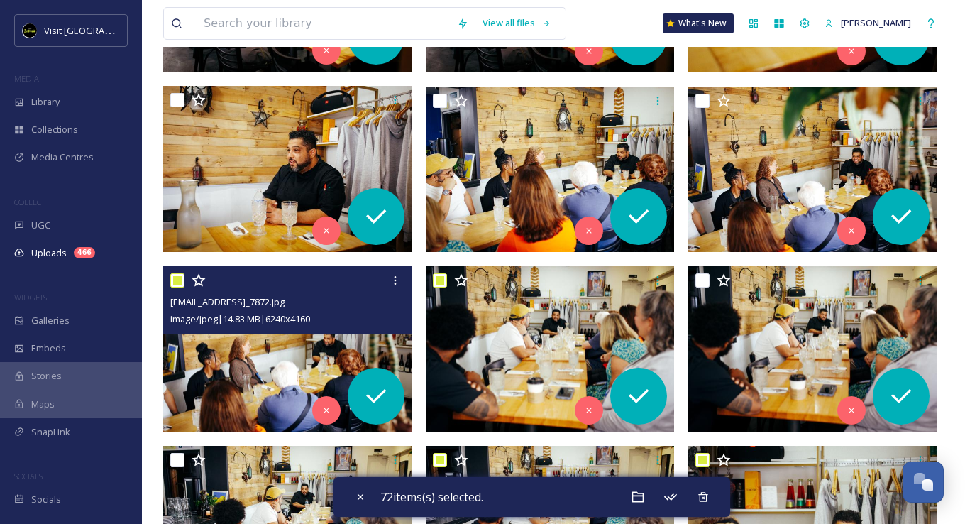
scroll to position [3975, 0]
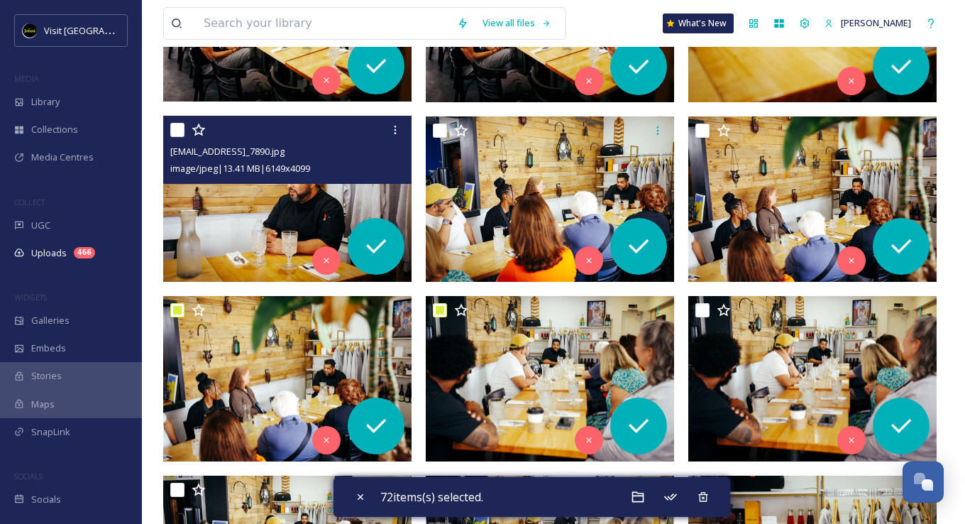
click at [180, 131] on input "checkbox" at bounding box center [177, 130] width 14 height 14
checkbox input "true"
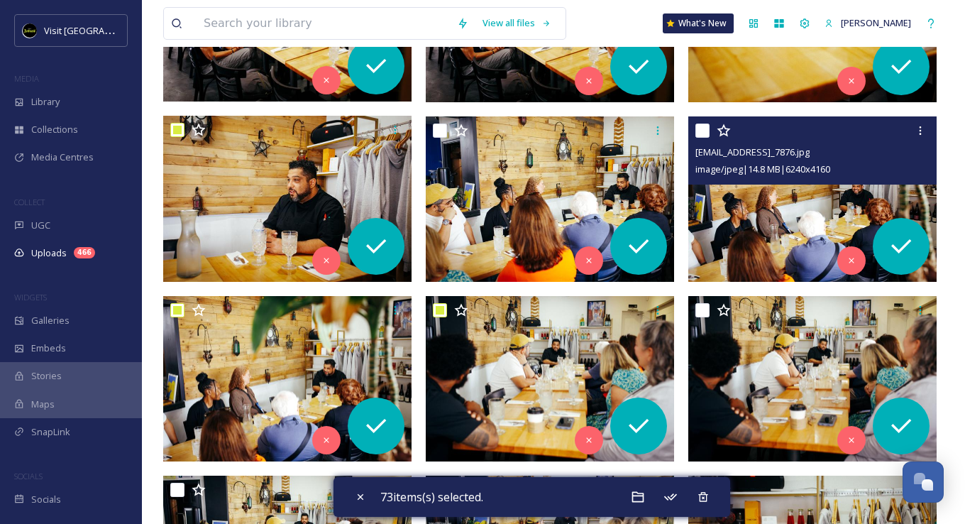
click at [705, 124] on input "checkbox" at bounding box center [702, 130] width 14 height 14
checkbox input "true"
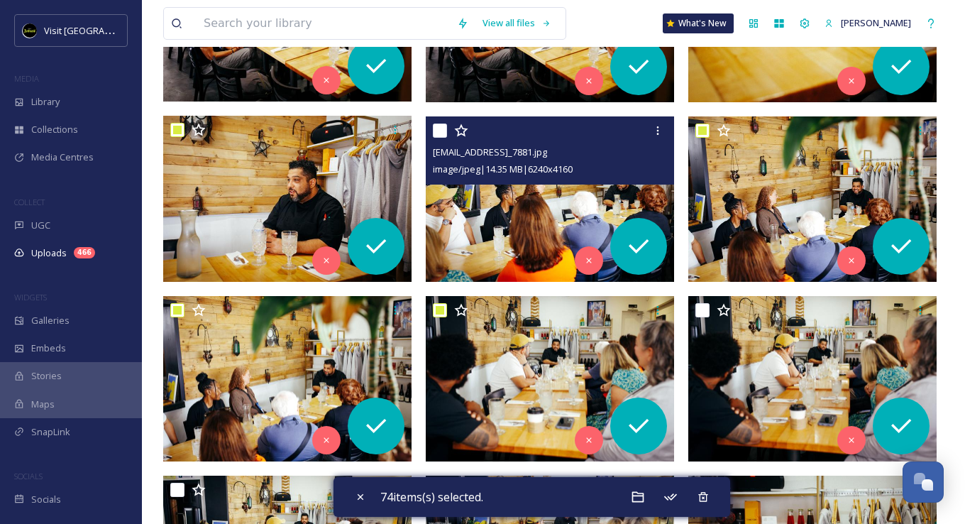
click at [444, 126] on input "checkbox" at bounding box center [440, 130] width 14 height 14
checkbox input "true"
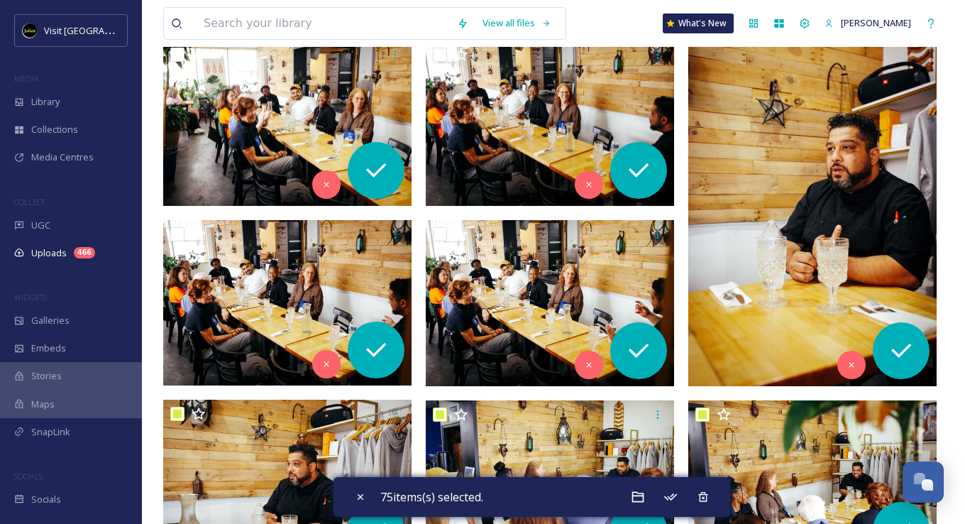
scroll to position [3549, 0]
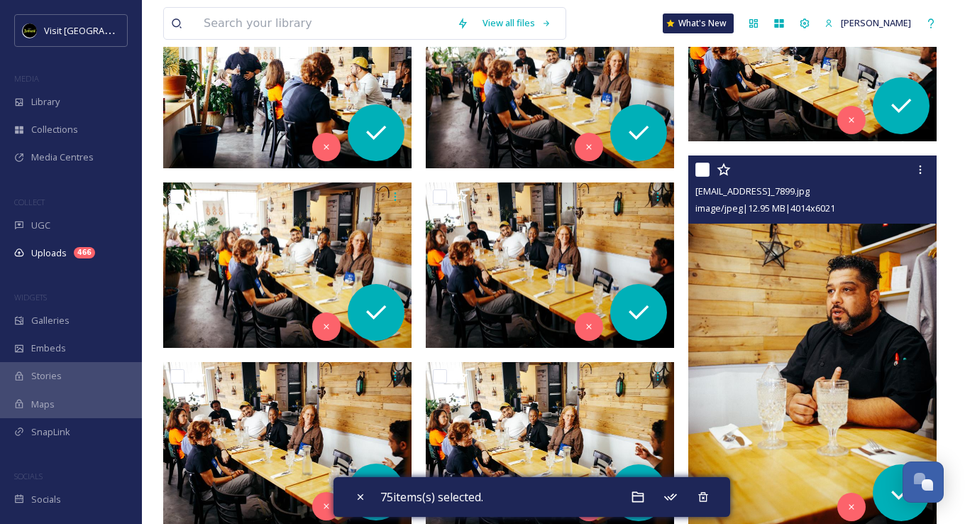
click at [702, 164] on input "checkbox" at bounding box center [702, 169] width 14 height 14
checkbox input "true"
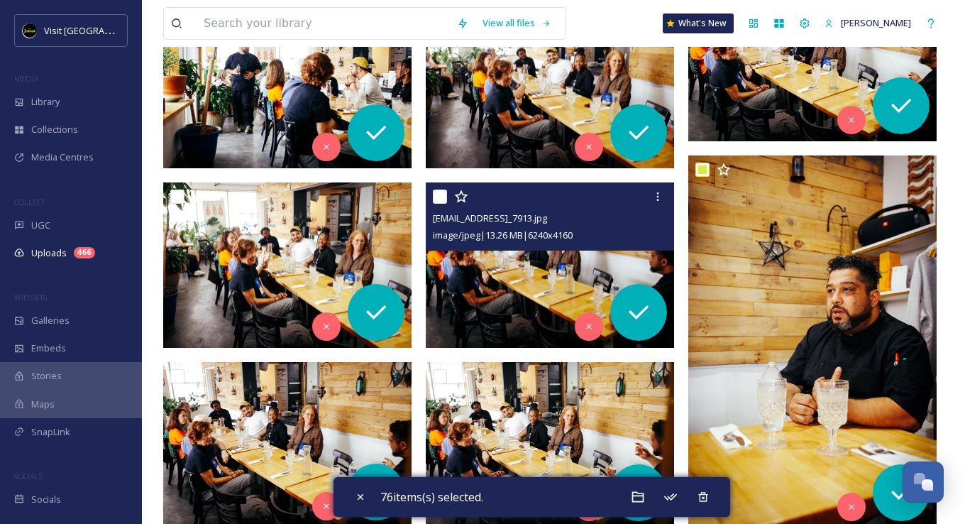
click at [443, 192] on input "checkbox" at bounding box center [440, 196] width 14 height 14
checkbox input "true"
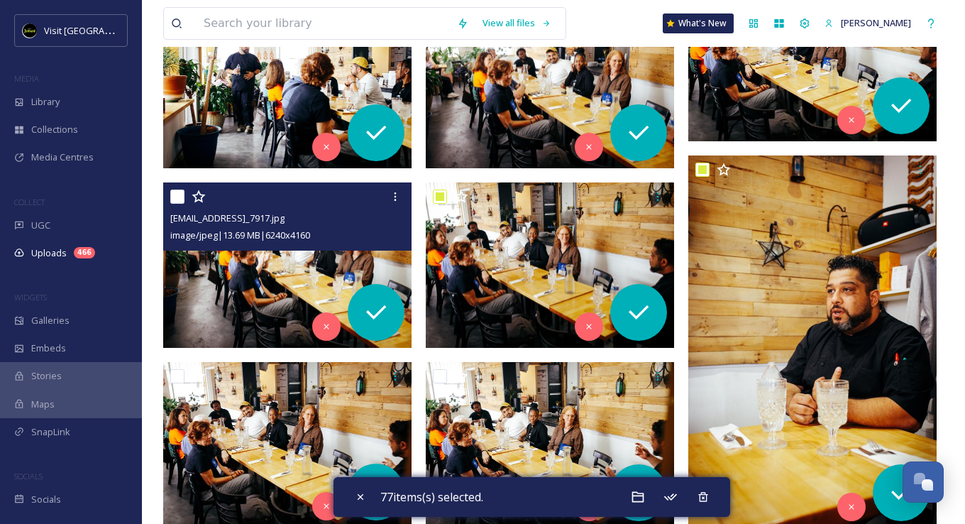
click at [172, 194] on input "checkbox" at bounding box center [177, 196] width 14 height 14
checkbox input "true"
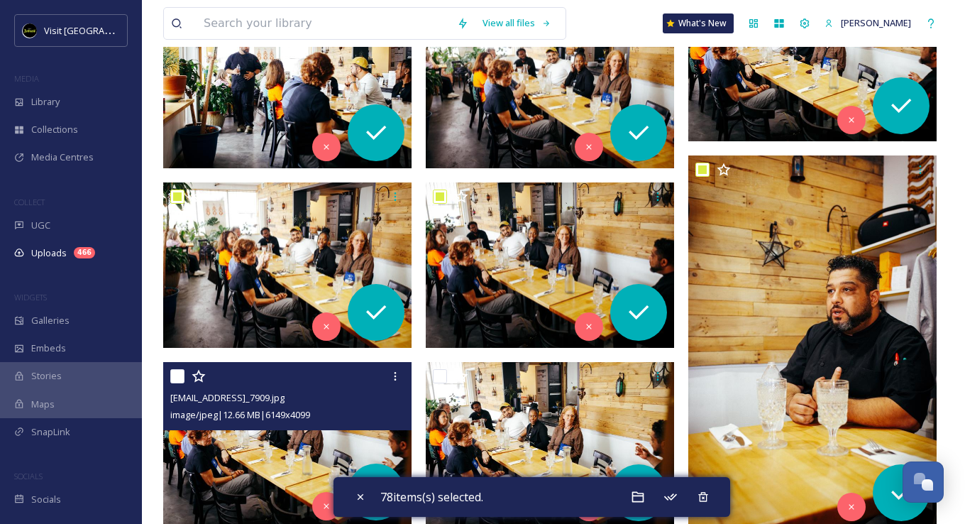
click at [181, 369] on input "checkbox" at bounding box center [177, 376] width 14 height 14
checkbox input "true"
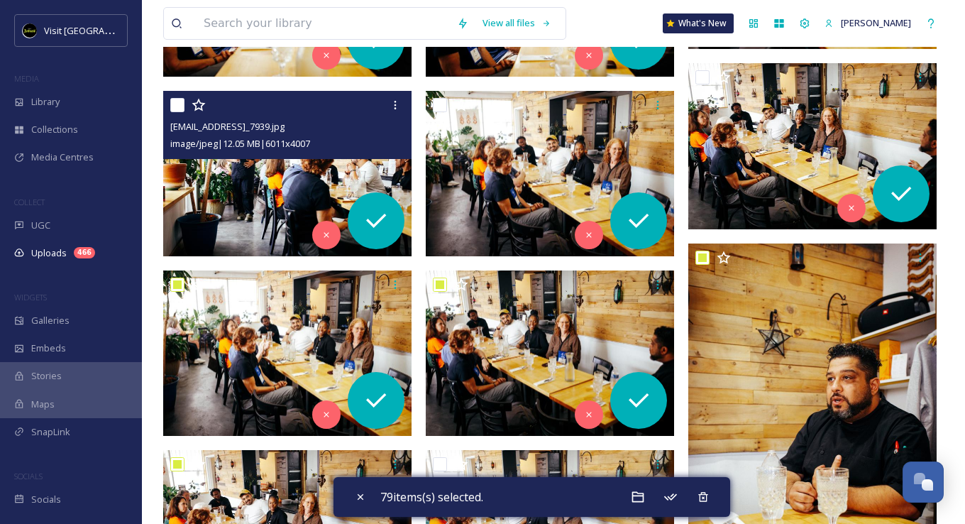
scroll to position [3408, 0]
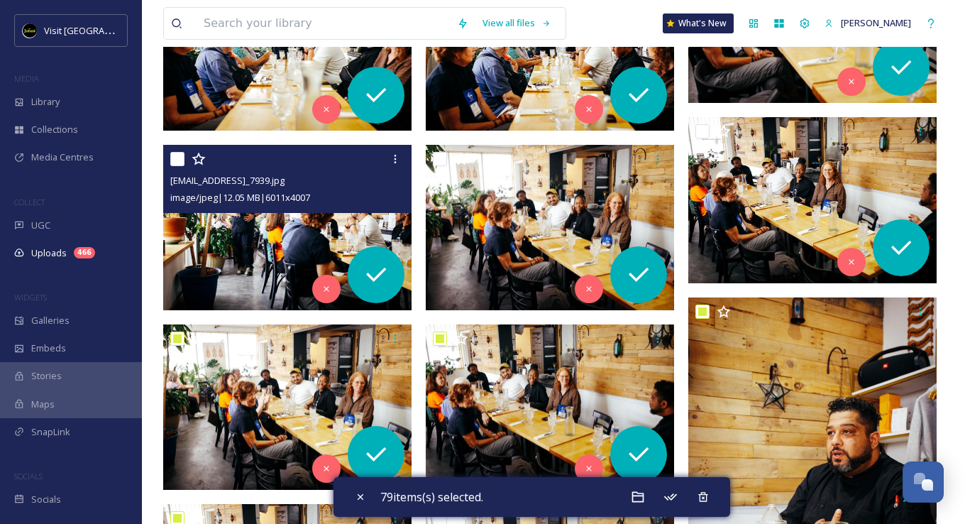
click at [173, 159] on input "checkbox" at bounding box center [177, 159] width 14 height 14
checkbox input "true"
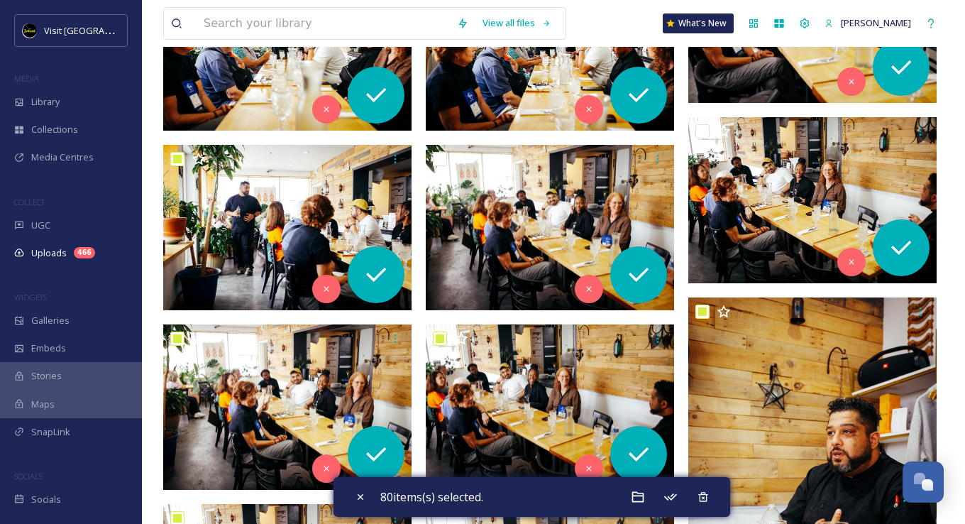
scroll to position [3195, 0]
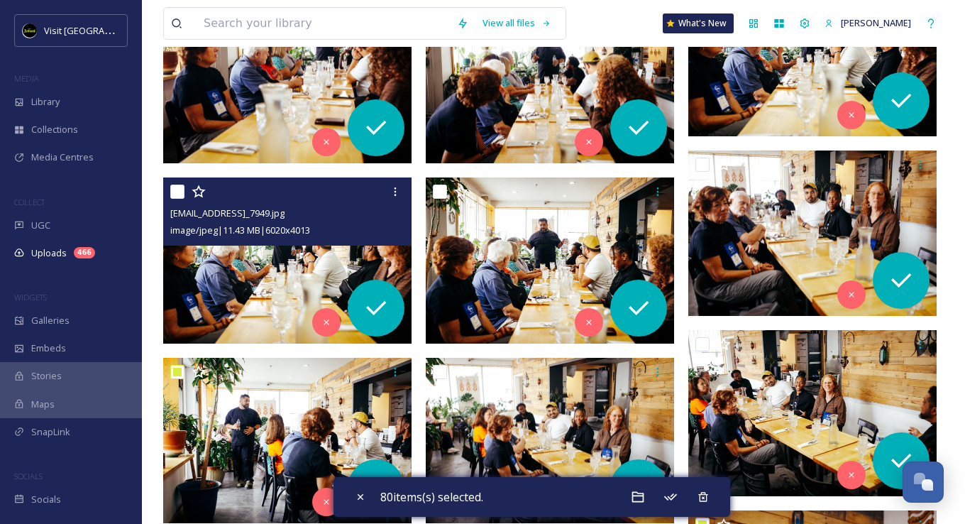
click at [182, 189] on input "checkbox" at bounding box center [177, 191] width 14 height 14
checkbox input "true"
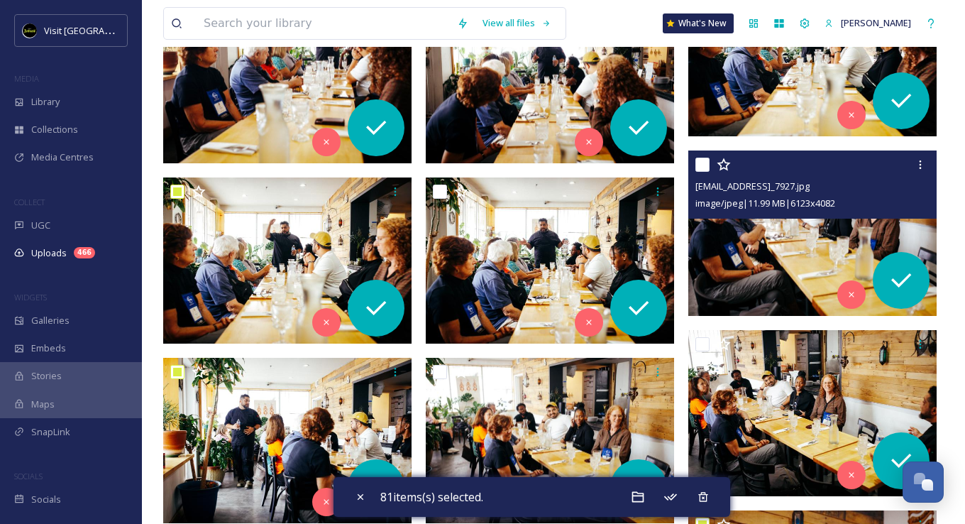
click at [697, 163] on input "checkbox" at bounding box center [702, 165] width 14 height 14
checkbox input "true"
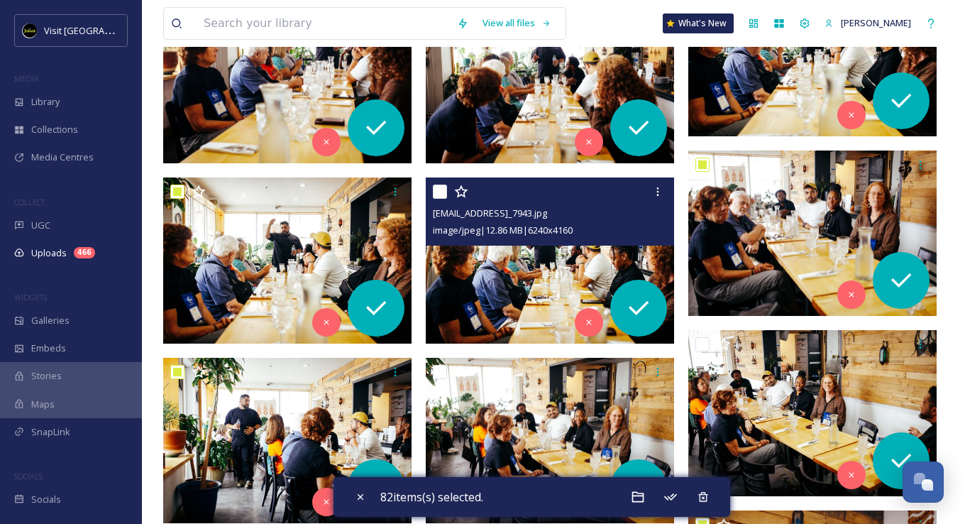
click at [435, 187] on input "checkbox" at bounding box center [440, 191] width 14 height 14
checkbox input "true"
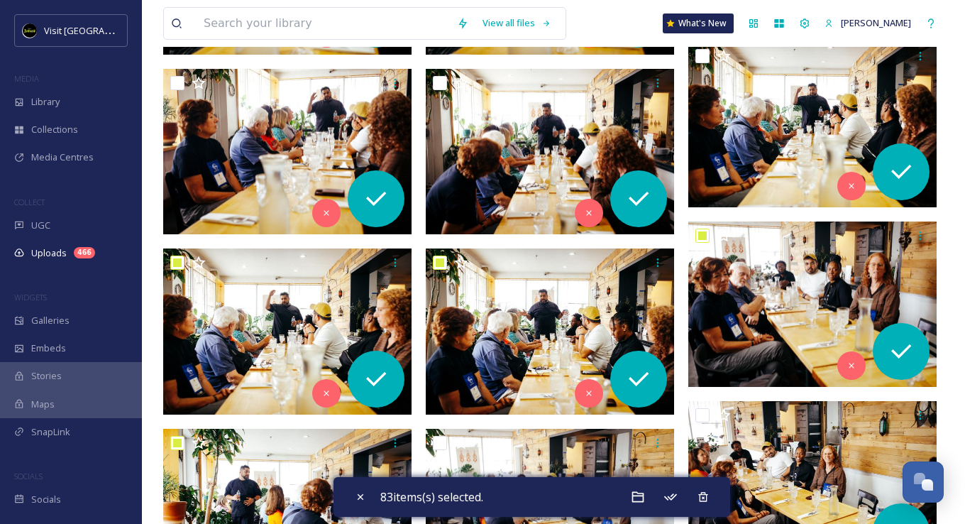
scroll to position [2982, 0]
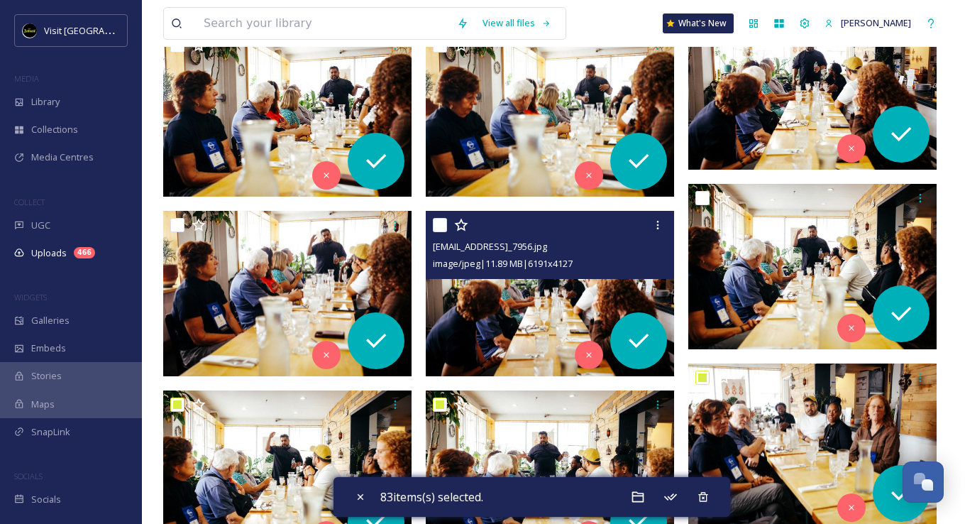
click at [438, 226] on input "checkbox" at bounding box center [440, 225] width 14 height 14
checkbox input "true"
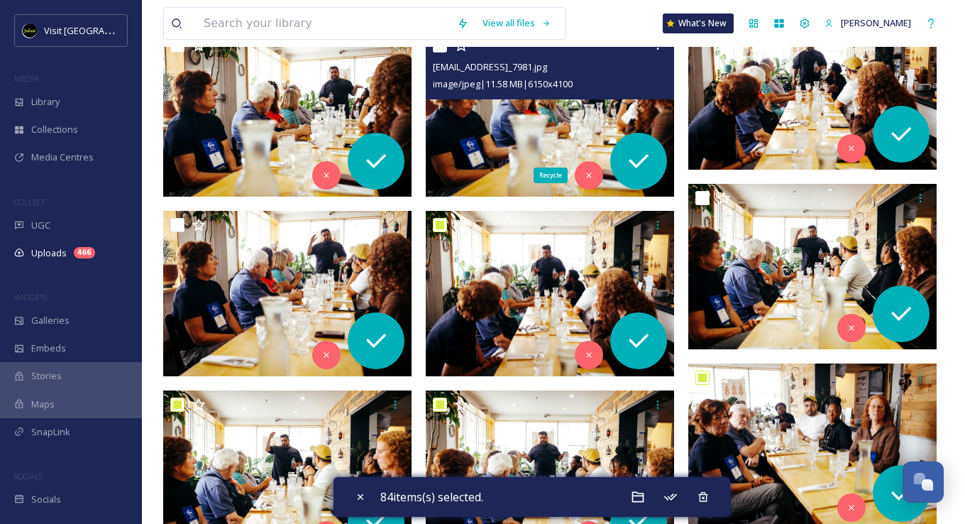
scroll to position [2911, 0]
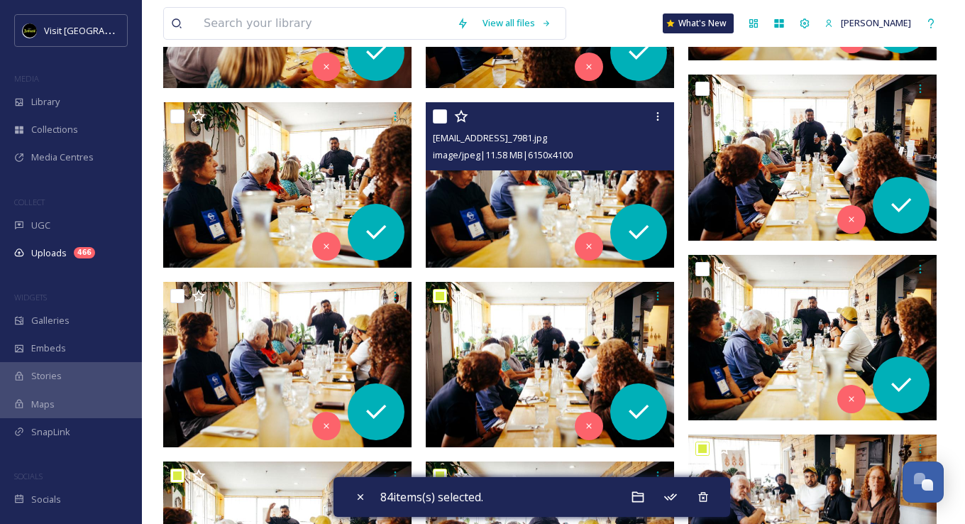
click at [436, 114] on input "checkbox" at bounding box center [440, 116] width 14 height 14
checkbox input "true"
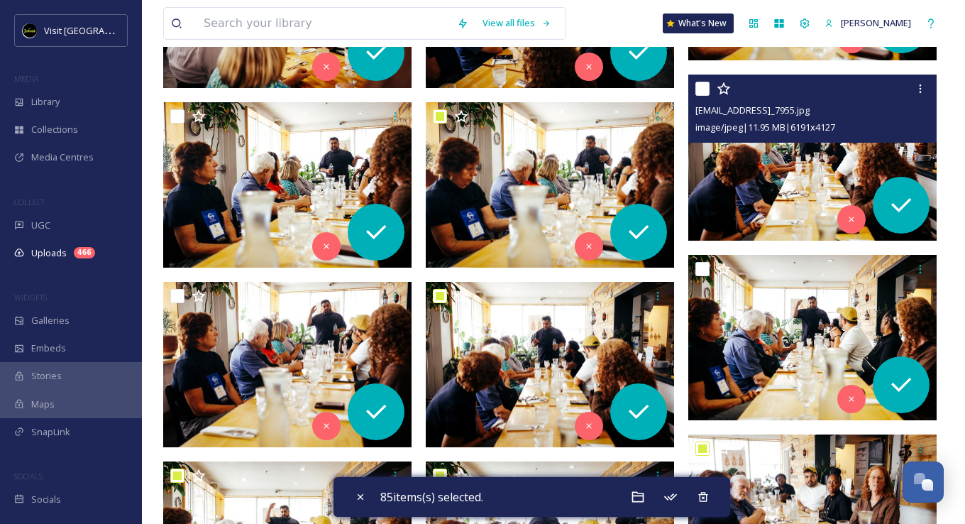
click at [702, 89] on input "checkbox" at bounding box center [702, 89] width 14 height 14
checkbox input "true"
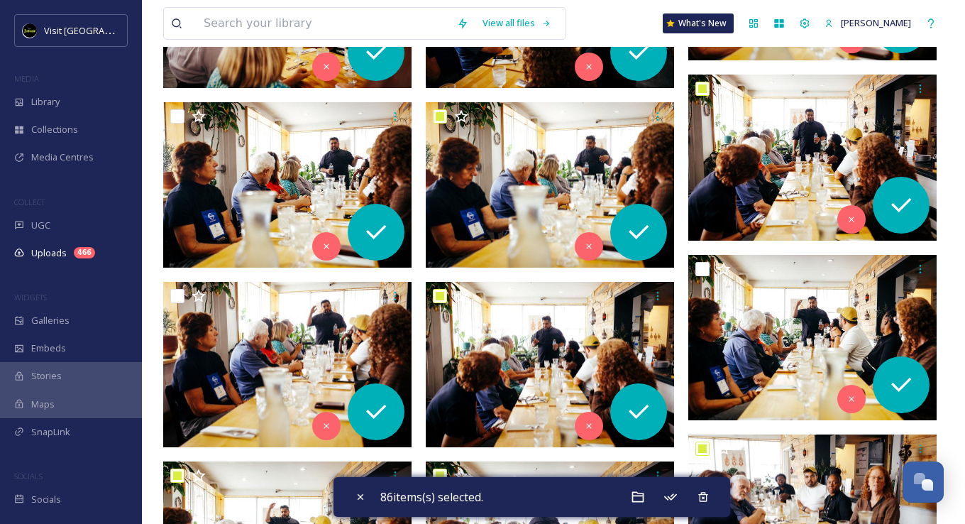
scroll to position [2698, 0]
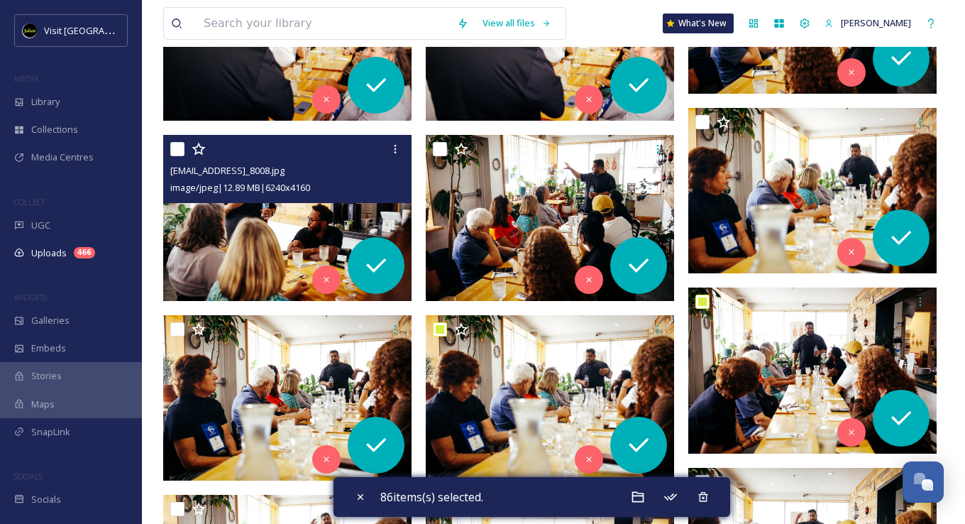
click at [173, 149] on input "checkbox" at bounding box center [177, 149] width 14 height 14
checkbox input "true"
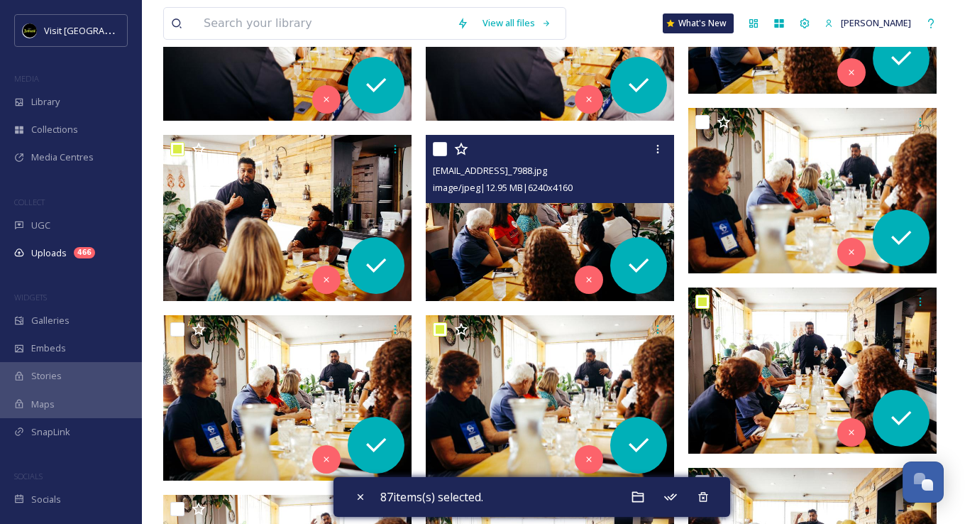
click at [438, 150] on input "checkbox" at bounding box center [440, 149] width 14 height 14
checkbox input "true"
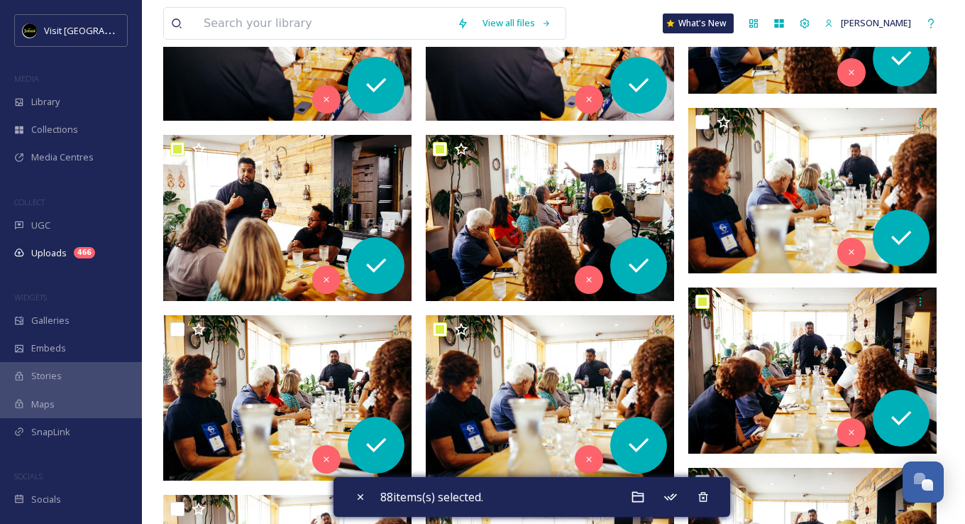
scroll to position [2485, 0]
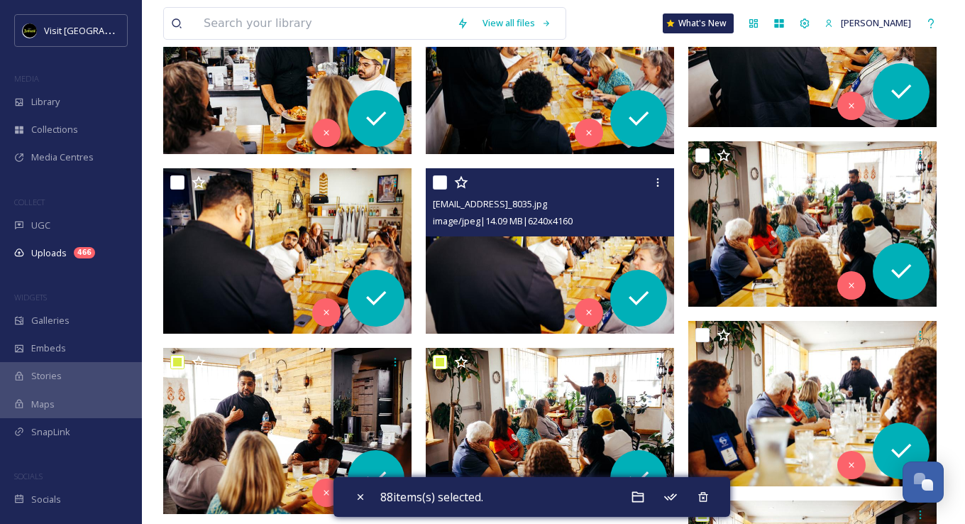
click at [443, 182] on input "checkbox" at bounding box center [440, 182] width 14 height 14
checkbox input "true"
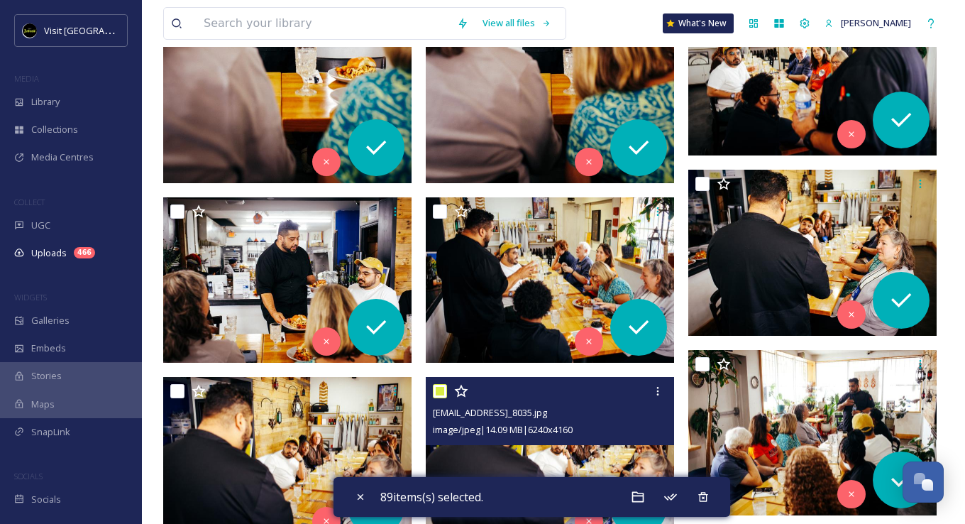
scroll to position [2272, 0]
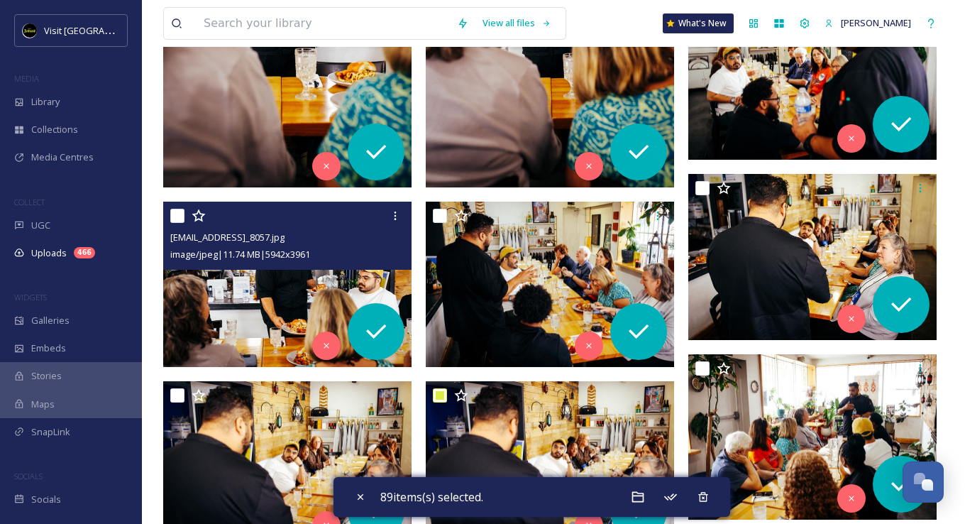
click at [179, 216] on input "checkbox" at bounding box center [177, 216] width 14 height 14
checkbox input "true"
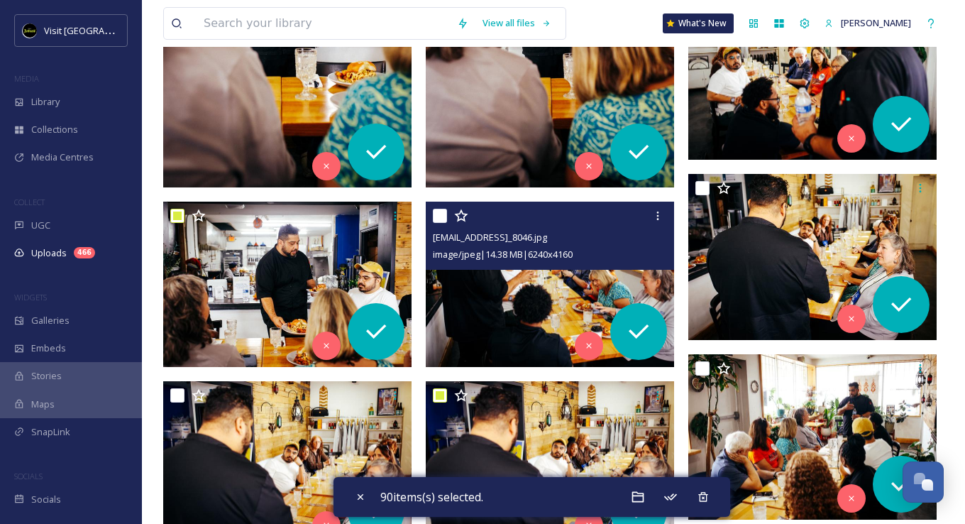
click at [441, 216] on input "checkbox" at bounding box center [440, 216] width 14 height 14
checkbox input "true"
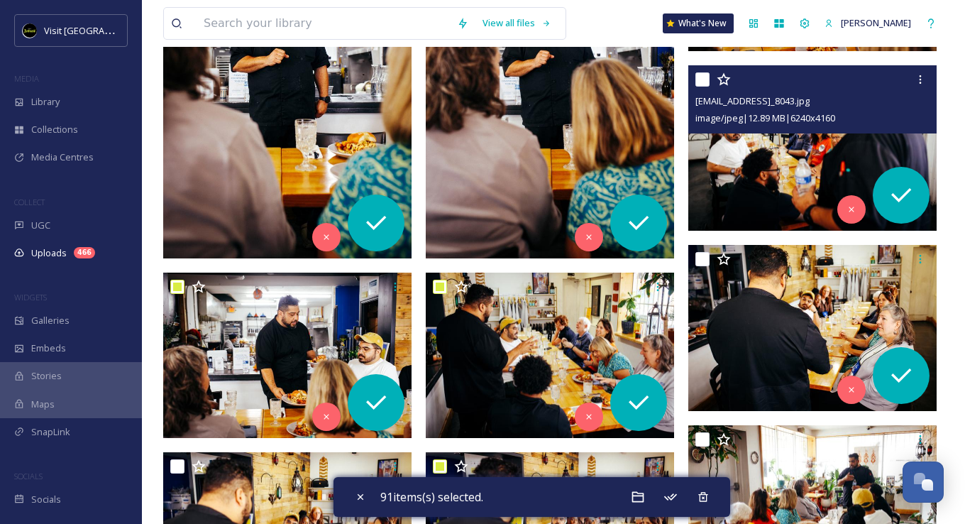
scroll to position [1989, 0]
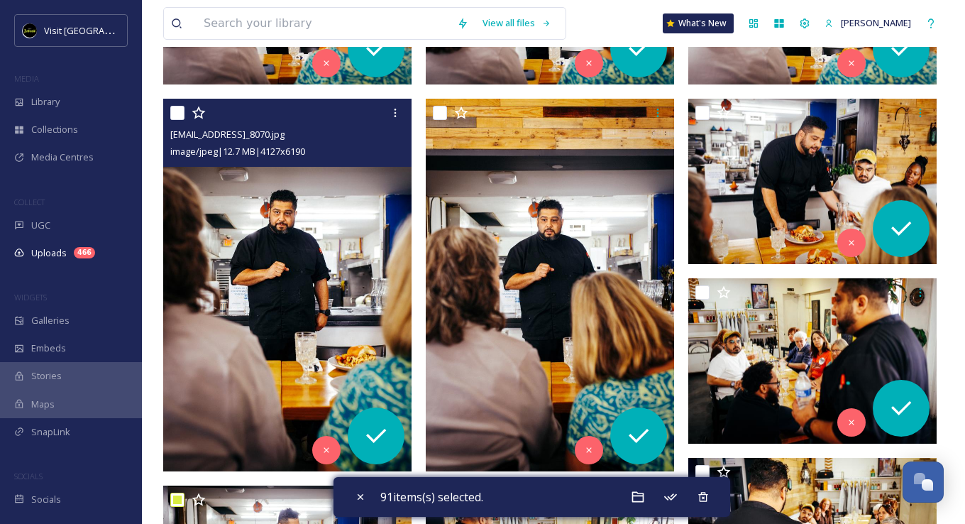
drag, startPoint x: 177, startPoint y: 109, endPoint x: 197, endPoint y: 111, distance: 19.9
click at [177, 110] on input "checkbox" at bounding box center [177, 113] width 14 height 14
checkbox input "true"
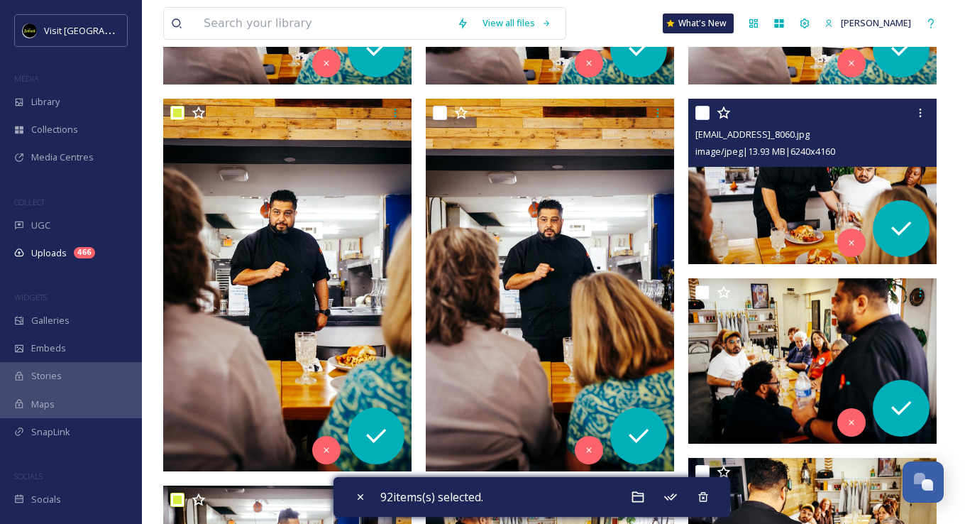
click at [698, 114] on input "checkbox" at bounding box center [702, 113] width 14 height 14
checkbox input "true"
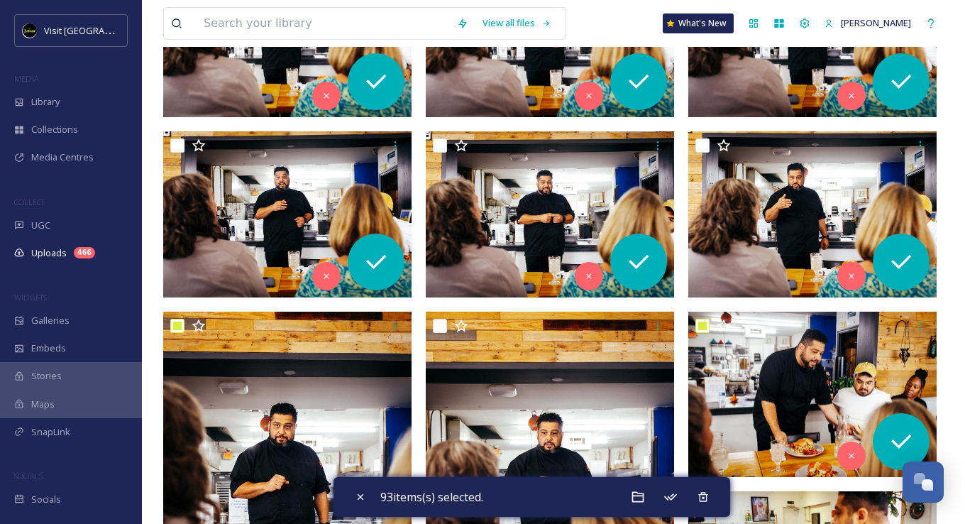
scroll to position [1563, 0]
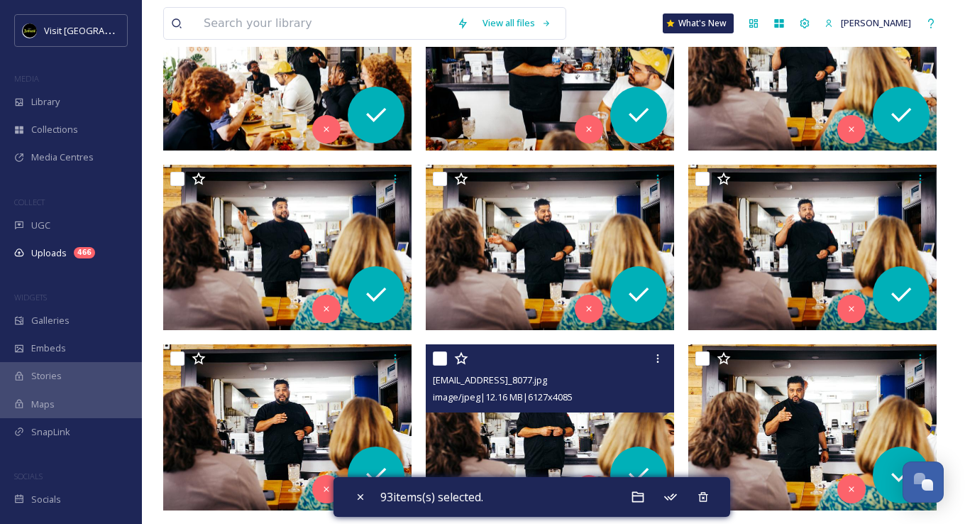
click at [440, 358] on input "checkbox" at bounding box center [440, 358] width 14 height 14
checkbox input "true"
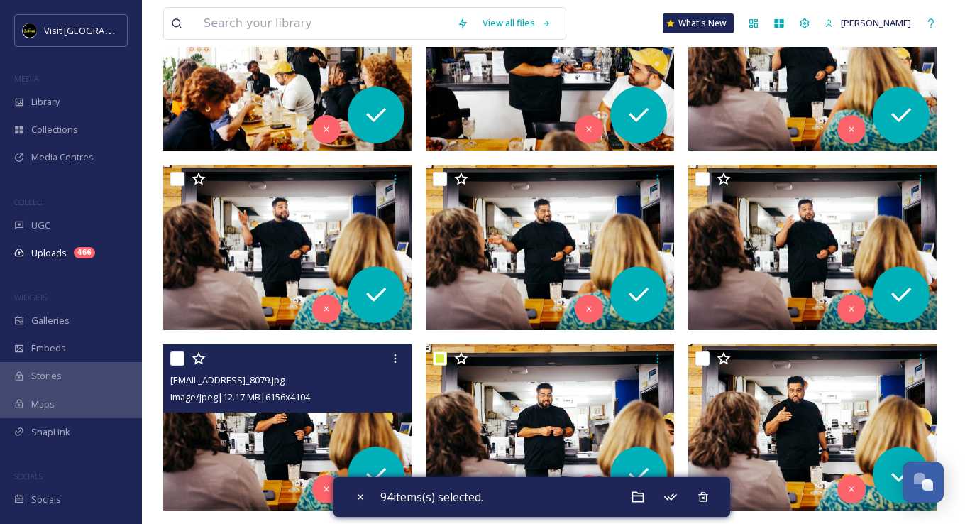
click at [175, 357] on input "checkbox" at bounding box center [177, 358] width 14 height 14
checkbox input "true"
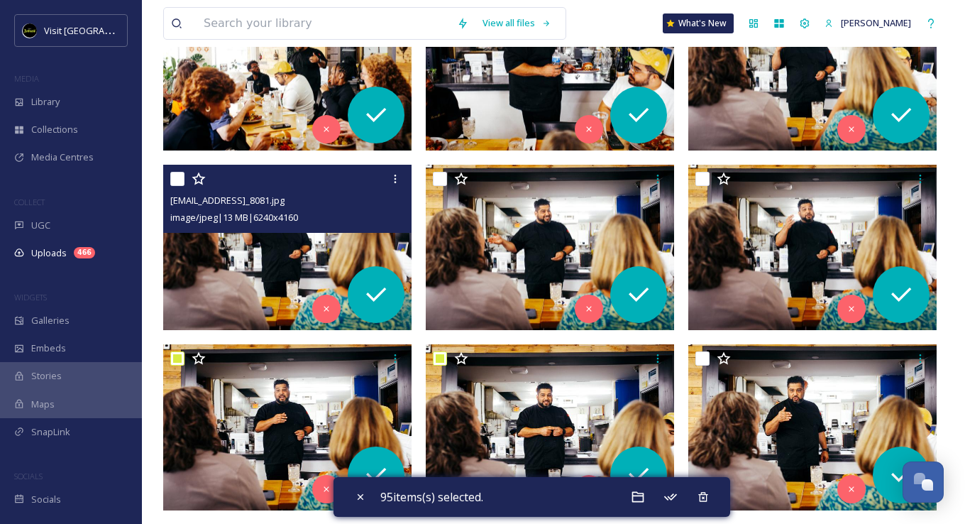
click at [180, 180] on input "checkbox" at bounding box center [177, 179] width 14 height 14
checkbox input "true"
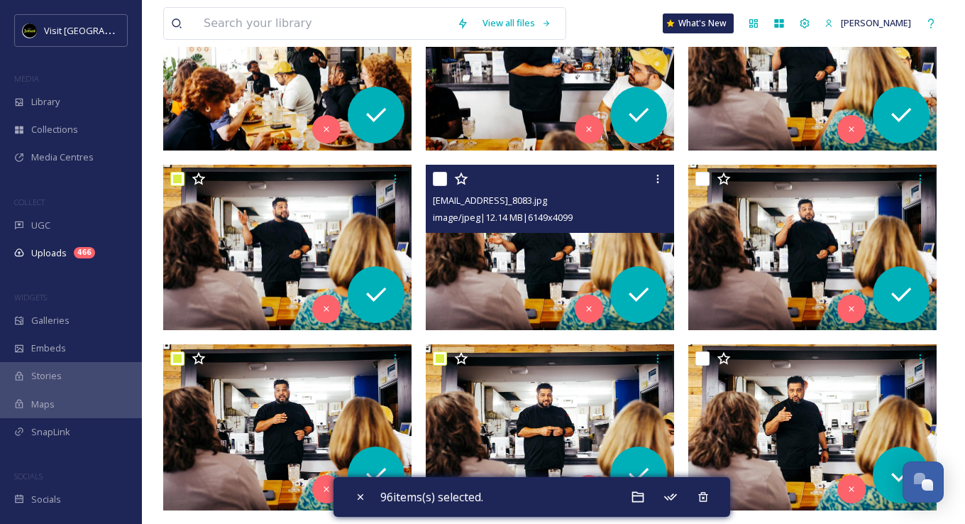
click at [443, 179] on input "checkbox" at bounding box center [440, 179] width 14 height 14
checkbox input "true"
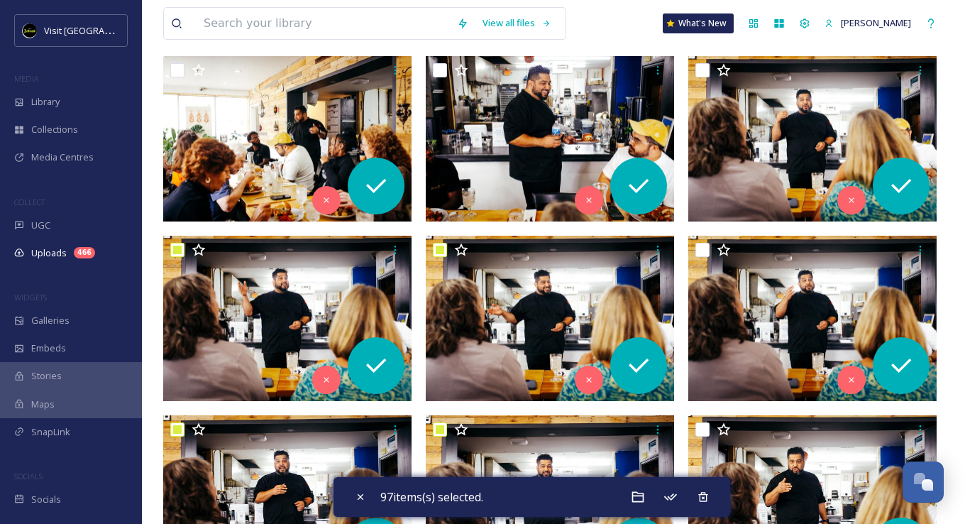
scroll to position [1350, 0]
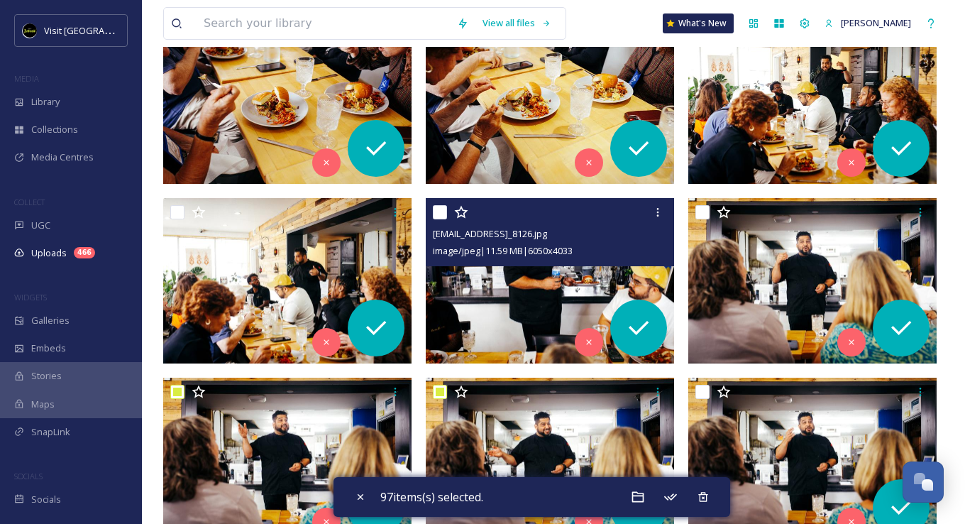
click at [440, 206] on input "checkbox" at bounding box center [440, 212] width 14 height 14
checkbox input "true"
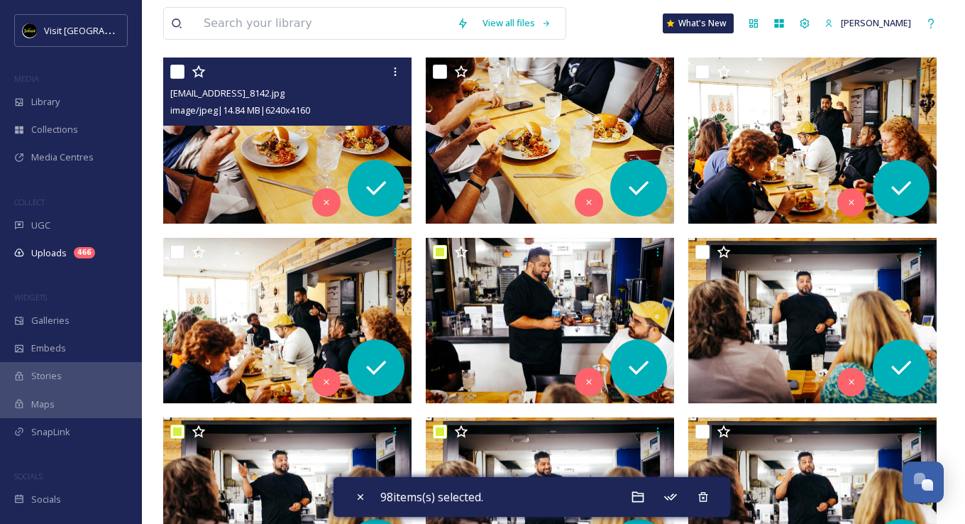
scroll to position [1208, 0]
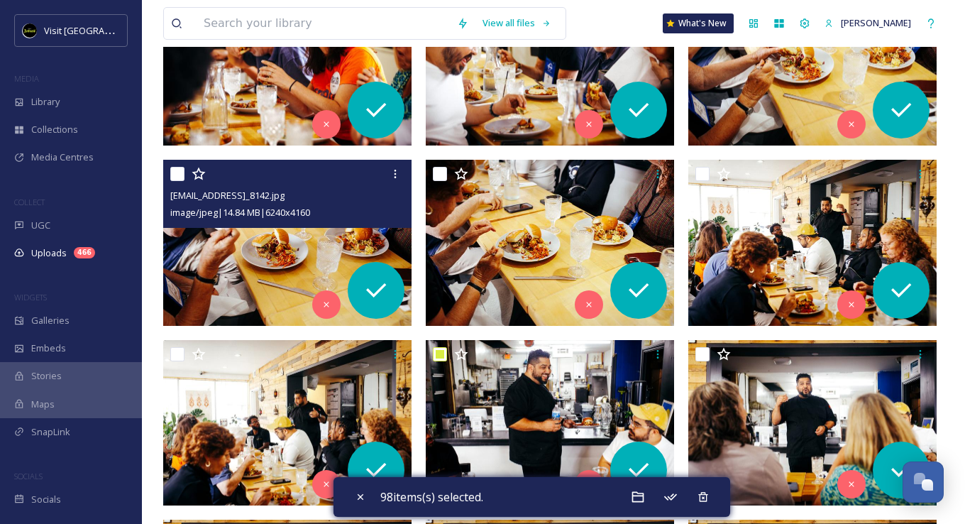
click at [173, 176] on input "checkbox" at bounding box center [177, 174] width 14 height 14
checkbox input "true"
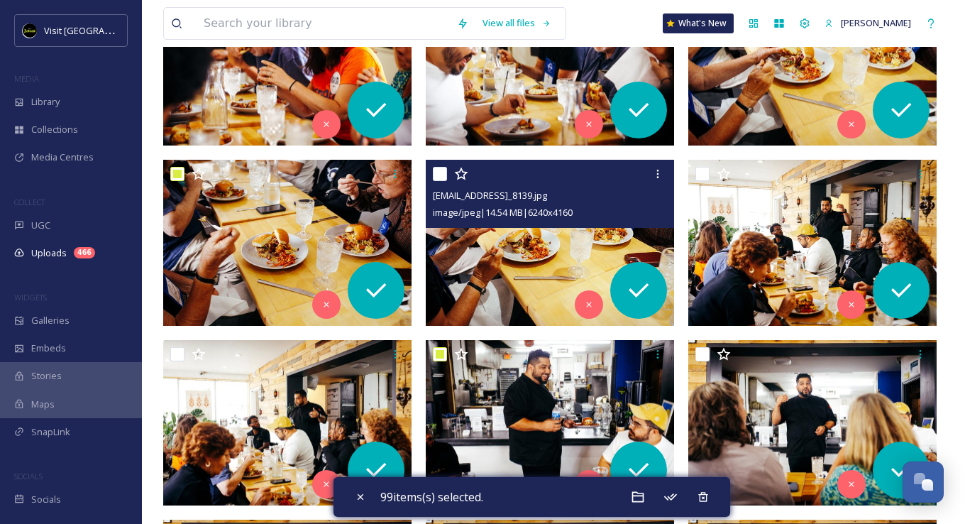
click at [443, 175] on input "checkbox" at bounding box center [440, 174] width 14 height 14
checkbox input "true"
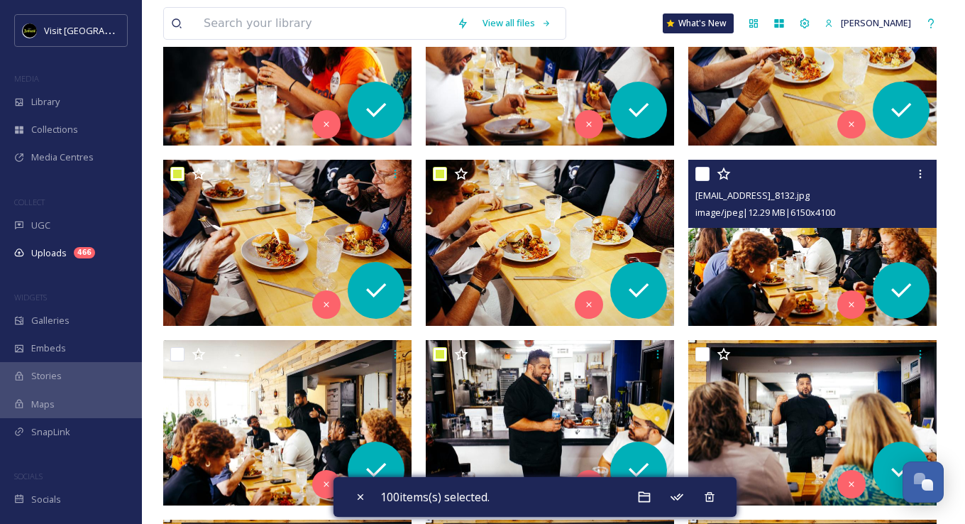
click at [700, 173] on input "checkbox" at bounding box center [702, 174] width 14 height 14
click at [702, 175] on input "checkbox" at bounding box center [702, 174] width 14 height 14
checkbox input "false"
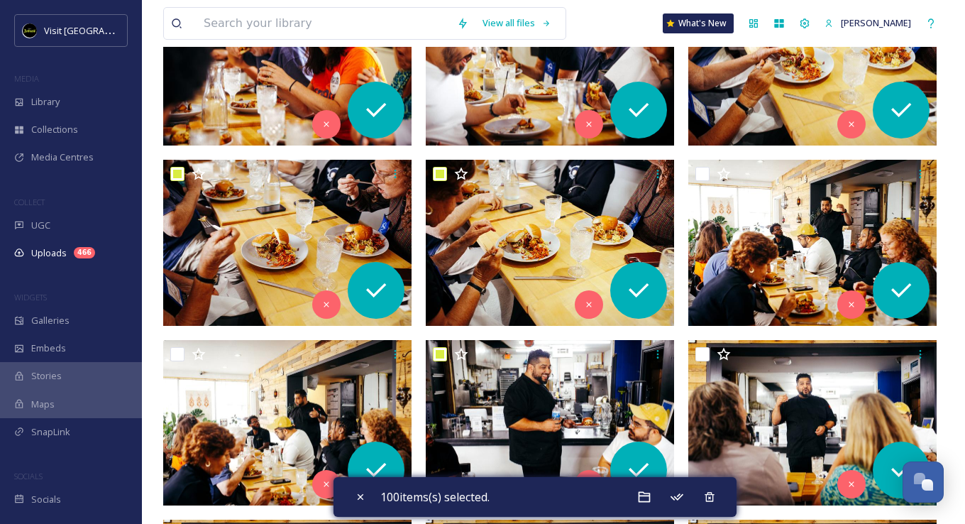
scroll to position [1066, 0]
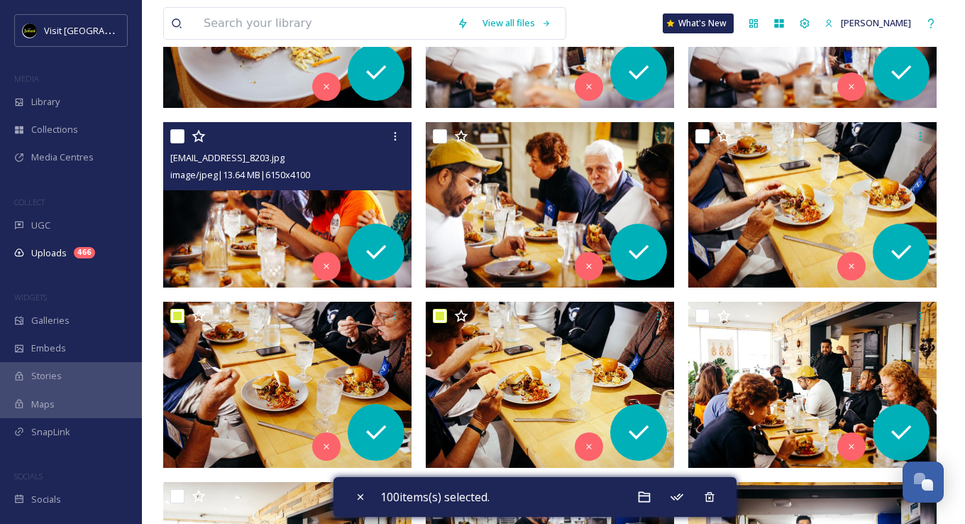
click at [172, 136] on input "checkbox" at bounding box center [177, 136] width 14 height 14
checkbox input "true"
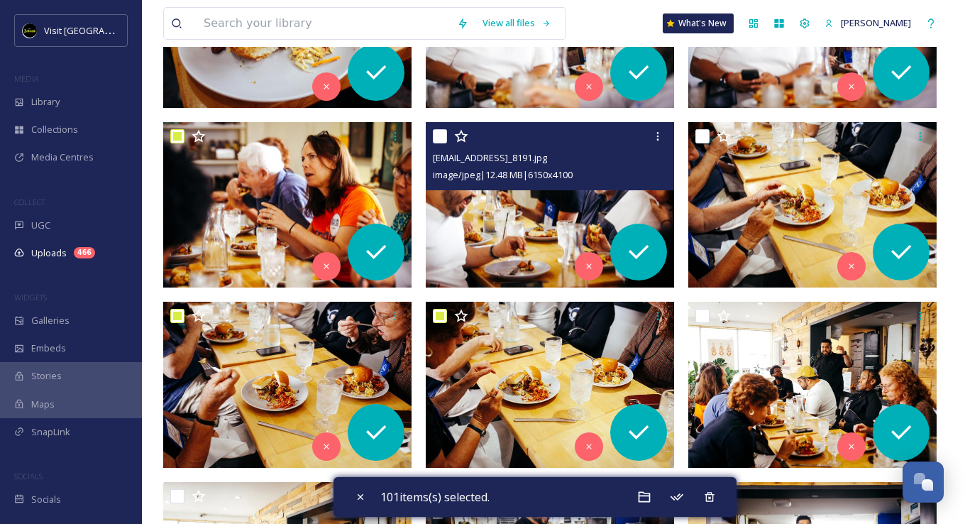
click at [433, 132] on input "checkbox" at bounding box center [440, 136] width 14 height 14
checkbox input "true"
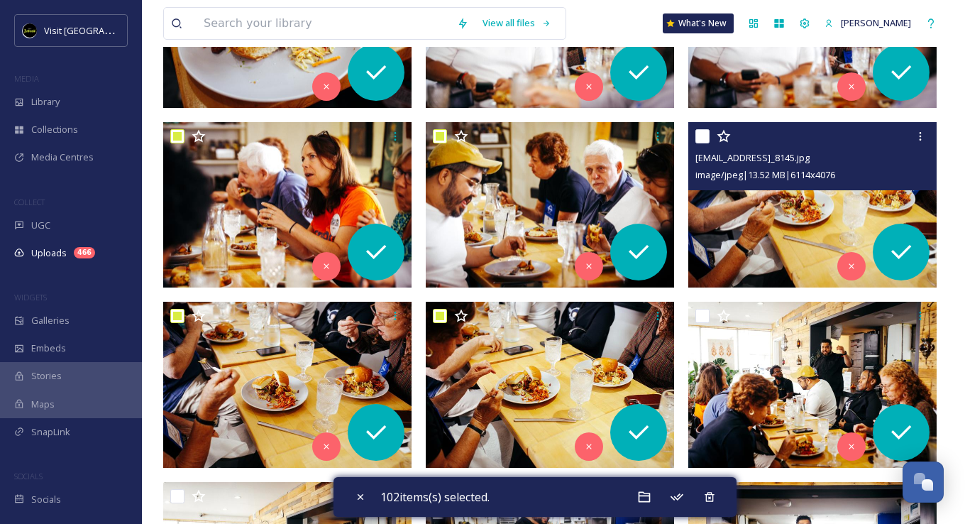
click at [702, 136] on input "checkbox" at bounding box center [702, 136] width 14 height 14
checkbox input "true"
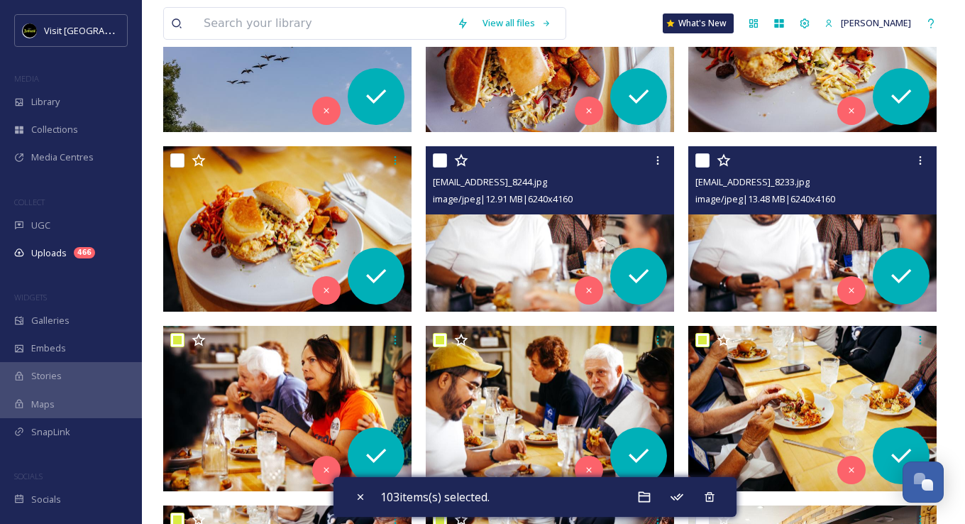
scroll to position [783, 0]
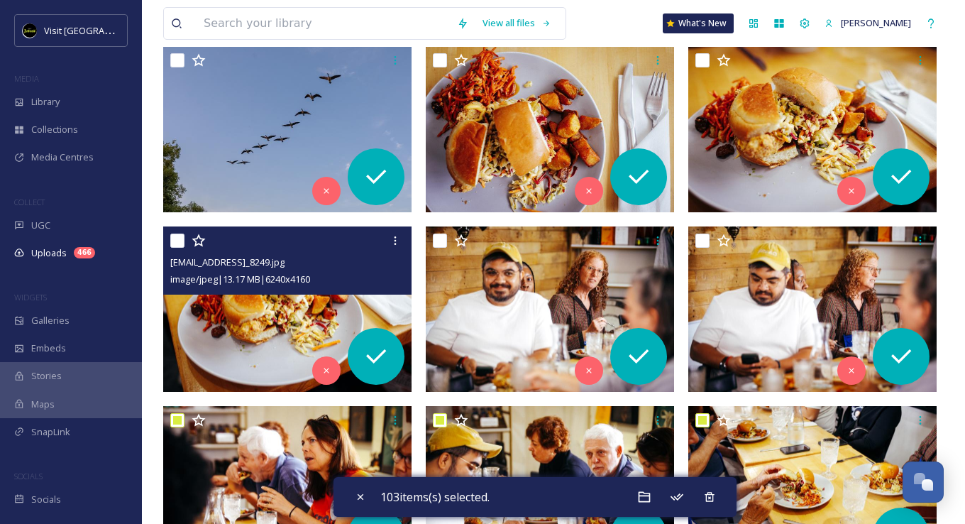
click at [180, 240] on input "checkbox" at bounding box center [177, 240] width 14 height 14
checkbox input "true"
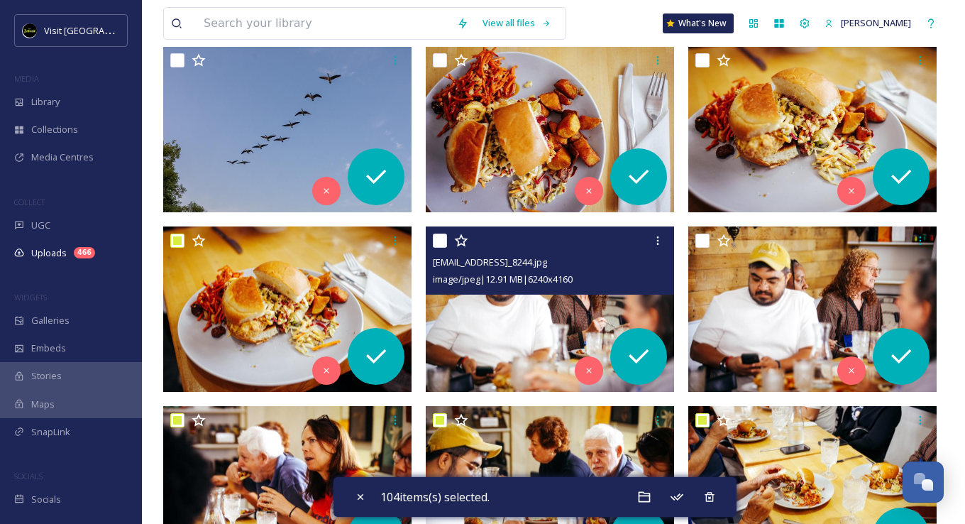
click at [443, 236] on input "checkbox" at bounding box center [440, 240] width 14 height 14
checkbox input "true"
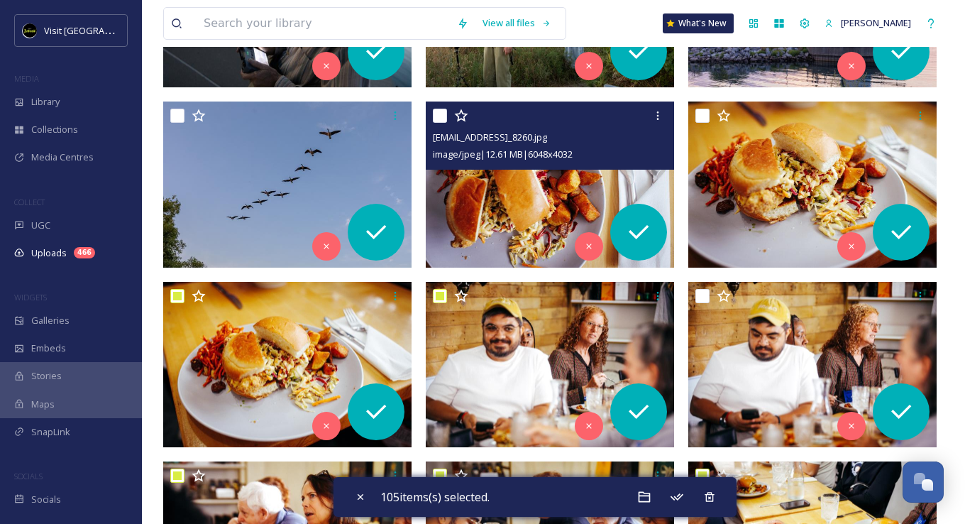
scroll to position [641, 0]
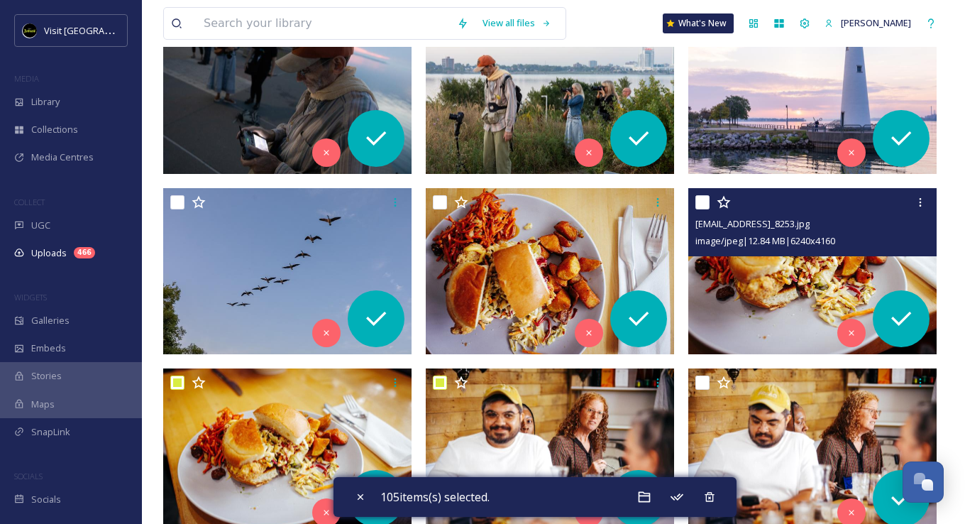
click at [699, 200] on input "checkbox" at bounding box center [702, 202] width 14 height 14
checkbox input "true"
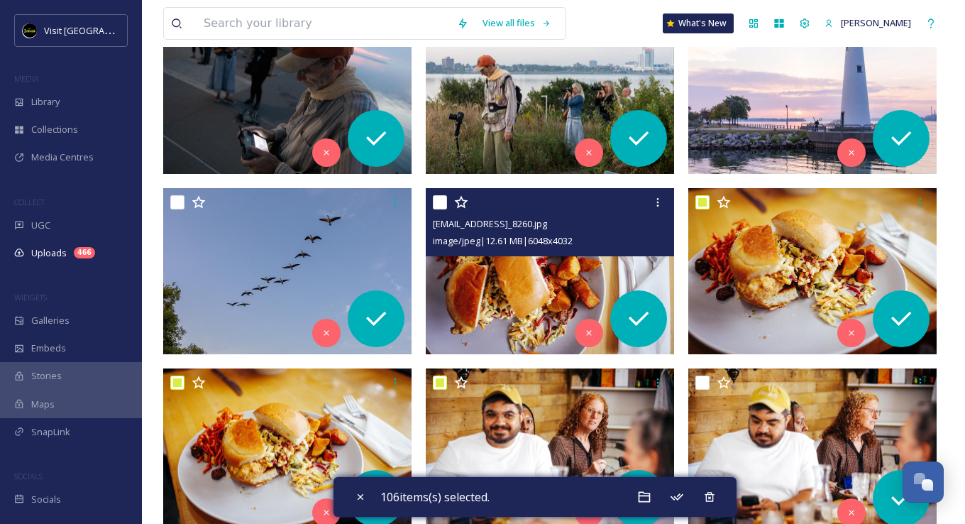
click at [441, 202] on input "checkbox" at bounding box center [440, 202] width 14 height 14
checkbox input "true"
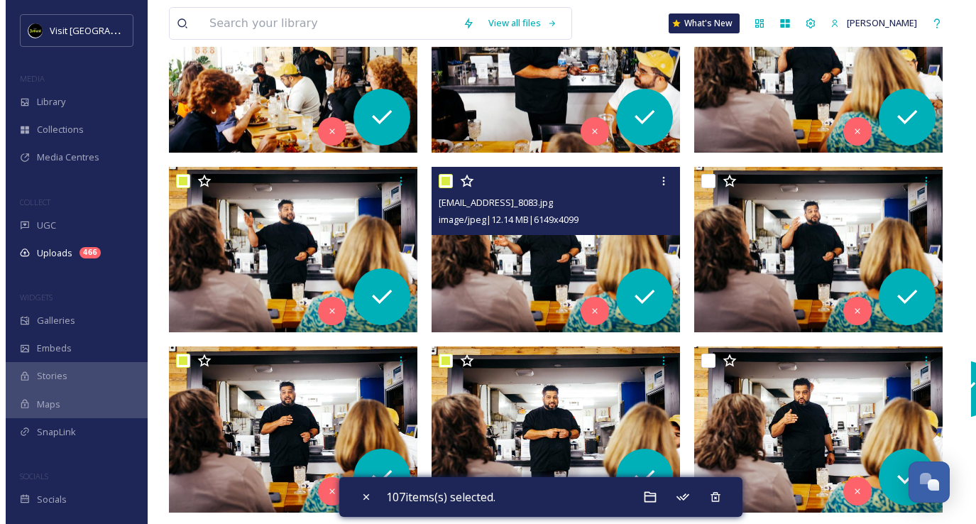
scroll to position [1845, 0]
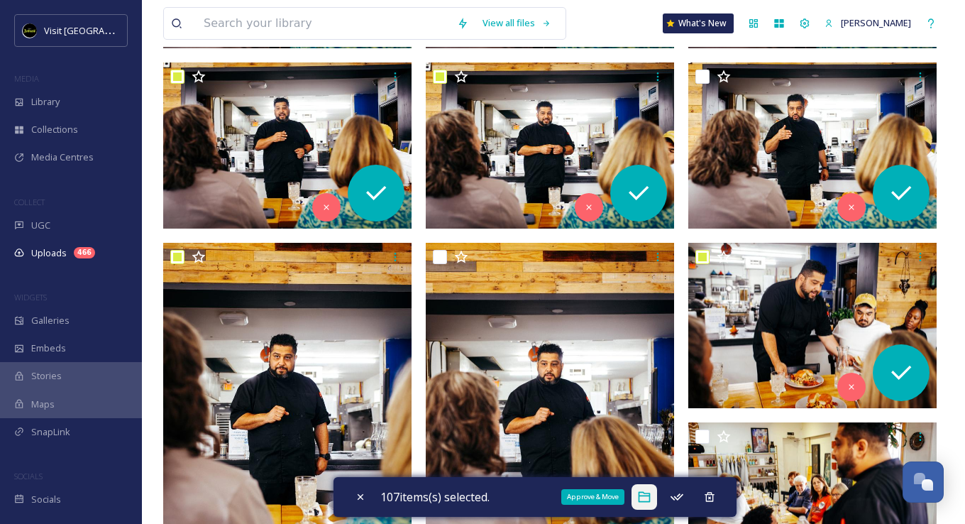
click at [651, 500] on icon at bounding box center [644, 497] width 14 height 14
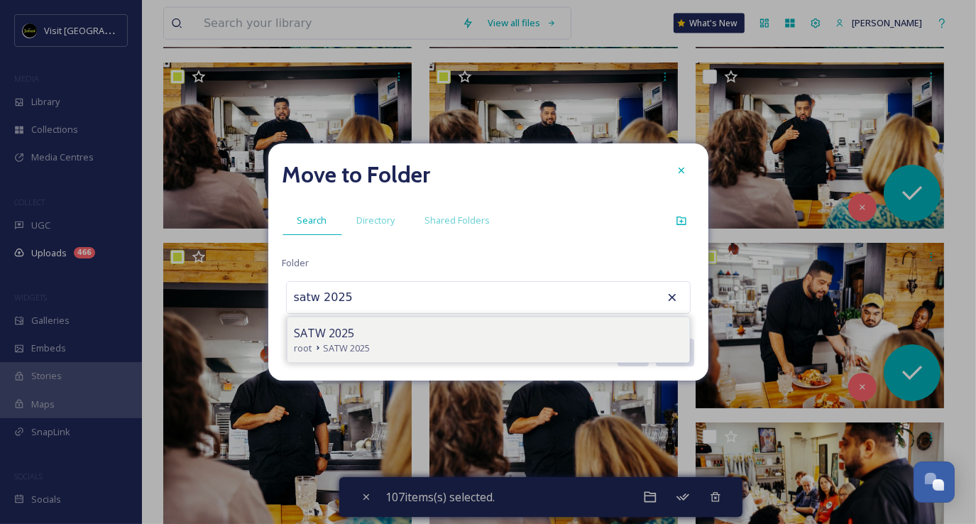
click at [350, 341] on span "SATW 2025" at bounding box center [347, 347] width 47 height 13
type input "SATW 2025"
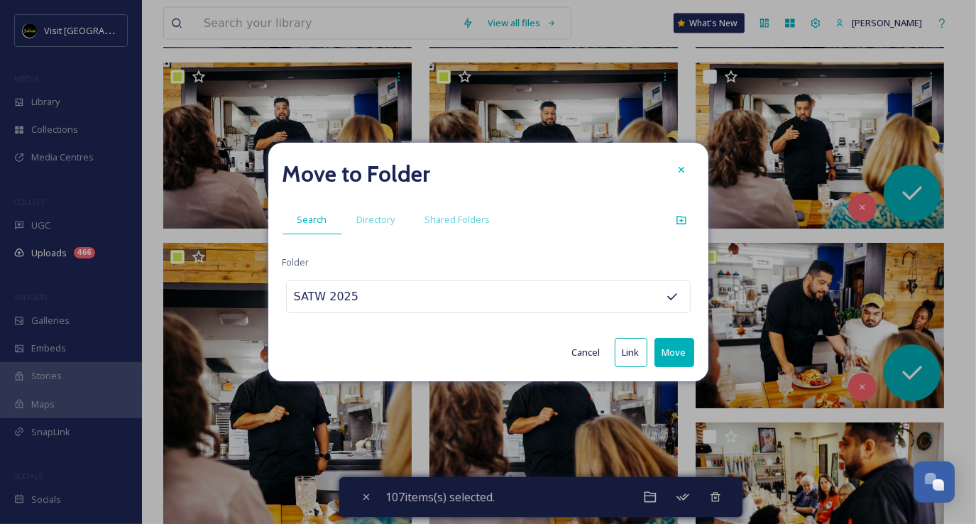
click at [678, 350] on button "Move" at bounding box center [674, 352] width 40 height 29
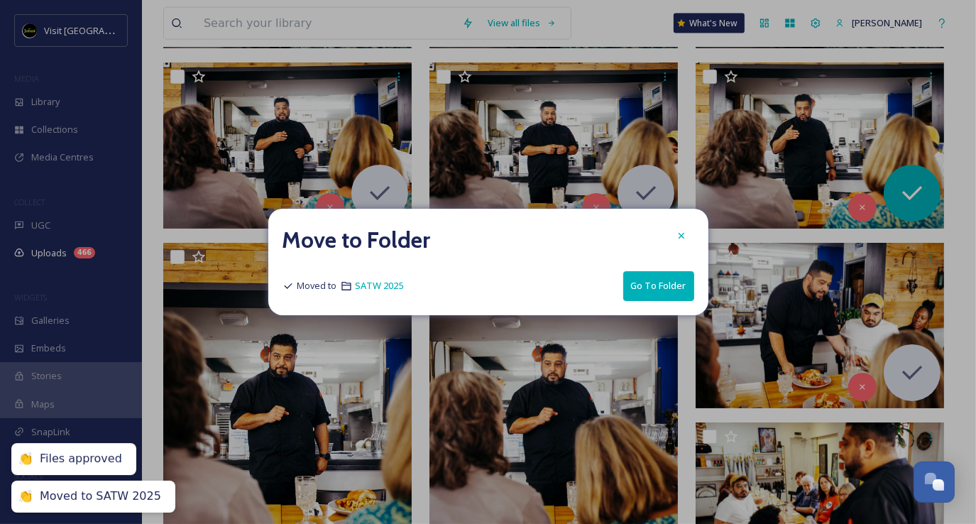
checkbox input "false"
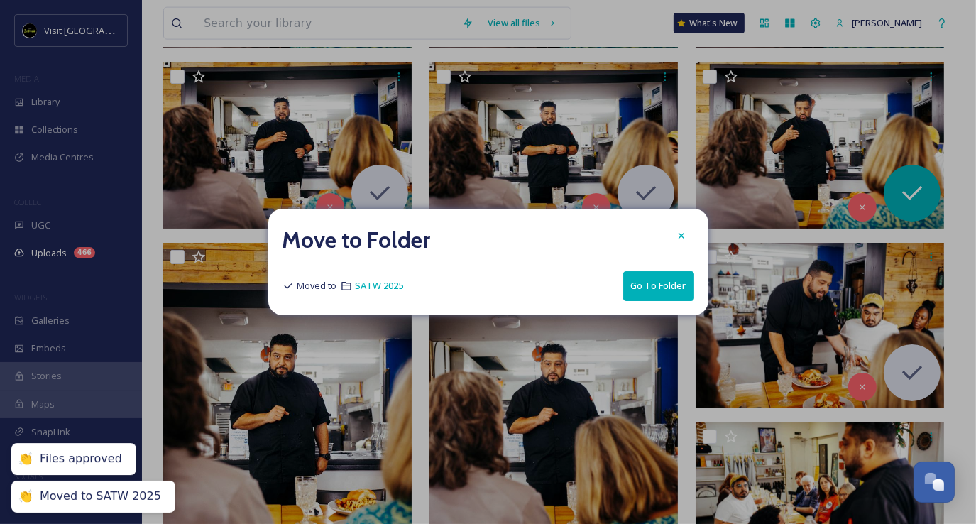
checkbox input "false"
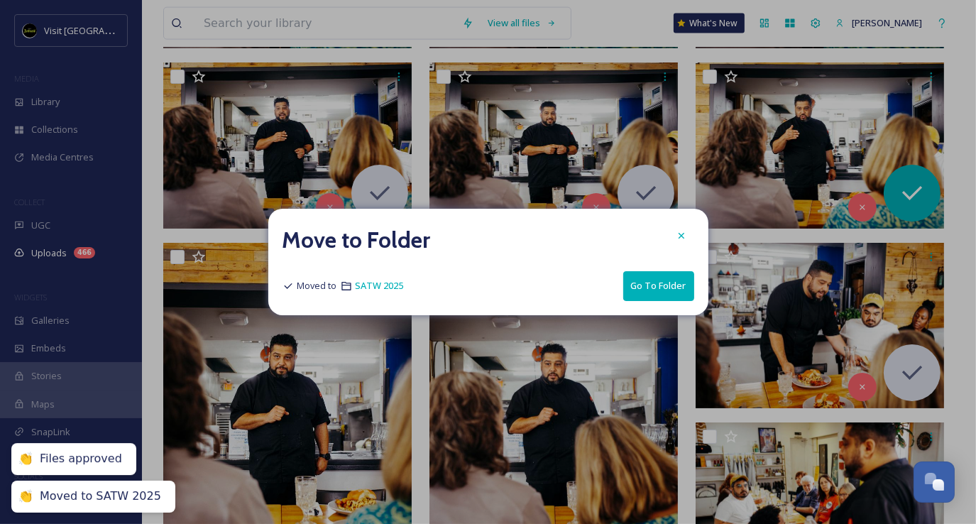
checkbox input "false"
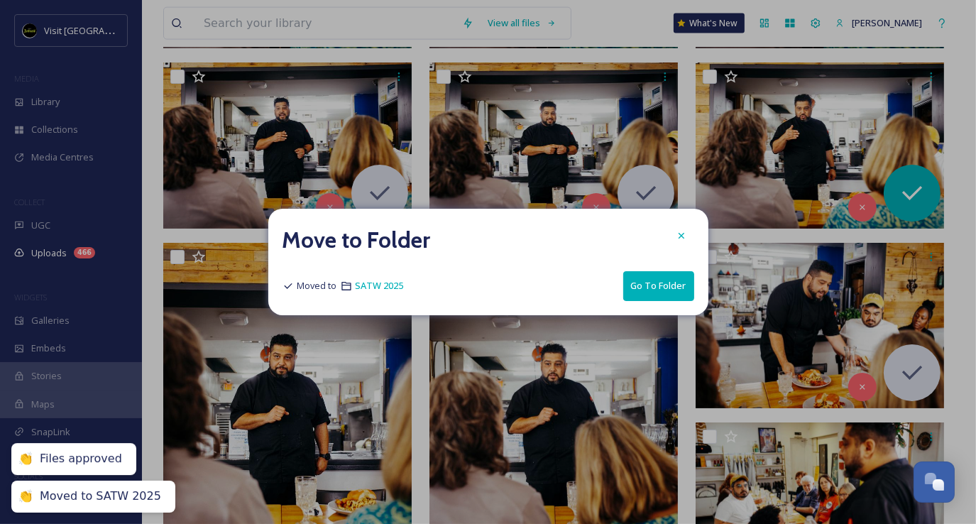
checkbox input "false"
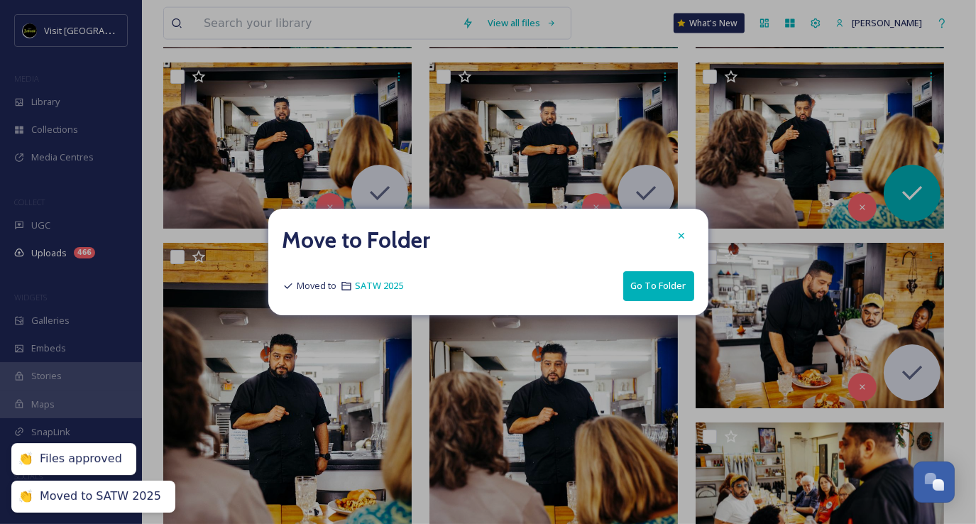
checkbox input "false"
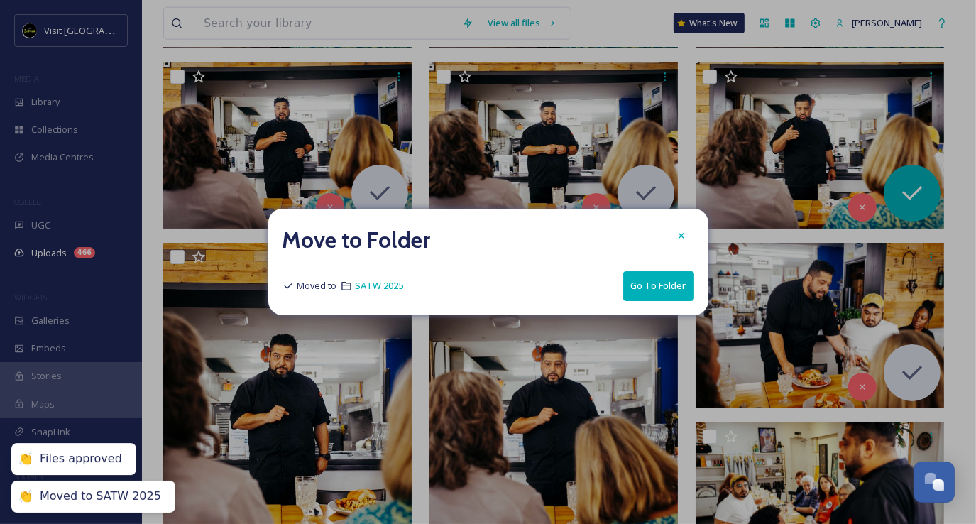
checkbox input "false"
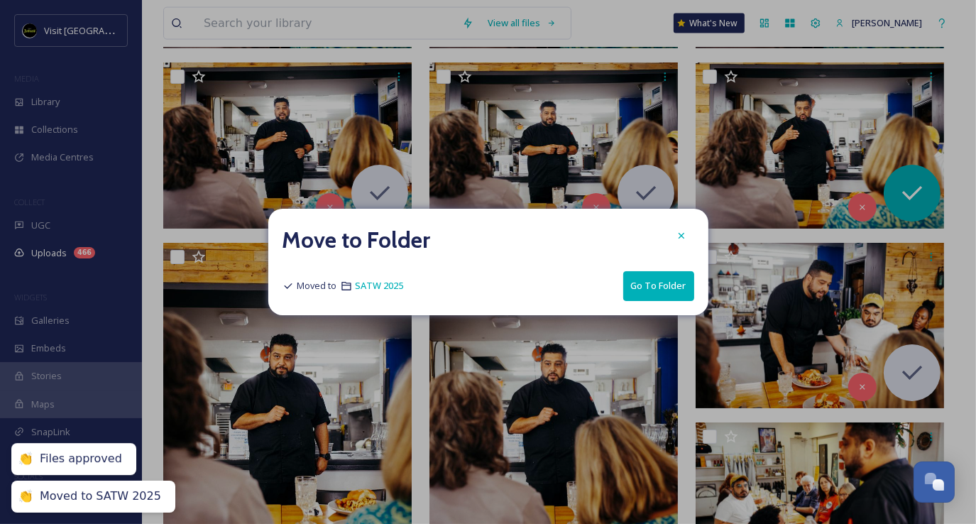
checkbox input "false"
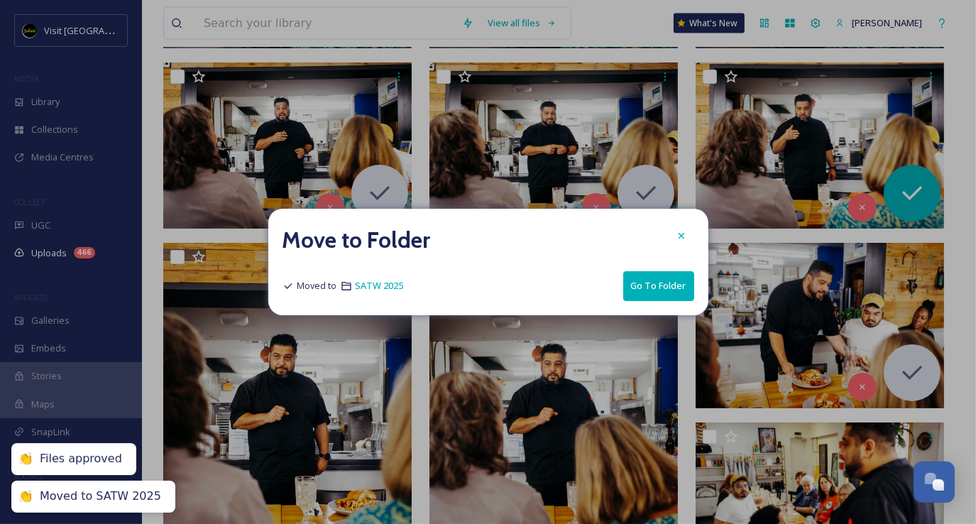
checkbox input "false"
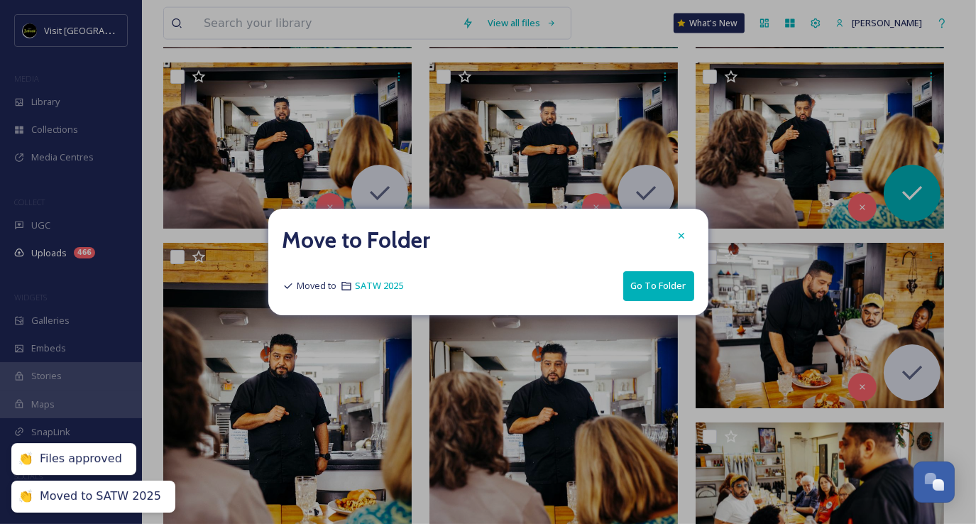
checkbox input "false"
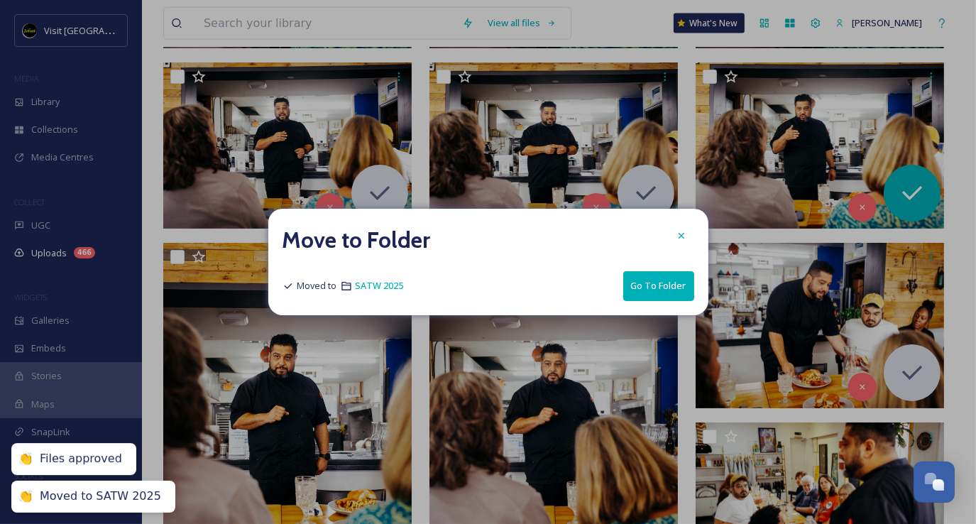
checkbox input "false"
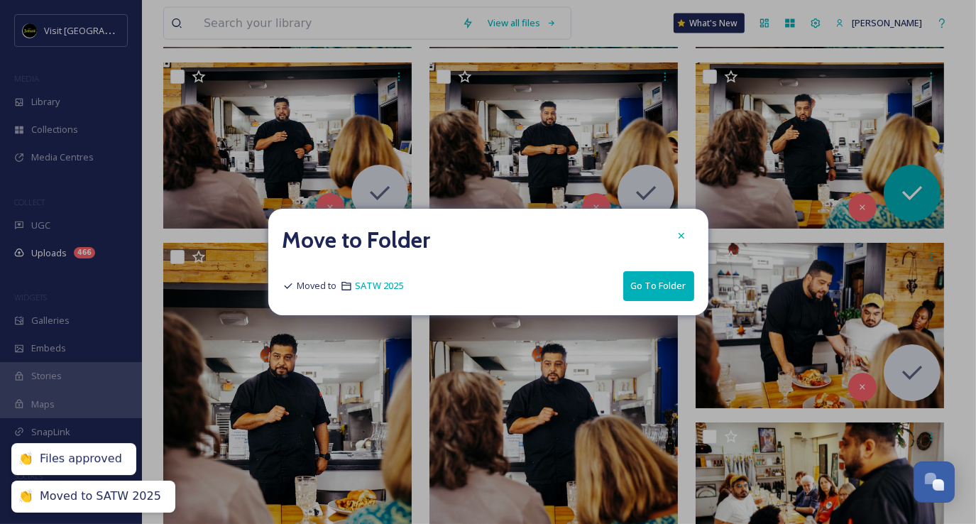
checkbox input "false"
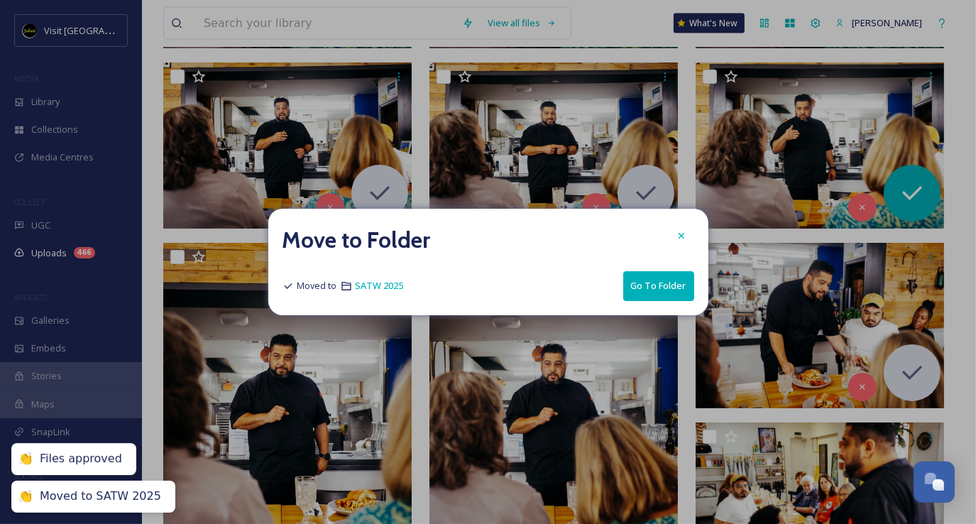
checkbox input "false"
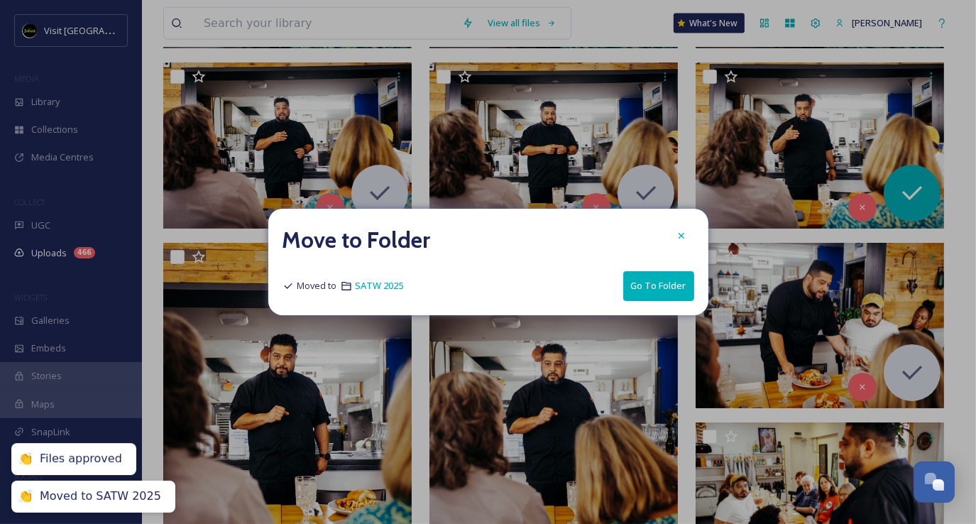
checkbox input "false"
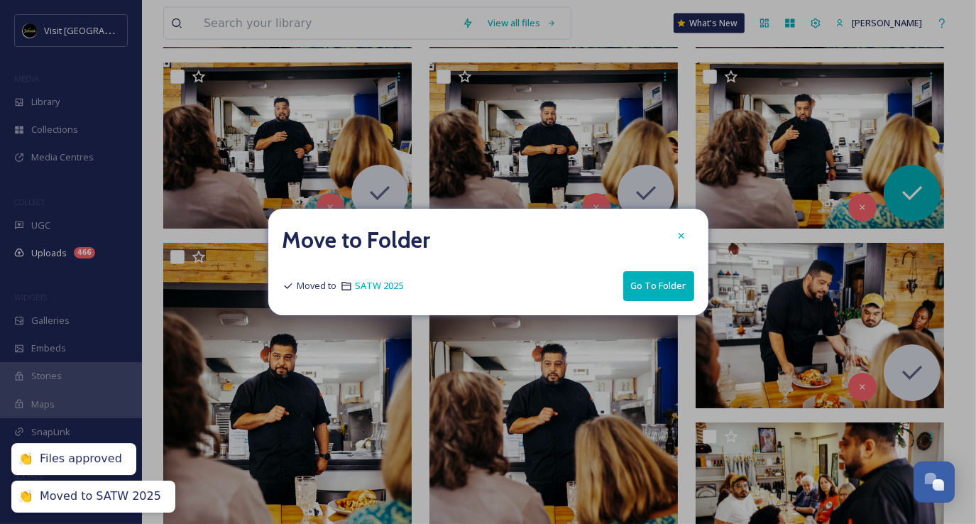
checkbox input "false"
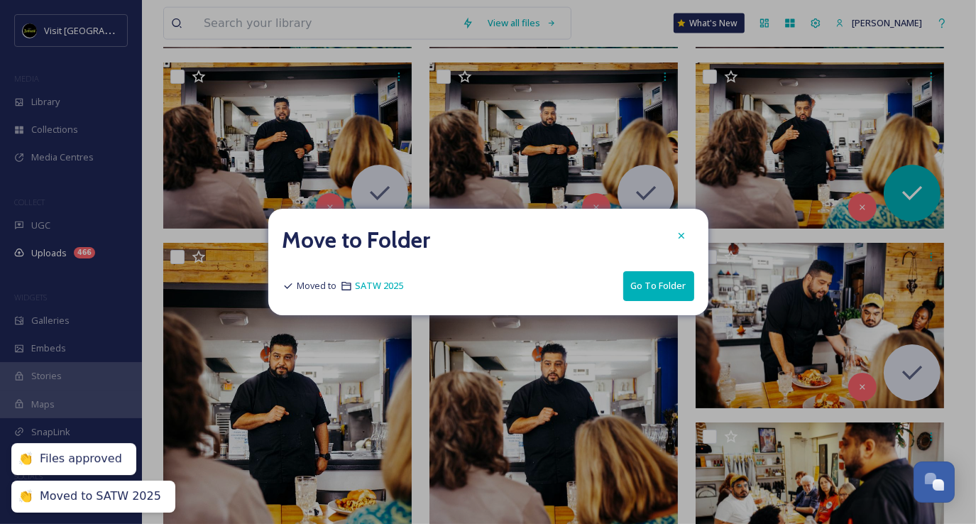
checkbox input "false"
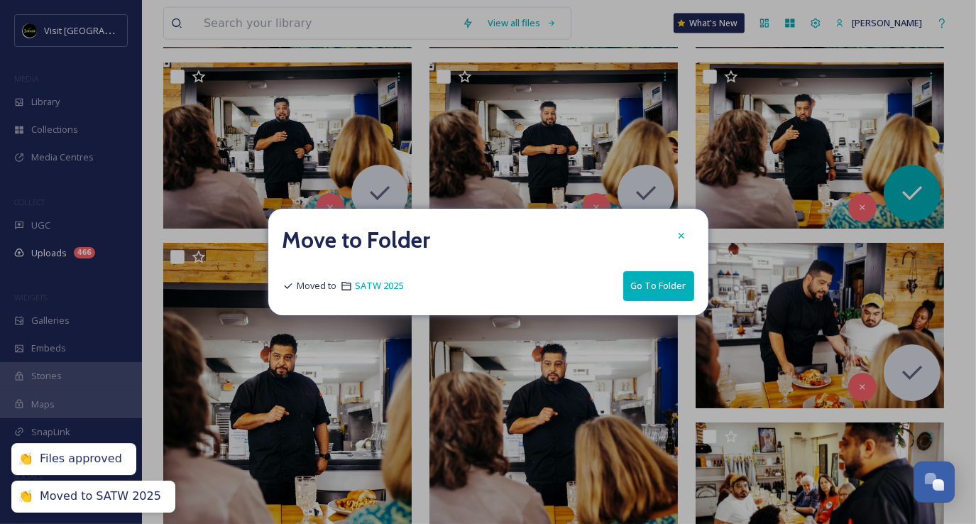
checkbox input "false"
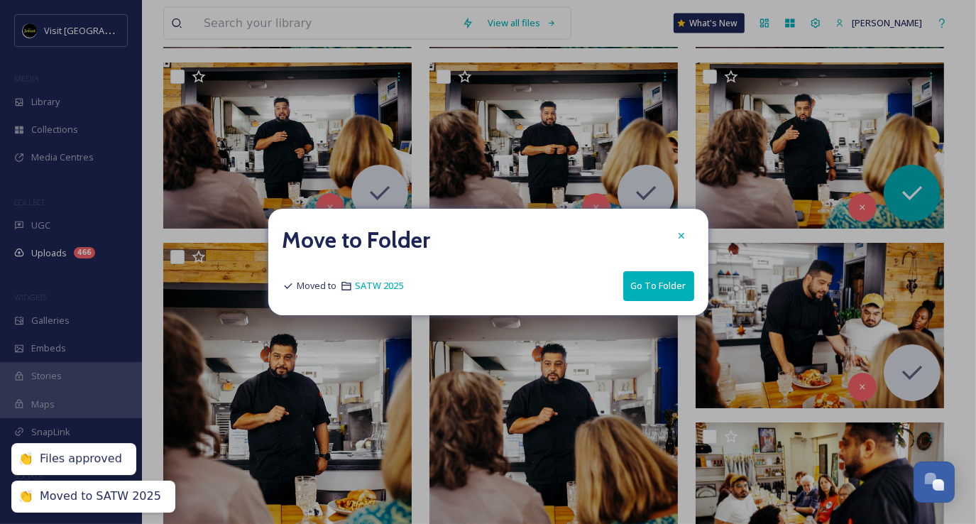
checkbox input "false"
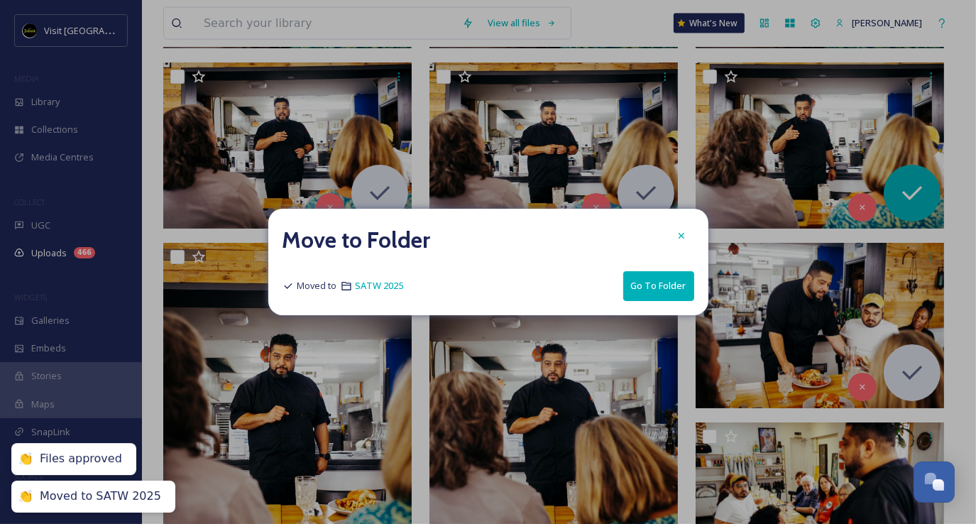
checkbox input "false"
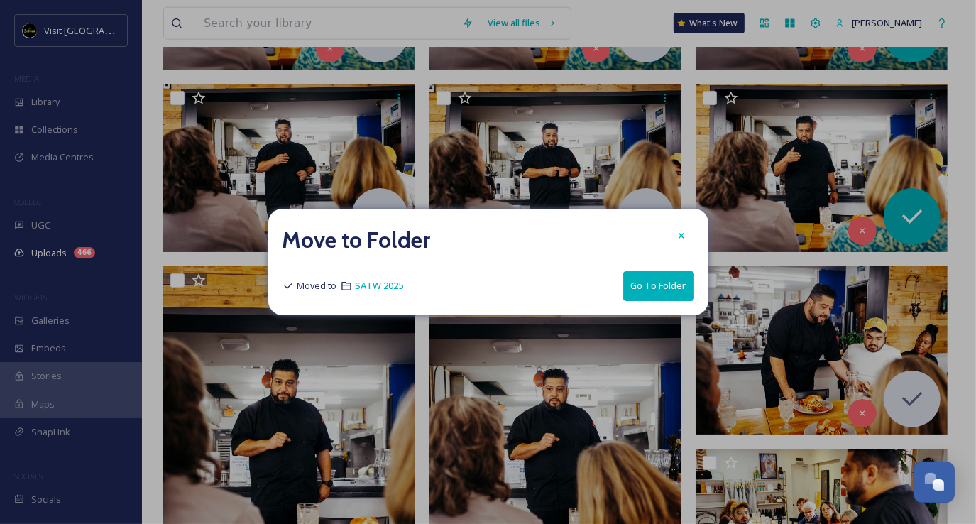
drag, startPoint x: 668, startPoint y: 287, endPoint x: 667, endPoint y: 276, distance: 10.7
click at [668, 287] on button "Go To Folder" at bounding box center [658, 285] width 71 height 29
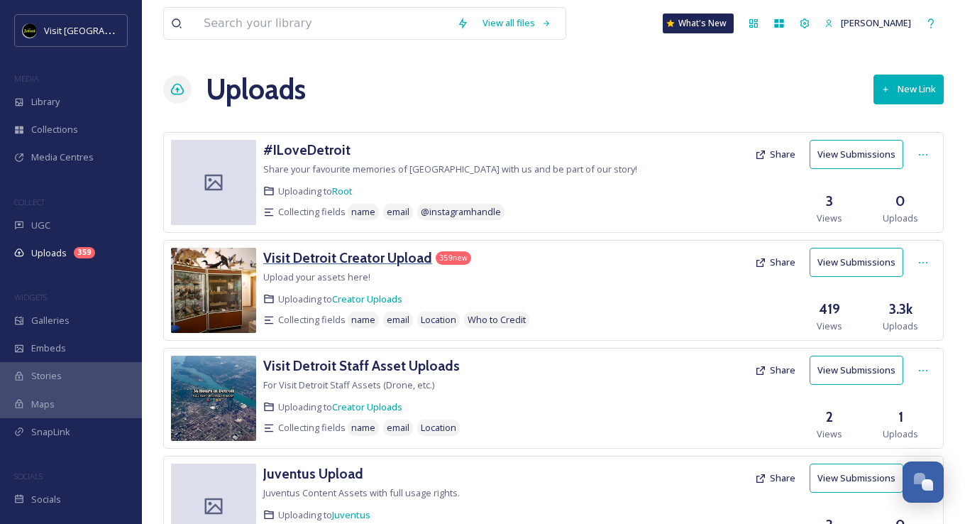
click at [316, 257] on h3 "Visit Detroit Creator Upload" at bounding box center [347, 257] width 169 height 17
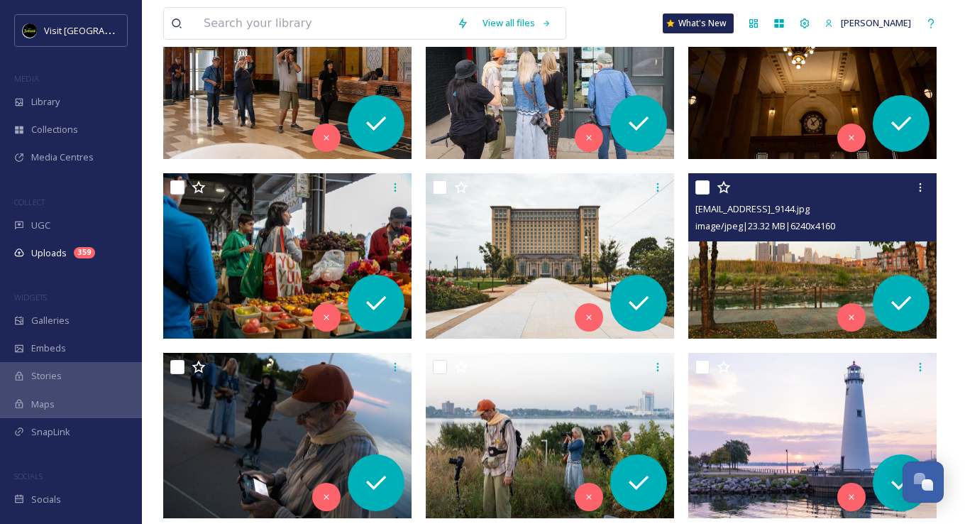
scroll to position [355, 0]
